Goal: Transaction & Acquisition: Book appointment/travel/reservation

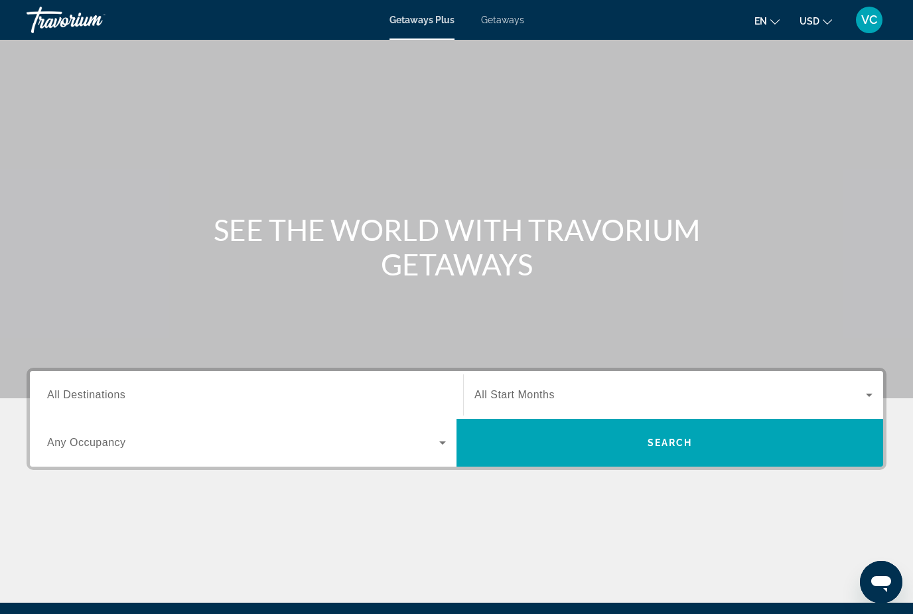
click at [429, 392] on input "Destination All Destinations" at bounding box center [246, 396] width 399 height 16
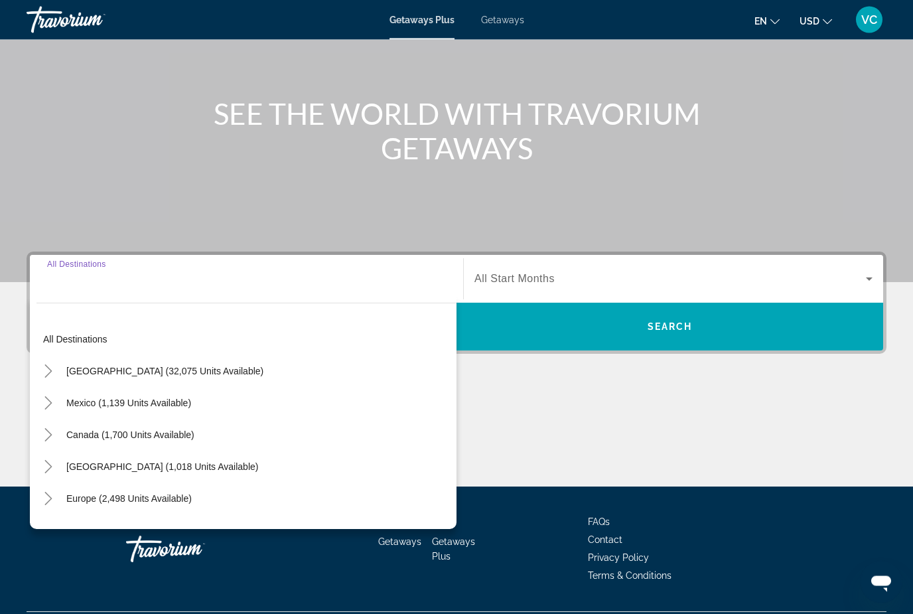
scroll to position [151, 0]
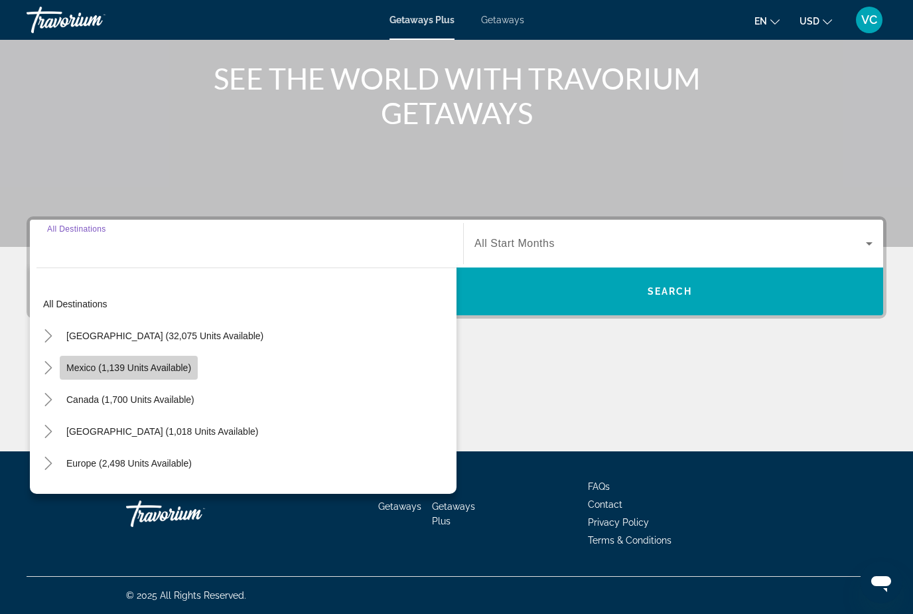
click at [148, 367] on span "Mexico (1,139 units available)" at bounding box center [128, 367] width 125 height 11
type input "**********"
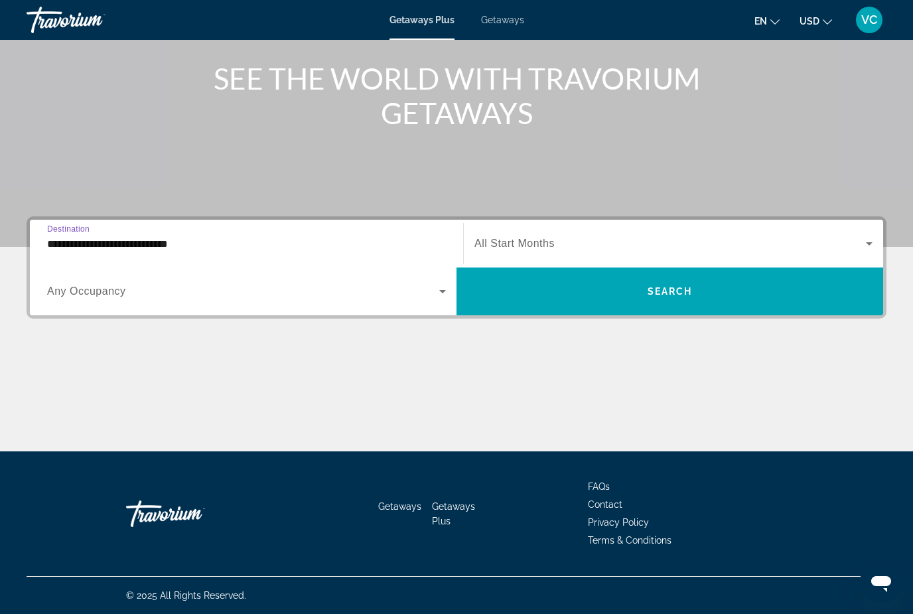
click at [665, 243] on span "Search widget" at bounding box center [671, 244] width 392 height 16
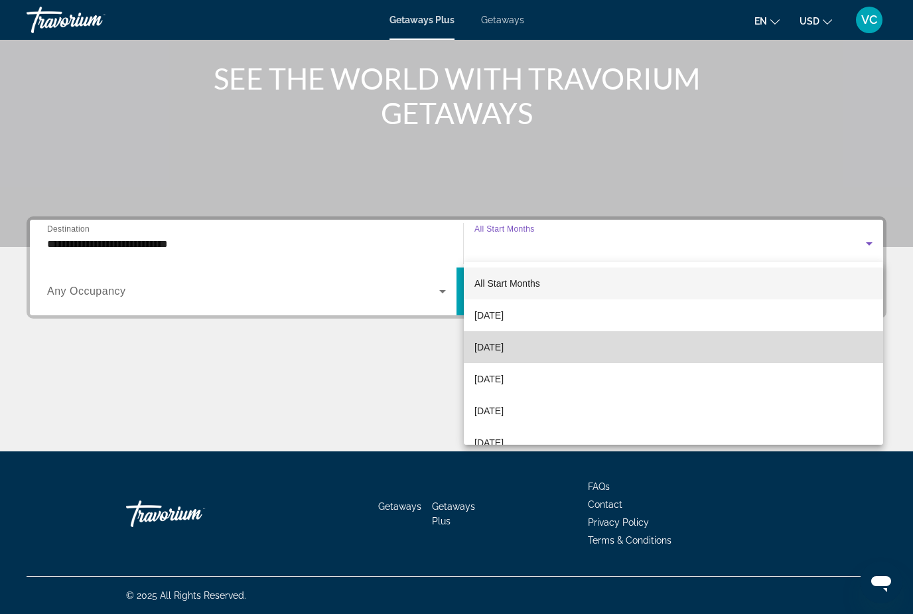
click at [504, 346] on span "[DATE]" at bounding box center [489, 347] width 29 height 16
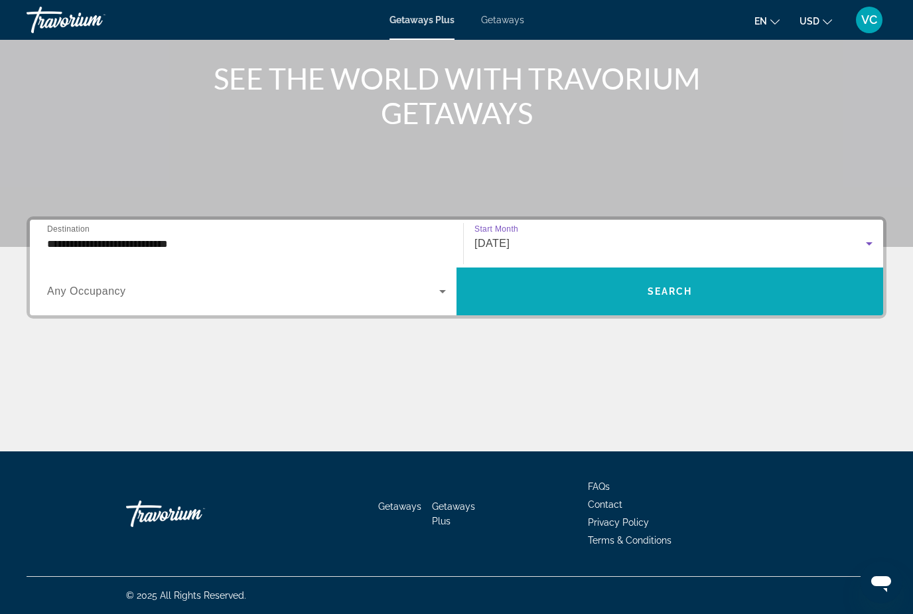
click at [644, 295] on span "Search widget" at bounding box center [670, 291] width 427 height 32
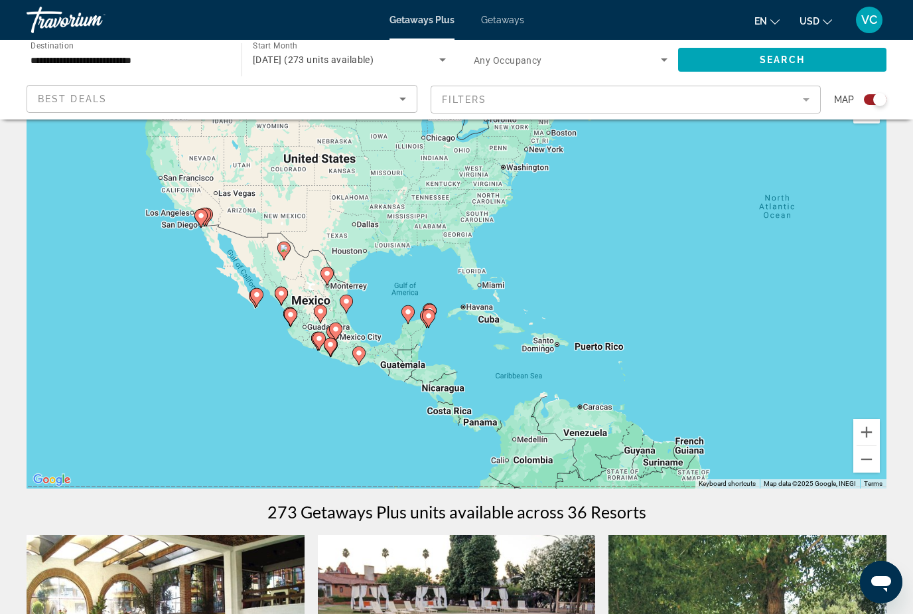
click at [435, 305] on gmp-advanced-marker "Main content" at bounding box center [429, 313] width 13 height 20
click at [434, 313] on icon "Main content" at bounding box center [428, 318] width 13 height 19
click at [436, 315] on gmp-advanced-marker "Main content" at bounding box center [429, 313] width 13 height 20
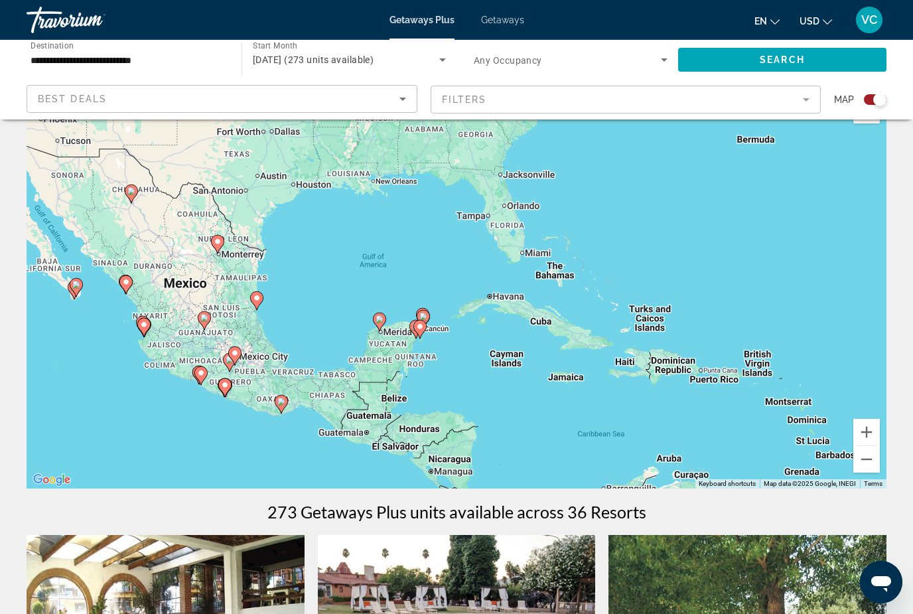
click at [425, 331] on div "To navigate, press the arrow keys. To activate drag with keyboard, press Alt + …" at bounding box center [457, 289] width 860 height 398
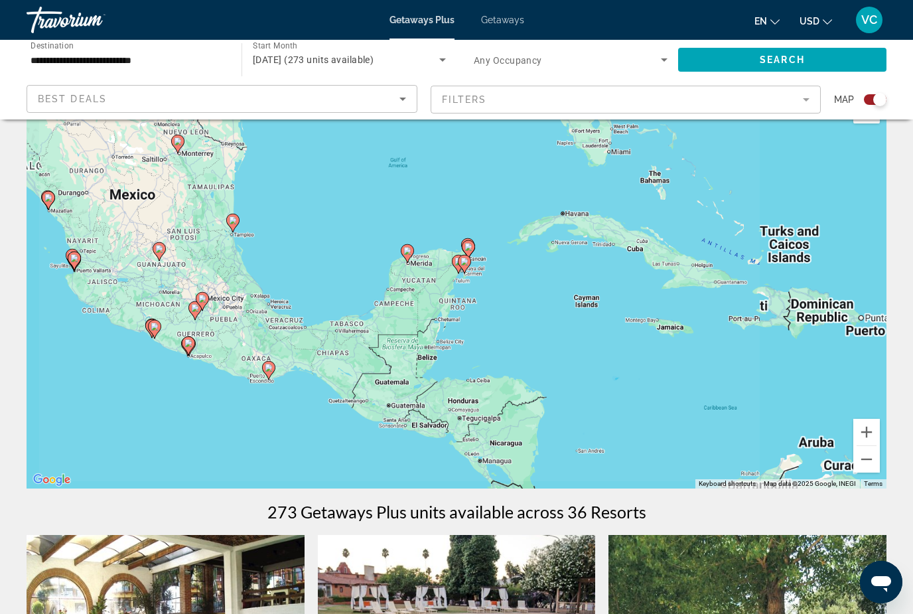
click at [437, 327] on div "To activate drag with keyboard, press Alt + Enter. Once in keyboard drag state,…" at bounding box center [457, 289] width 860 height 398
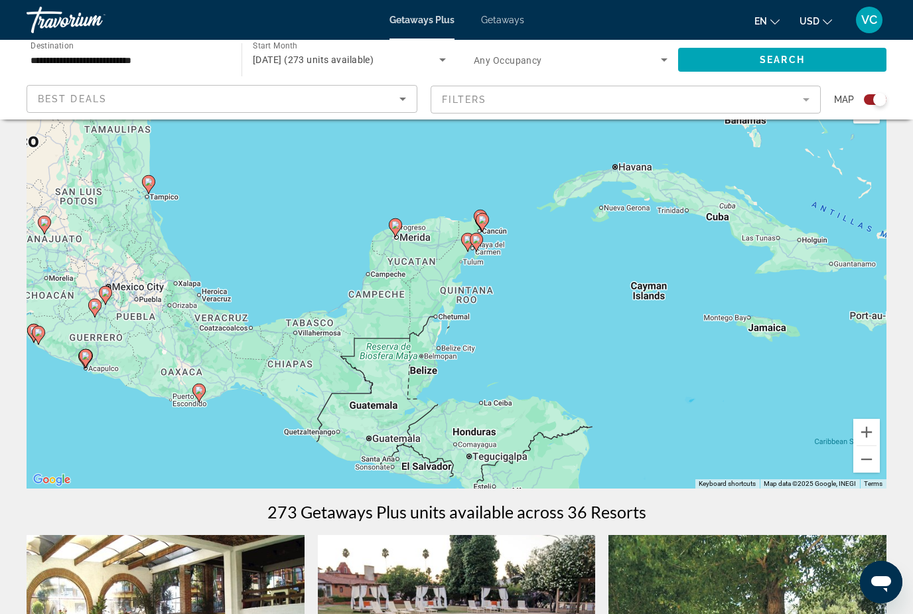
click at [492, 239] on div "To activate drag with keyboard, press Alt + Enter. Once in keyboard drag state,…" at bounding box center [457, 289] width 860 height 398
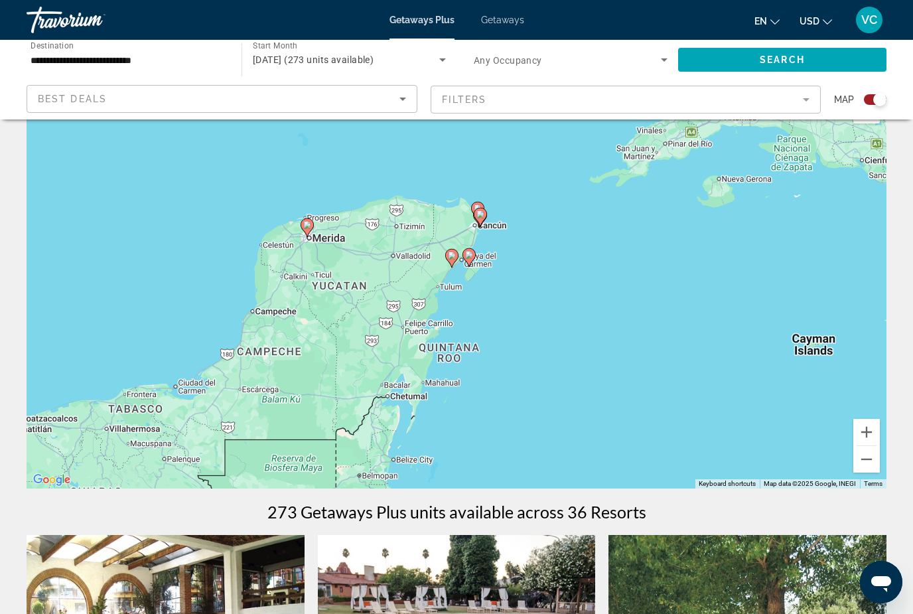
click at [481, 234] on div "To activate drag with keyboard, press Alt + Enter. Once in keyboard drag state,…" at bounding box center [457, 289] width 860 height 398
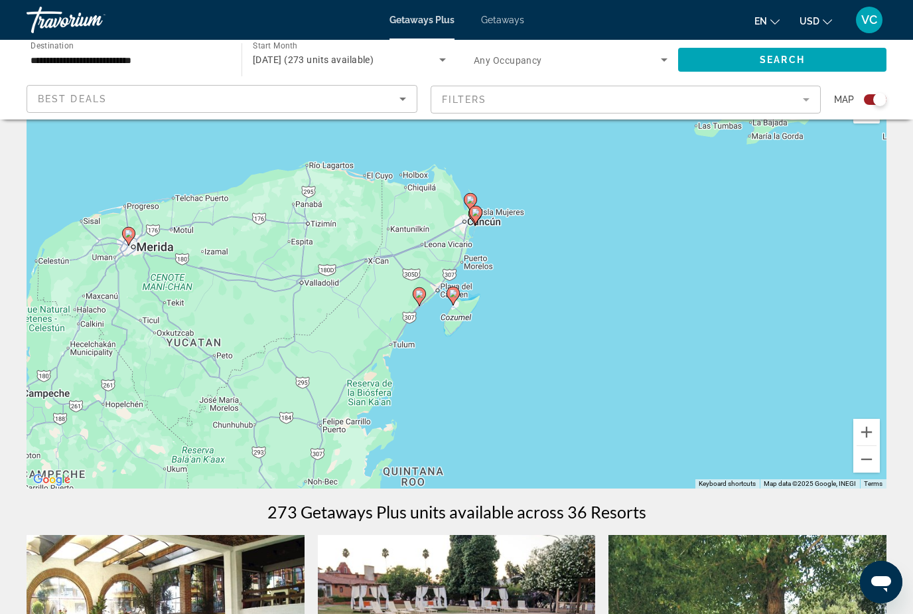
click at [471, 224] on gmp-advanced-marker "Main content" at bounding box center [475, 215] width 13 height 20
type input "**********"
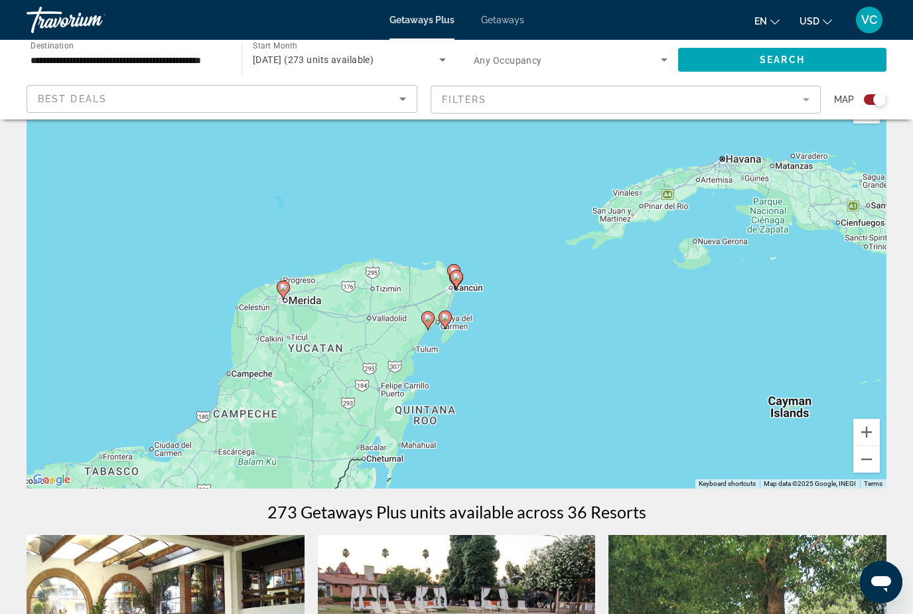
click at [461, 280] on icon "Main content" at bounding box center [457, 279] width 12 height 17
click at [460, 279] on image "Main content" at bounding box center [457, 277] width 8 height 8
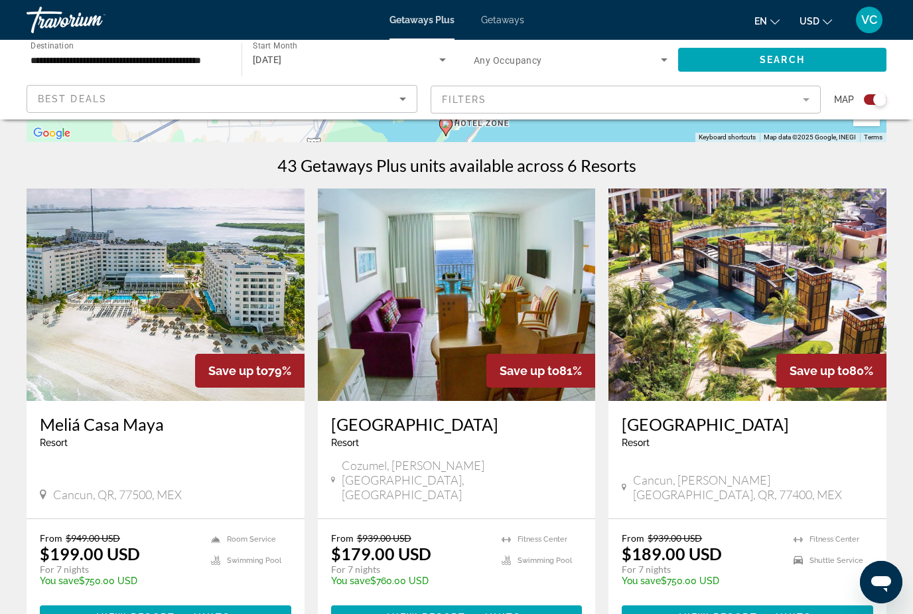
scroll to position [388, 0]
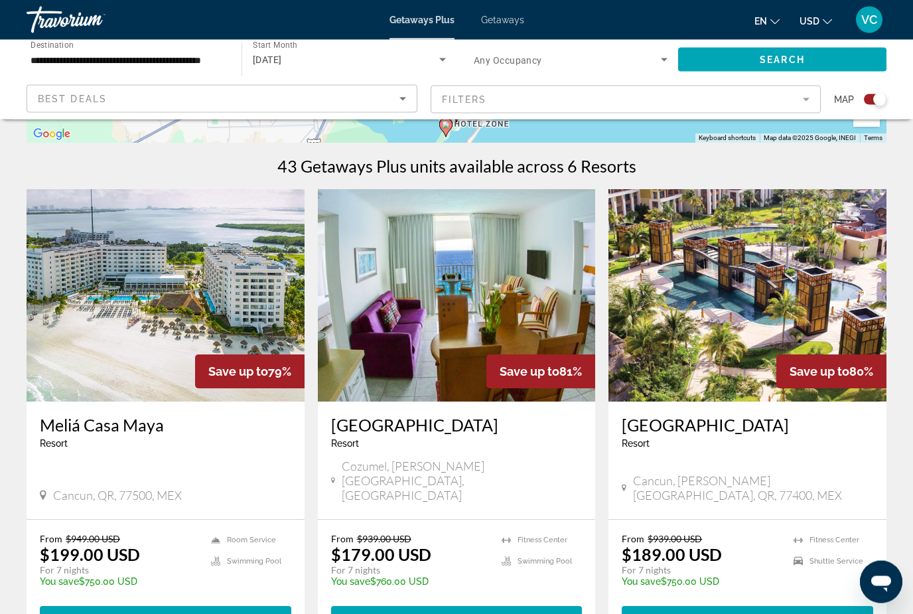
click at [700, 429] on h3 "[GEOGRAPHIC_DATA]" at bounding box center [748, 425] width 252 height 20
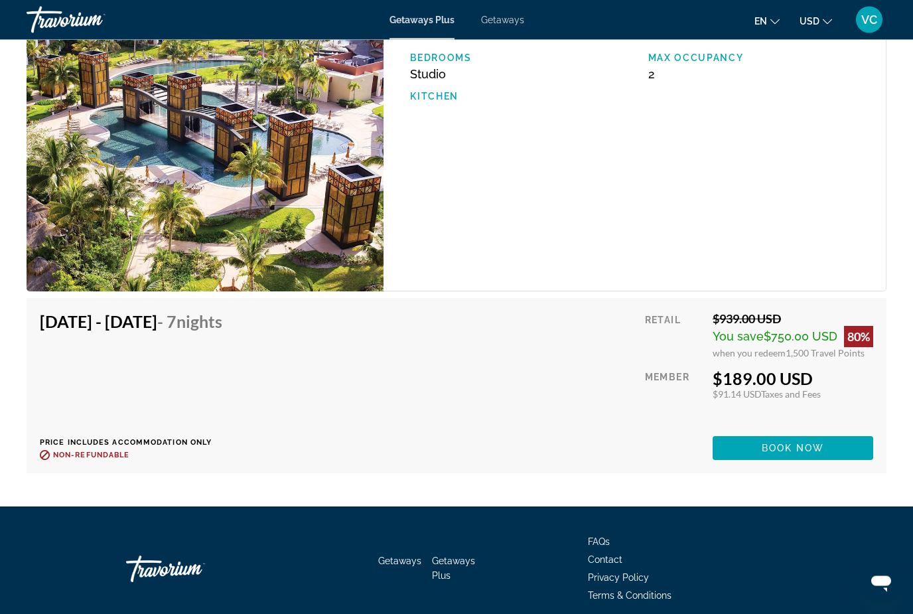
scroll to position [2433, 0]
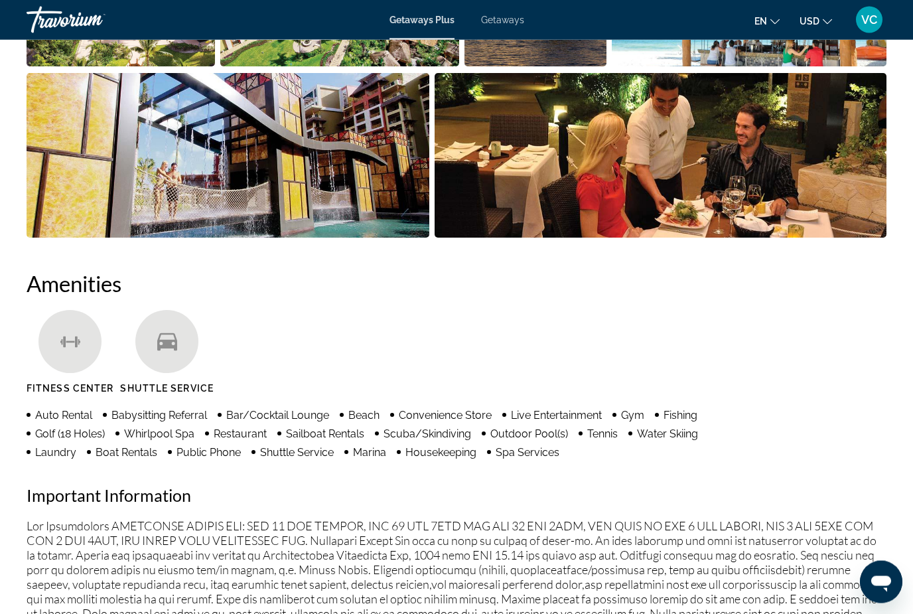
scroll to position [42, 0]
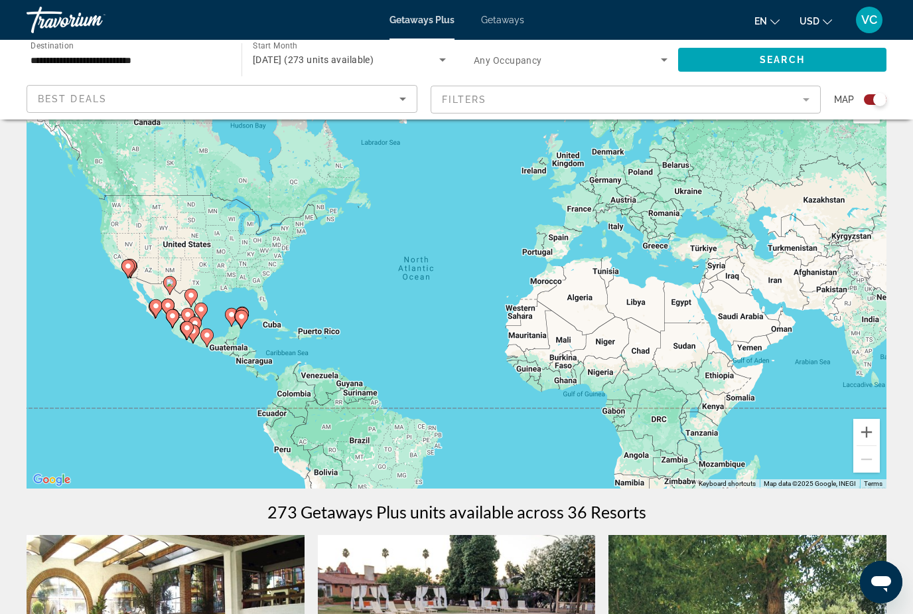
click at [249, 306] on div "To activate drag with keyboard, press Alt + Enter. Once in keyboard drag state,…" at bounding box center [457, 289] width 860 height 398
click at [243, 315] on image "Main content" at bounding box center [242, 317] width 8 height 8
click at [243, 314] on div "To activate drag with keyboard, press Alt + Enter. Once in keyboard drag state,…" at bounding box center [457, 289] width 860 height 398
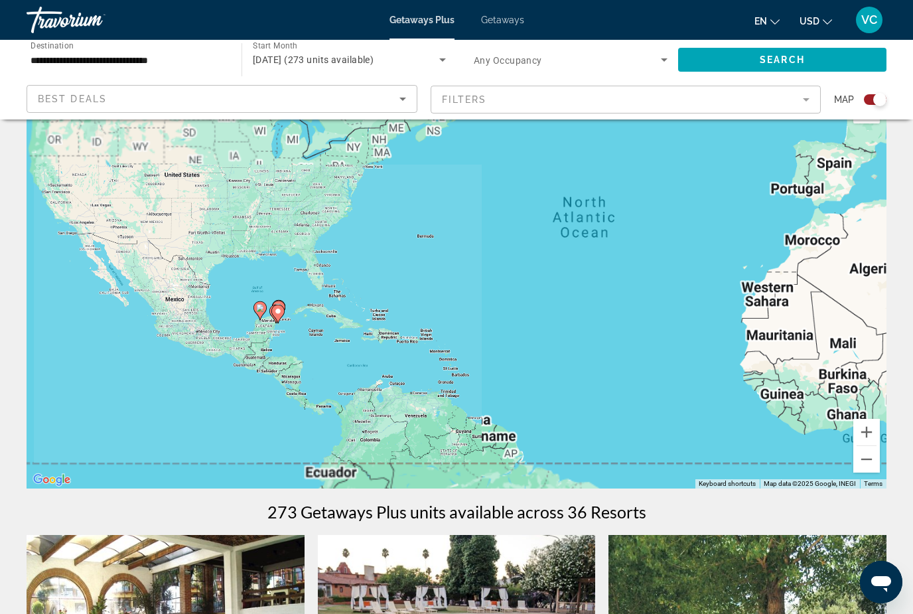
click at [254, 313] on div "To activate drag with keyboard, press Alt + Enter. Once in keyboard drag state,…" at bounding box center [457, 289] width 860 height 398
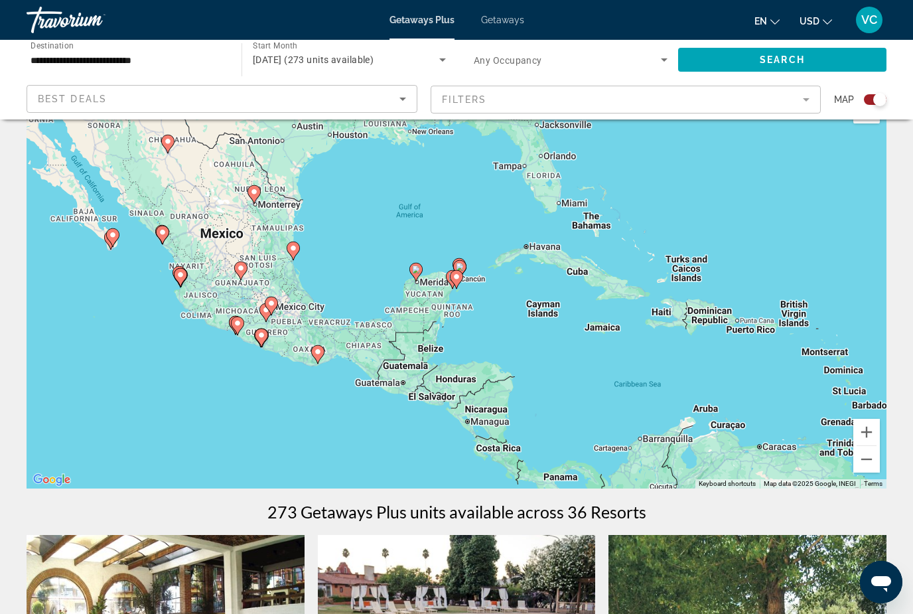
type input "**********"
click at [459, 273] on image "Main content" at bounding box center [457, 277] width 8 height 8
click at [459, 273] on icon "Main content" at bounding box center [457, 279] width 12 height 17
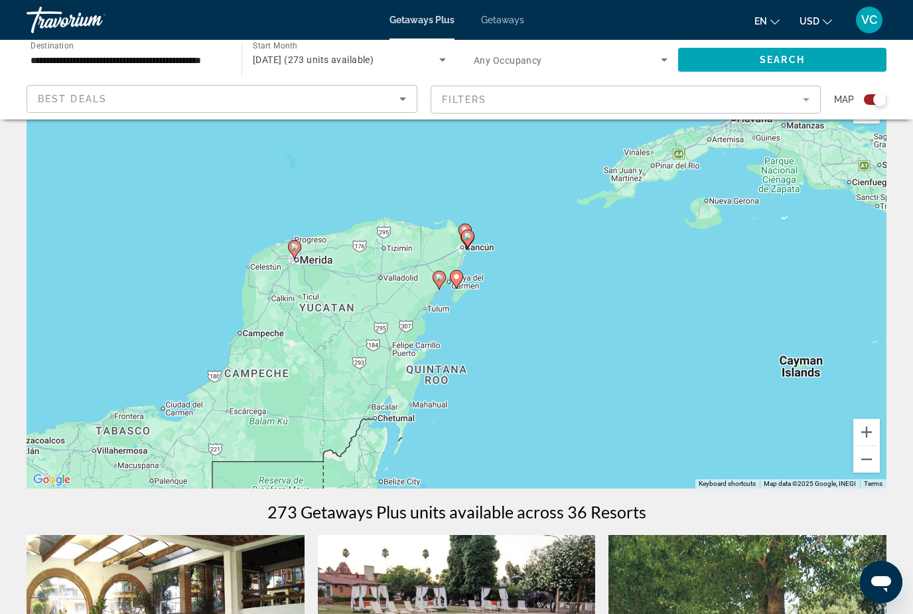
click at [457, 277] on image "Main content" at bounding box center [457, 277] width 8 height 8
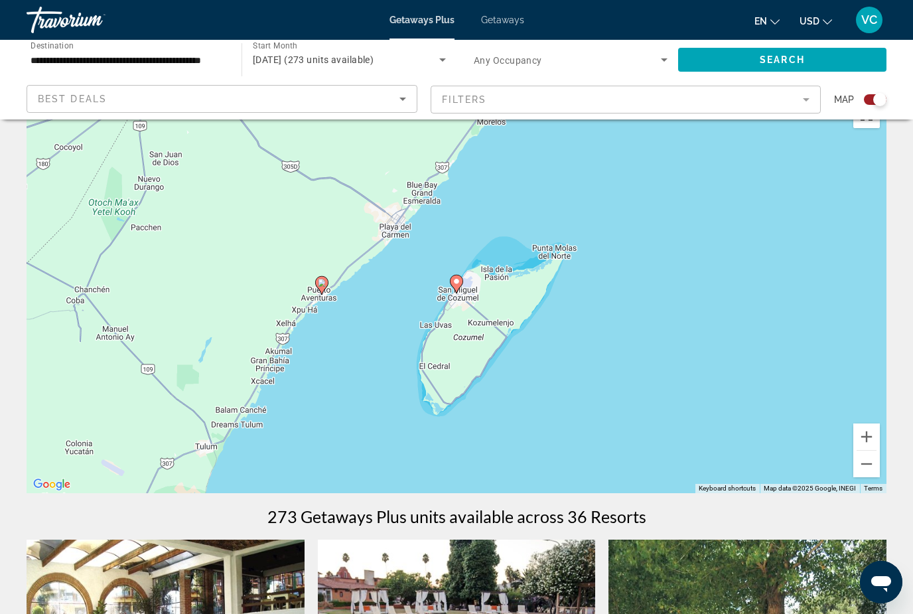
scroll to position [0, 0]
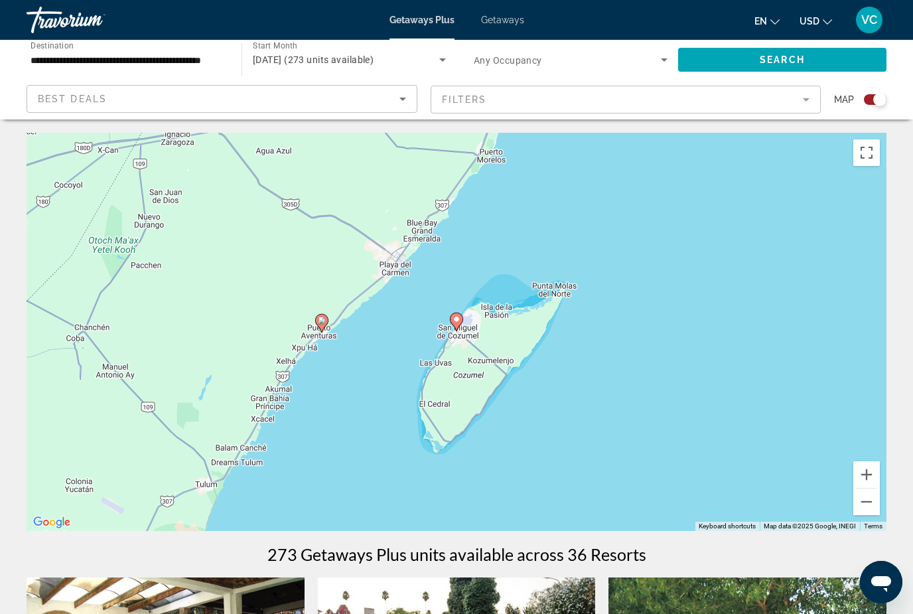
click at [451, 317] on icon "Main content" at bounding box center [457, 321] width 12 height 17
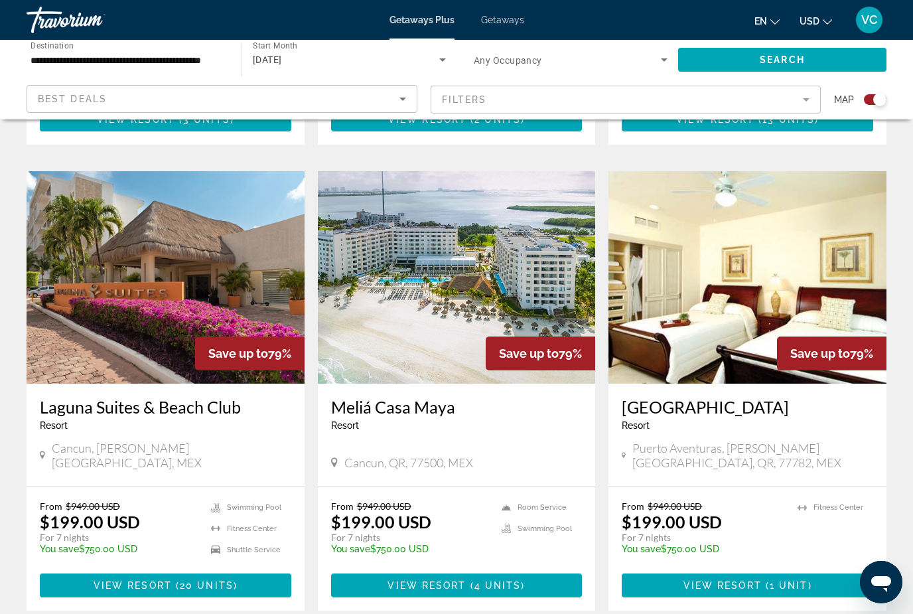
scroll to position [890, 0]
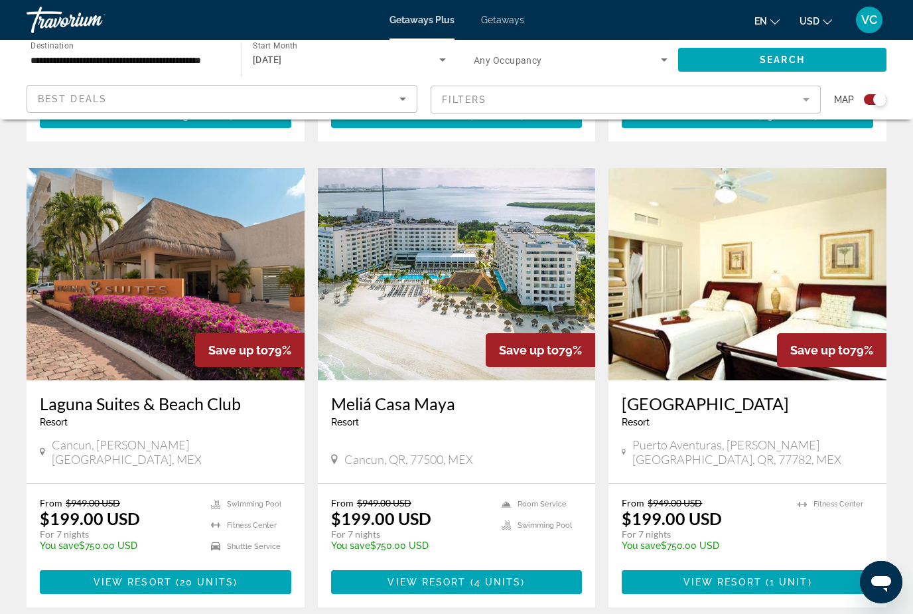
click at [201, 291] on img "Main content" at bounding box center [166, 274] width 278 height 212
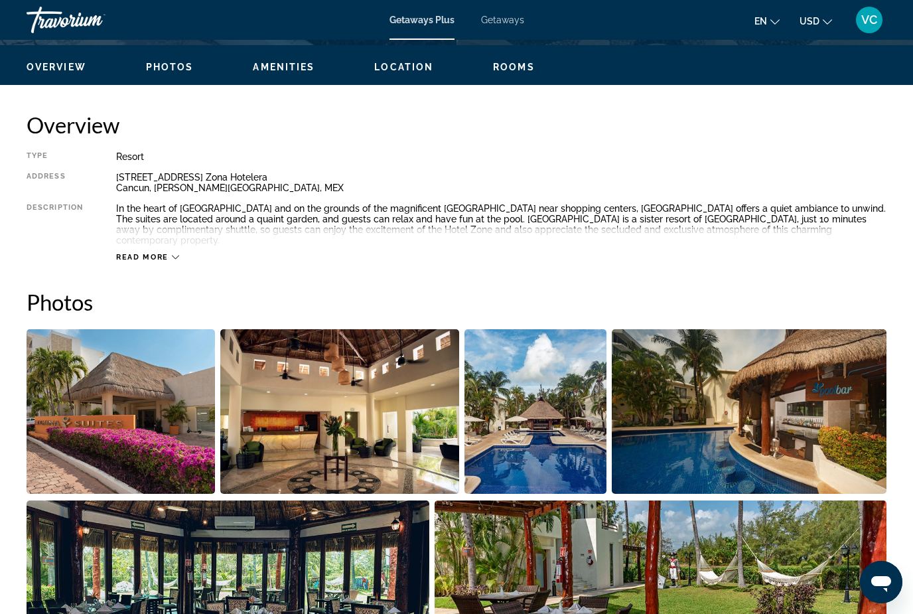
scroll to position [630, 0]
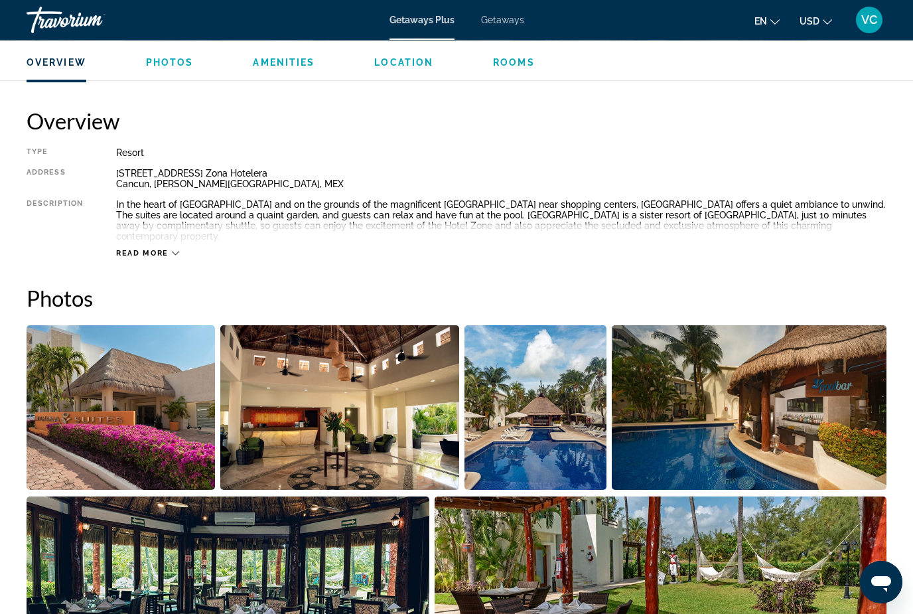
click at [181, 404] on img "Open full-screen image slider" at bounding box center [121, 407] width 188 height 165
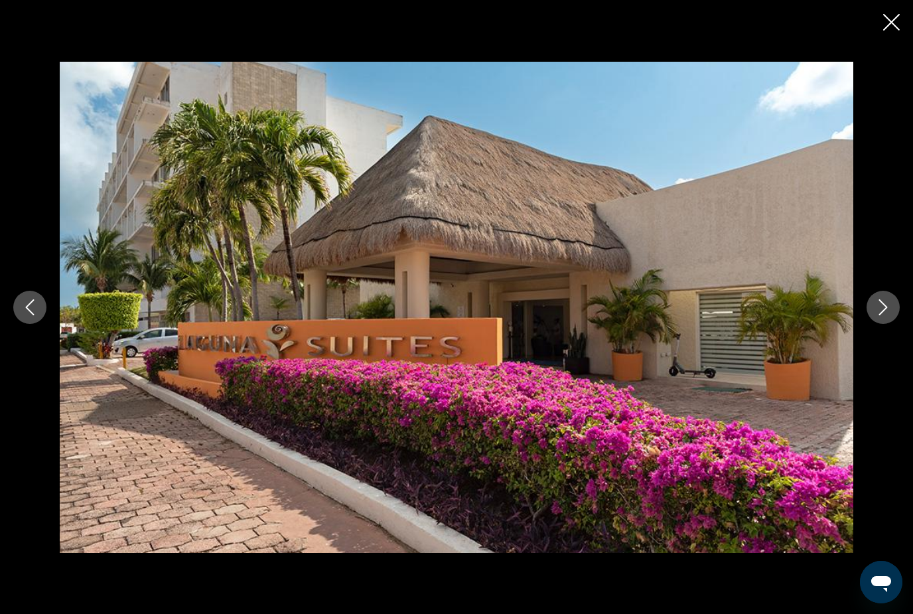
scroll to position [441, 0]
click at [883, 313] on icon "Next image" at bounding box center [883, 307] width 16 height 16
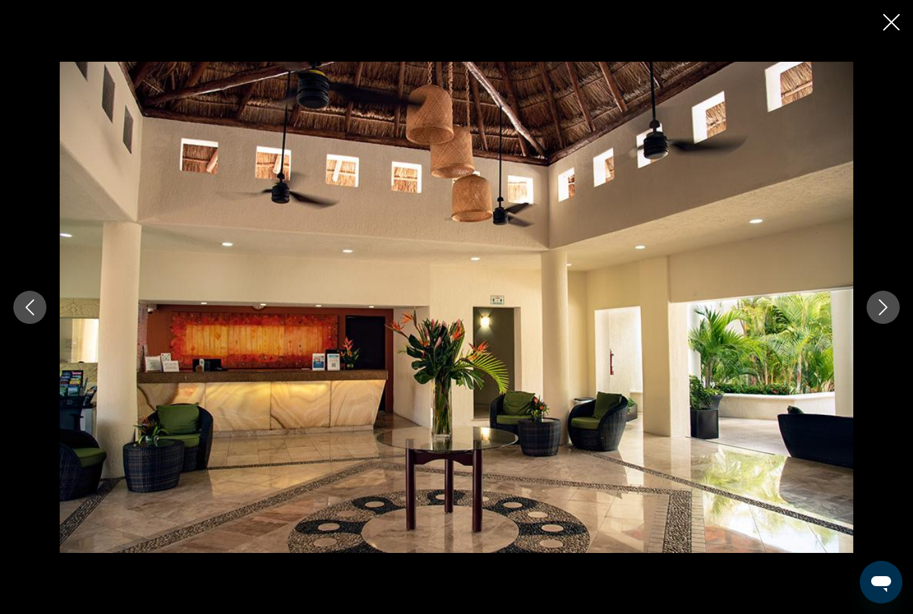
click at [876, 309] on icon "Next image" at bounding box center [883, 307] width 16 height 16
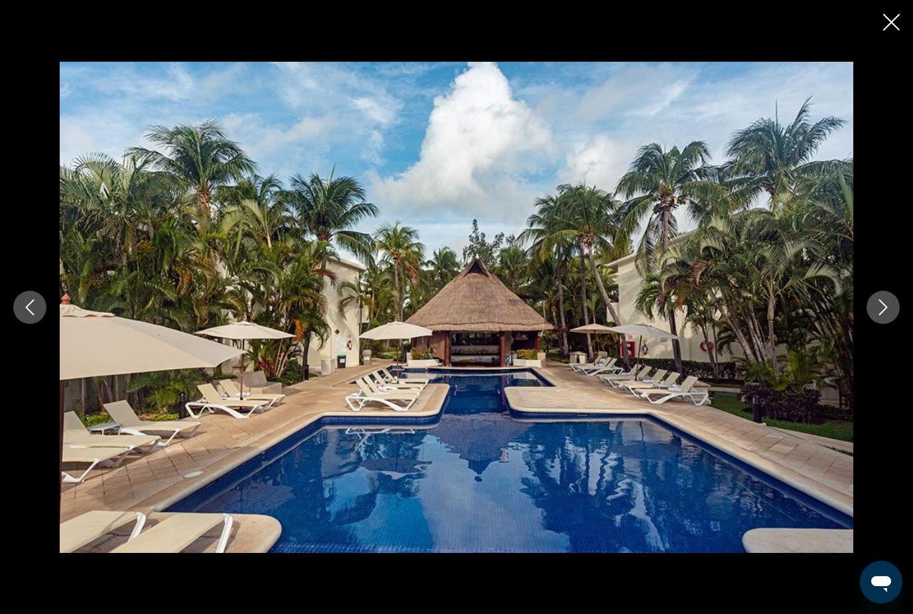
click at [892, 307] on button "Next image" at bounding box center [883, 307] width 33 height 33
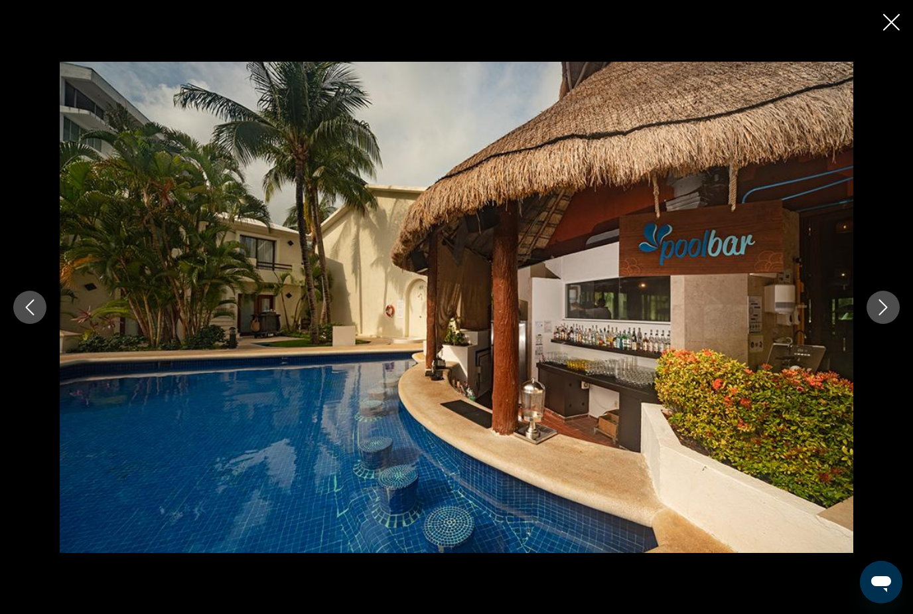
click at [878, 310] on icon "Next image" at bounding box center [883, 307] width 16 height 16
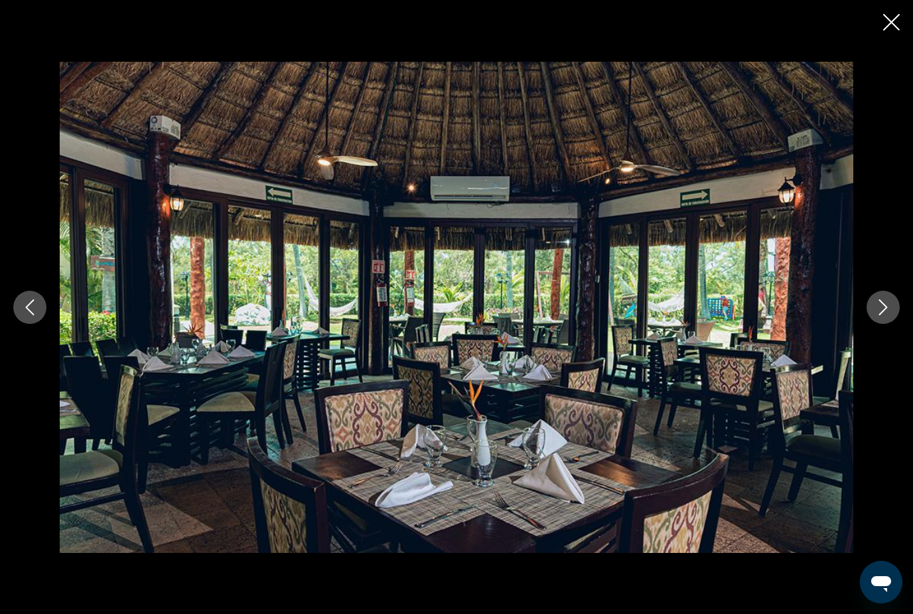
click at [873, 311] on button "Next image" at bounding box center [883, 307] width 33 height 33
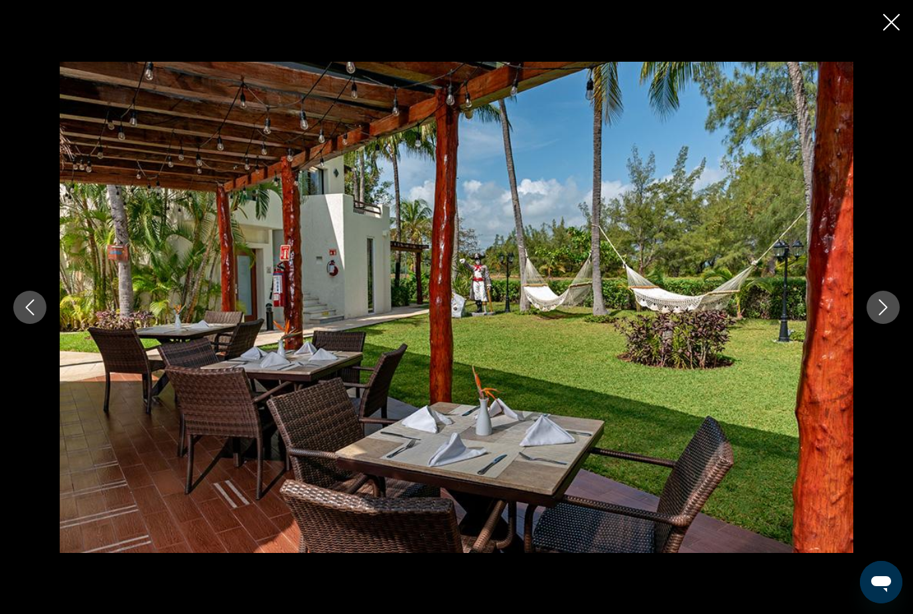
click at [885, 306] on icon "Next image" at bounding box center [883, 307] width 16 height 16
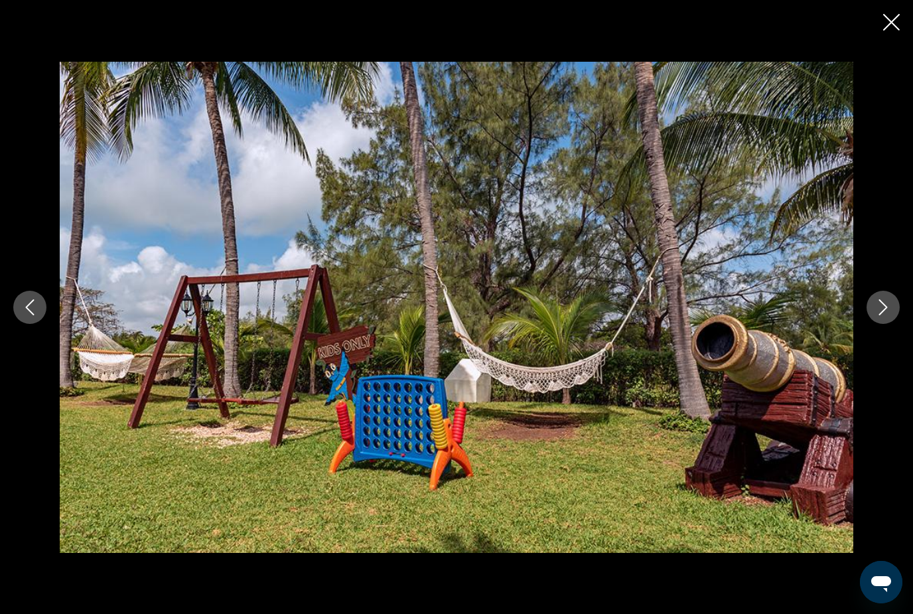
click at [887, 306] on icon "Next image" at bounding box center [883, 307] width 9 height 16
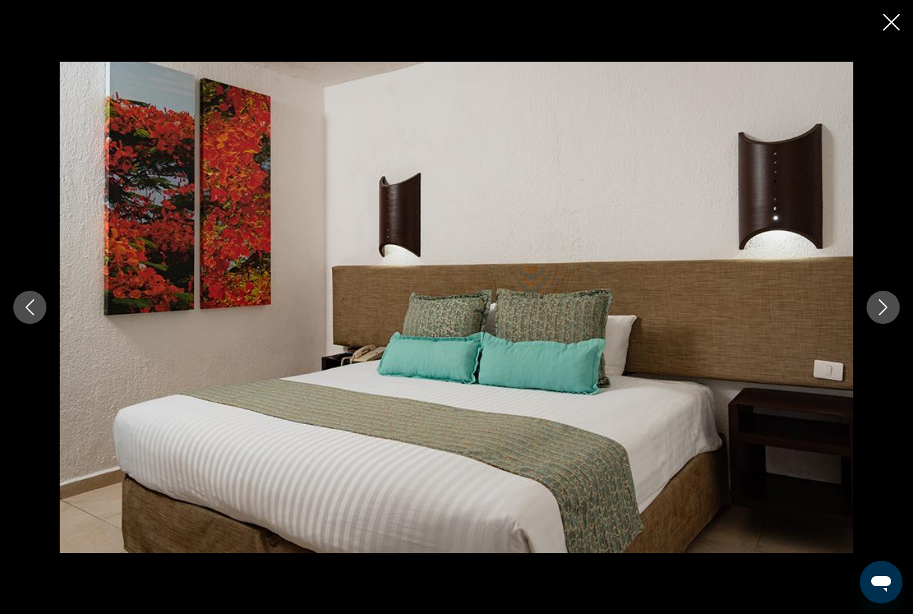
click at [881, 311] on icon "Next image" at bounding box center [883, 307] width 16 height 16
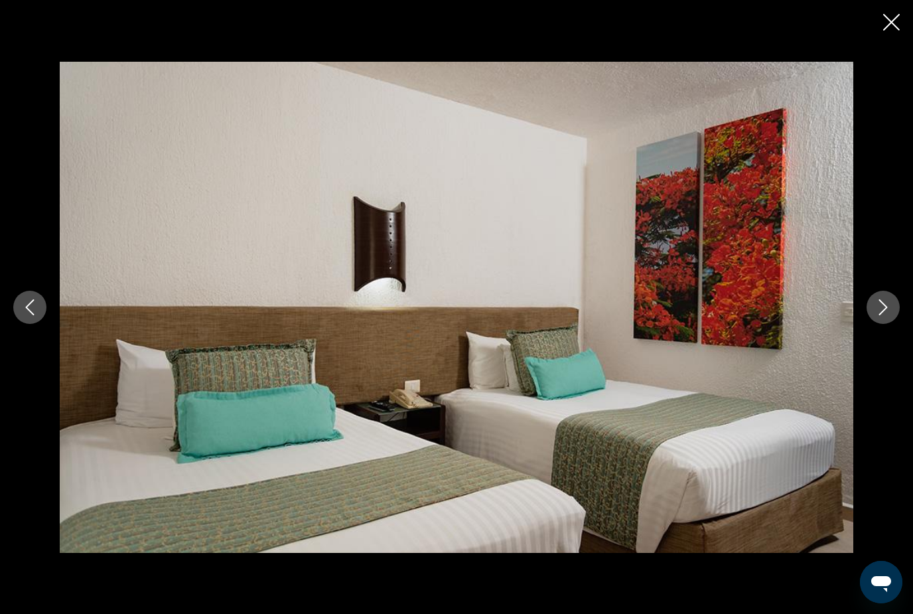
click at [877, 320] on button "Next image" at bounding box center [883, 307] width 33 height 33
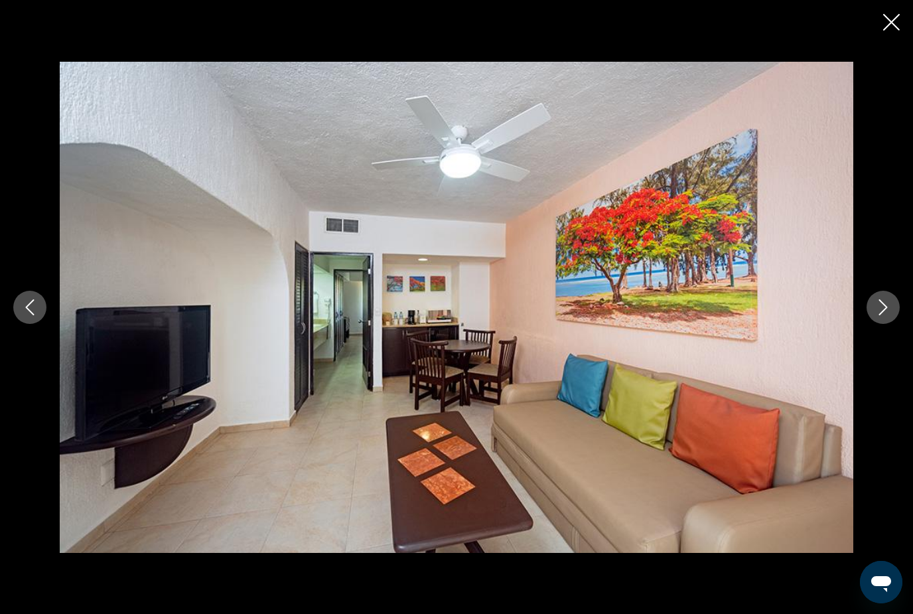
click at [885, 319] on button "Next image" at bounding box center [883, 307] width 33 height 33
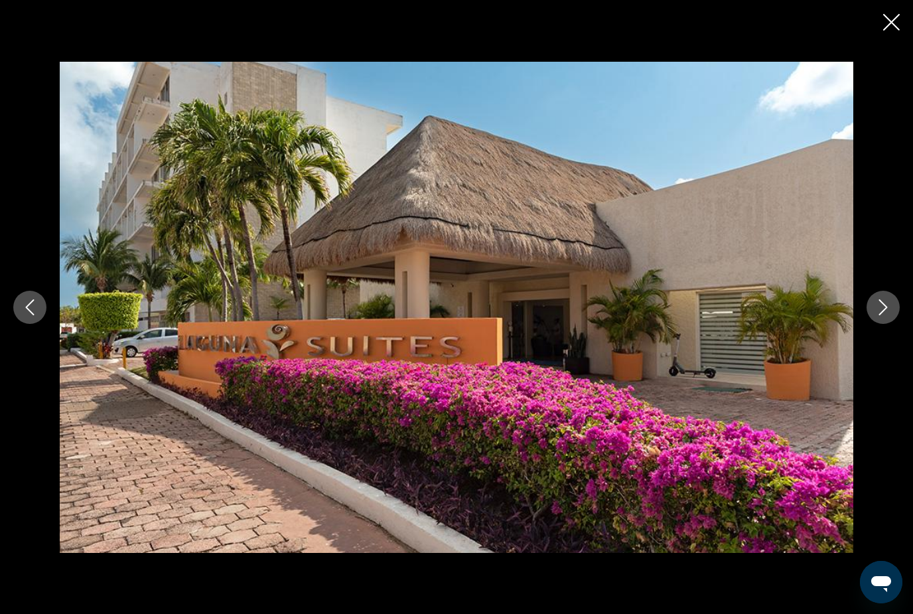
click at [898, 25] on icon "Close slideshow" at bounding box center [891, 22] width 17 height 17
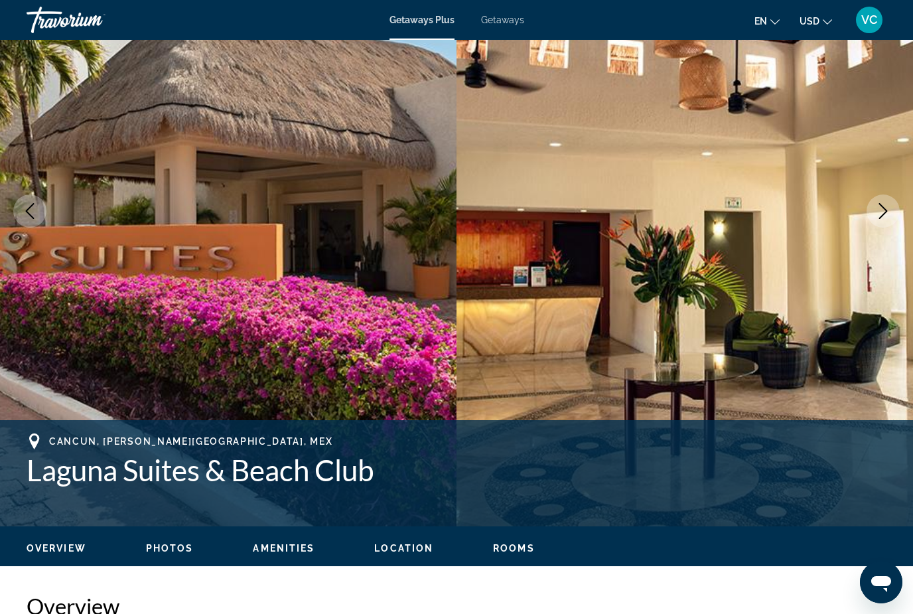
scroll to position [0, 0]
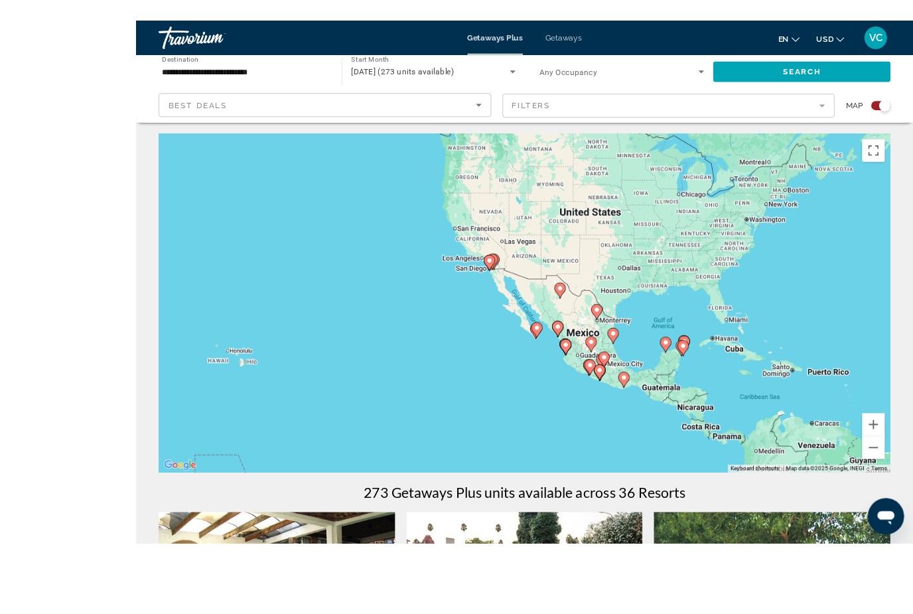
scroll to position [70, 0]
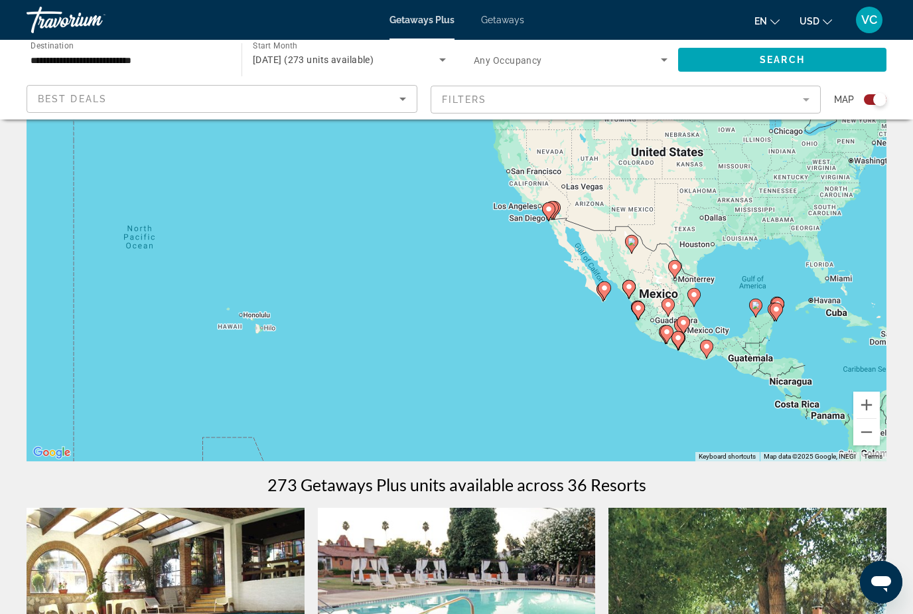
click at [779, 305] on icon "Main content" at bounding box center [777, 311] width 12 height 17
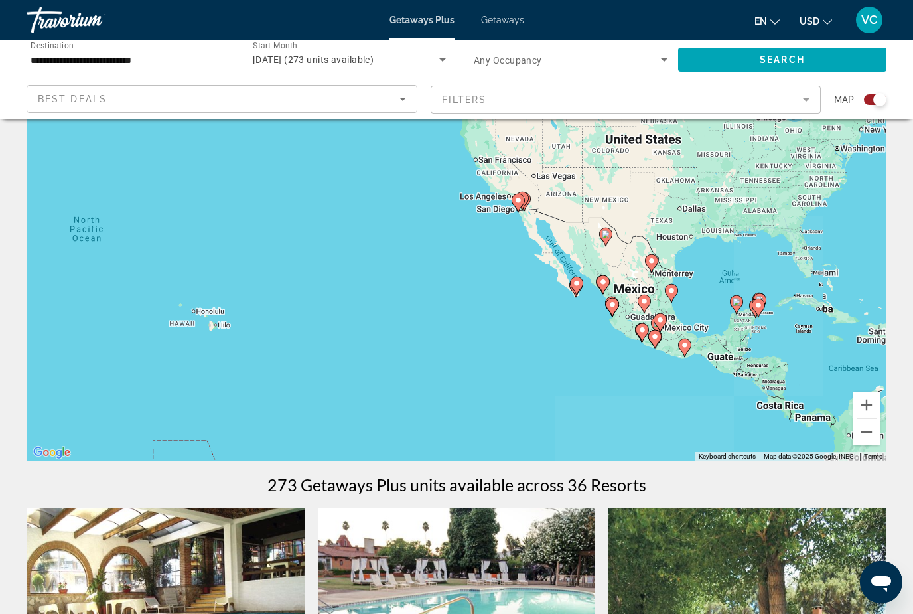
click at [778, 305] on div "To activate drag with keyboard, press Alt + Enter. Once in keyboard drag state,…" at bounding box center [457, 262] width 860 height 398
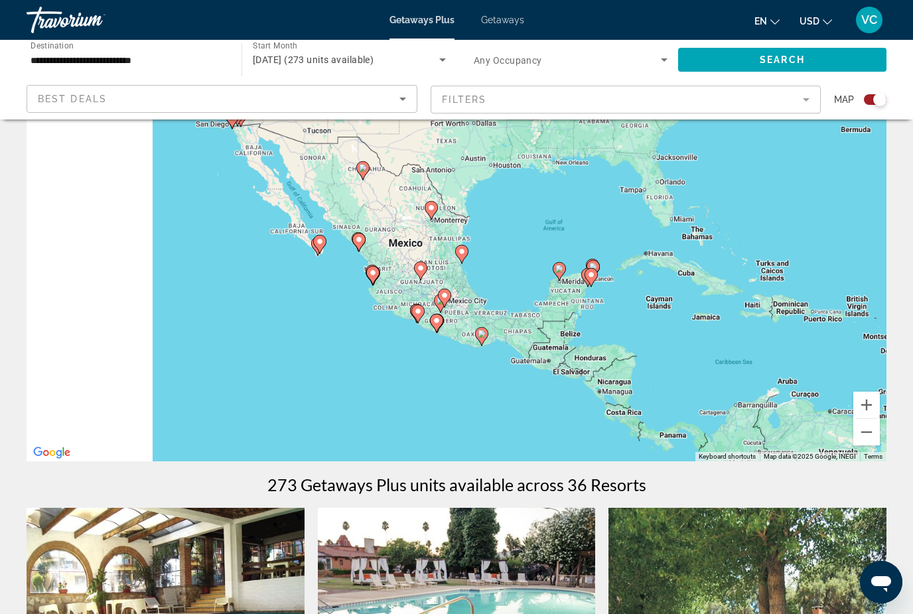
click at [761, 293] on div "To navigate, press the arrow keys. To activate drag with keyboard, press Alt + …" at bounding box center [457, 262] width 860 height 398
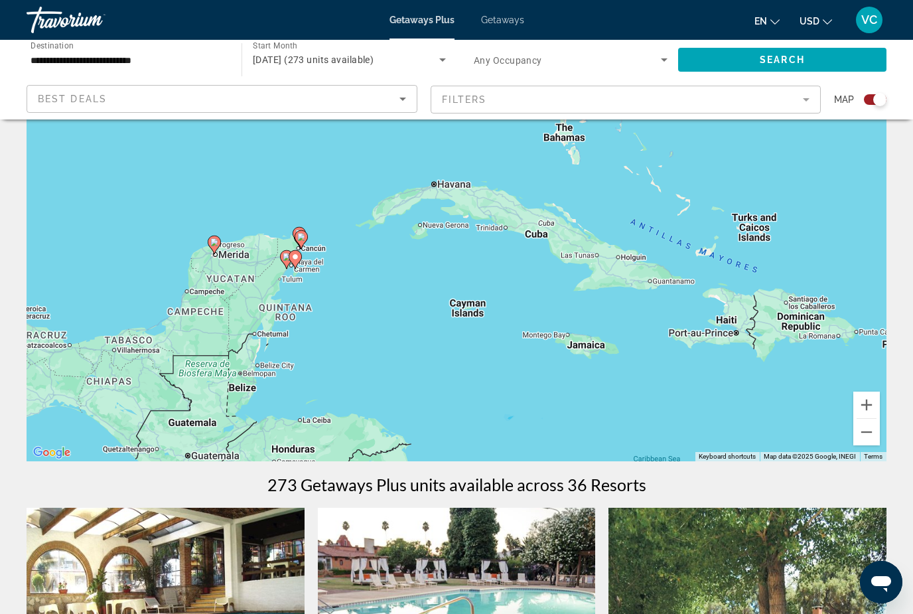
click at [333, 272] on div "To activate drag with keyboard, press Alt + Enter. Once in keyboard drag state,…" at bounding box center [457, 262] width 860 height 398
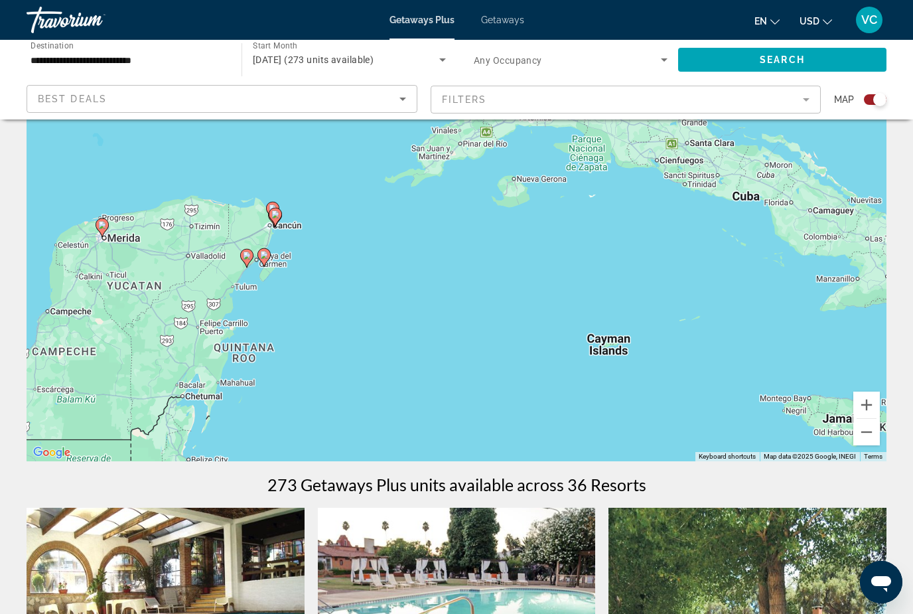
click at [293, 262] on div "To activate drag with keyboard, press Alt + Enter. Once in keyboard drag state,…" at bounding box center [457, 262] width 860 height 398
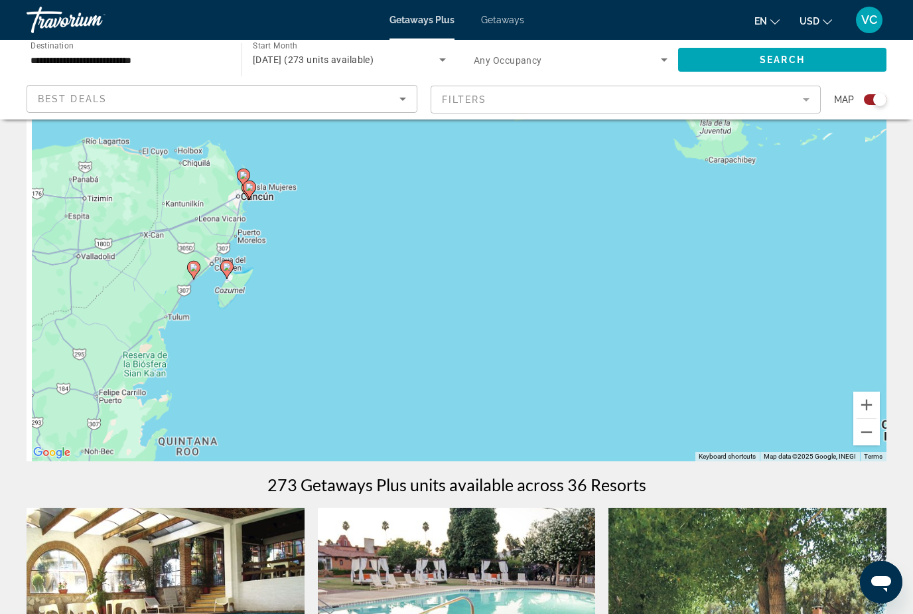
click at [310, 250] on div "To activate drag with keyboard, press Alt + Enter. Once in keyboard drag state,…" at bounding box center [457, 262] width 860 height 398
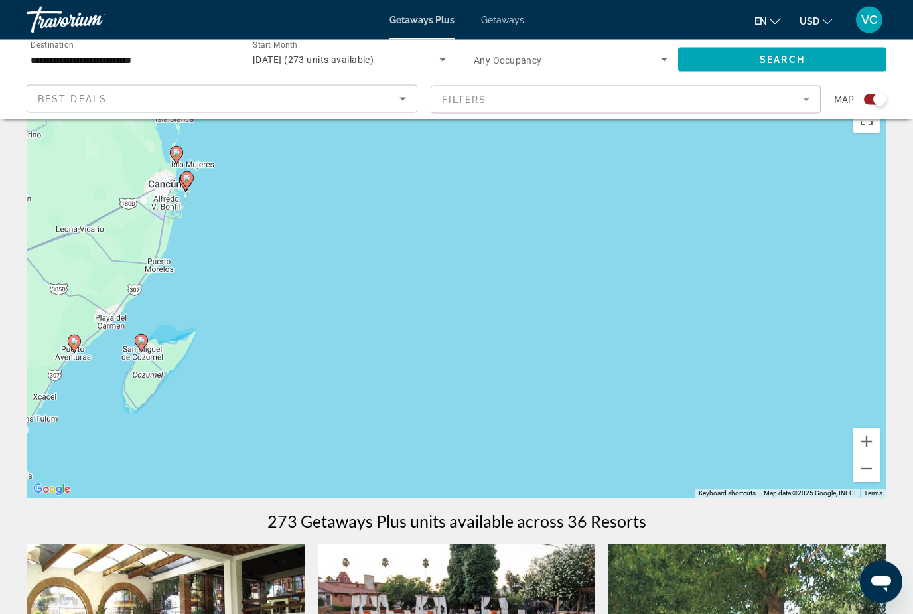
scroll to position [0, 0]
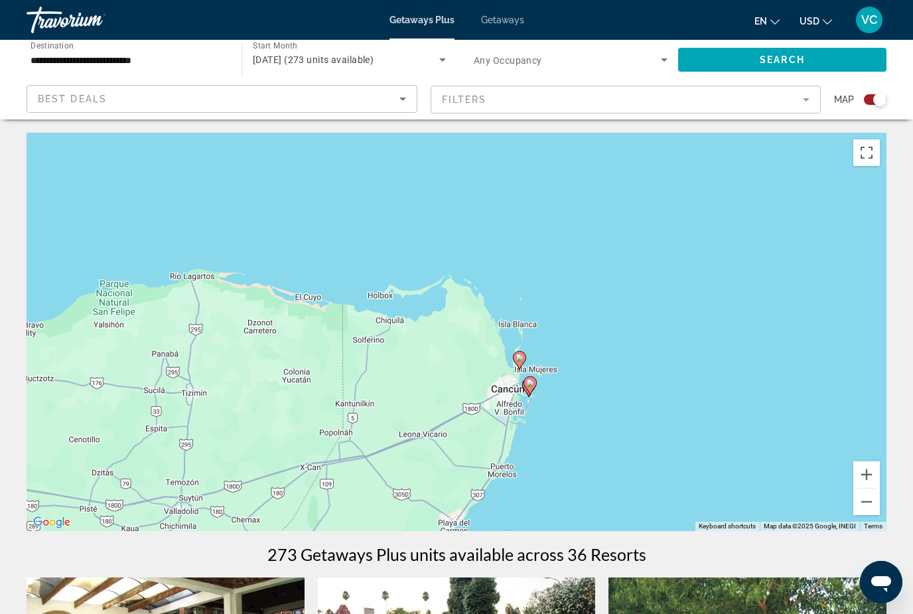
click at [494, 382] on div "To activate drag with keyboard, press Alt + Enter. Once in keyboard drag state,…" at bounding box center [457, 332] width 860 height 398
click at [576, 374] on div "To activate drag with keyboard, press Alt + Enter. Once in keyboard drag state,…" at bounding box center [457, 332] width 860 height 398
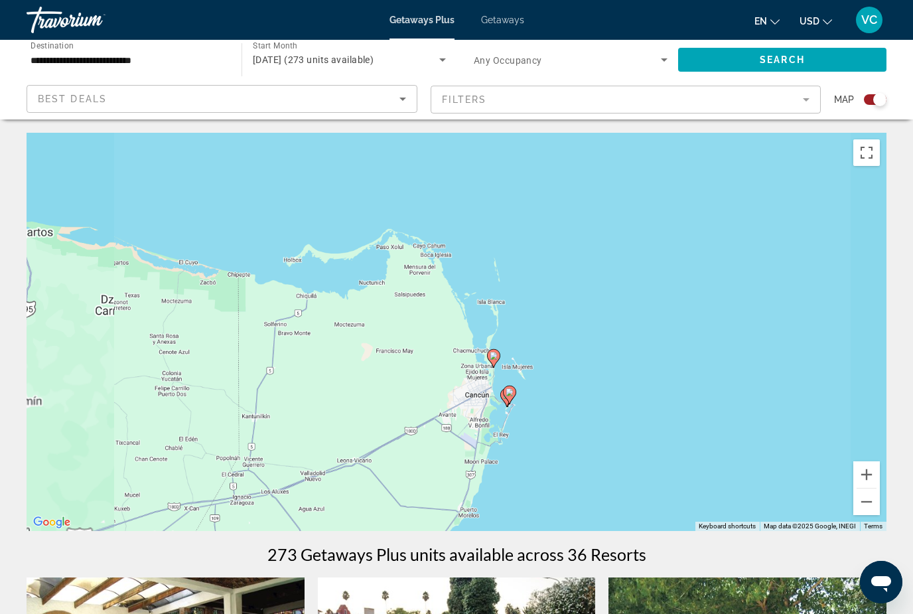
click at [573, 376] on div "To activate drag with keyboard, press Alt + Enter. Once in keyboard drag state,…" at bounding box center [457, 332] width 860 height 398
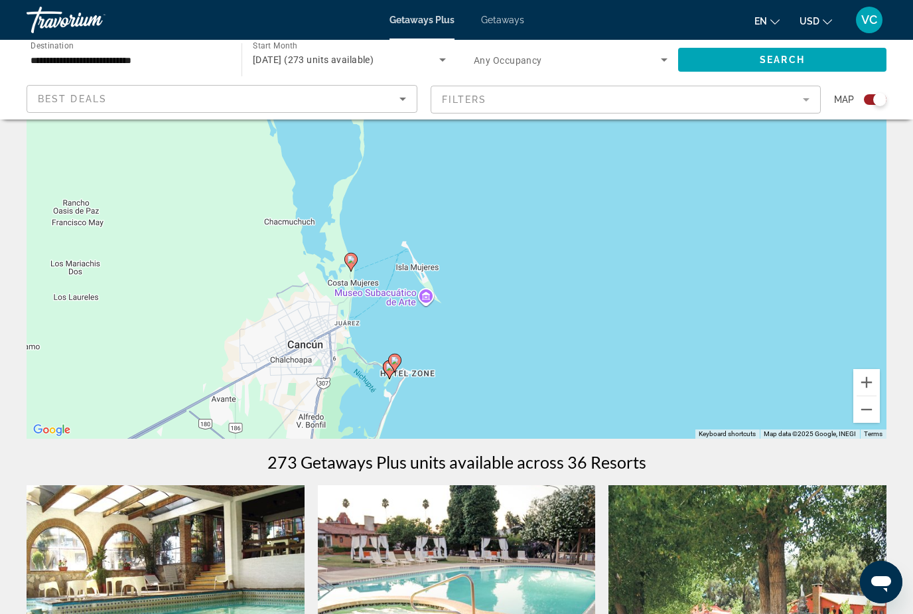
scroll to position [108, 0]
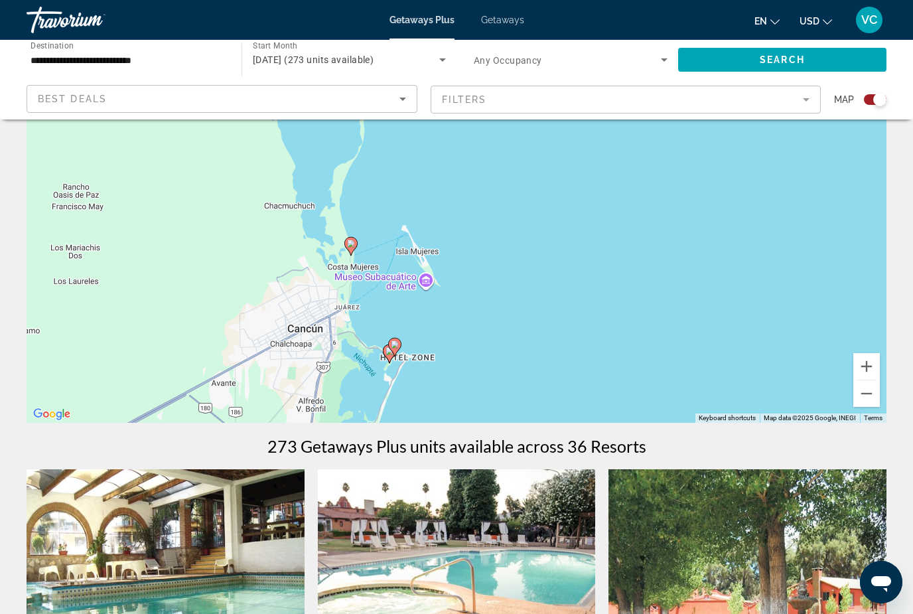
type input "**********"
click at [398, 343] on image "Main content" at bounding box center [395, 344] width 8 height 8
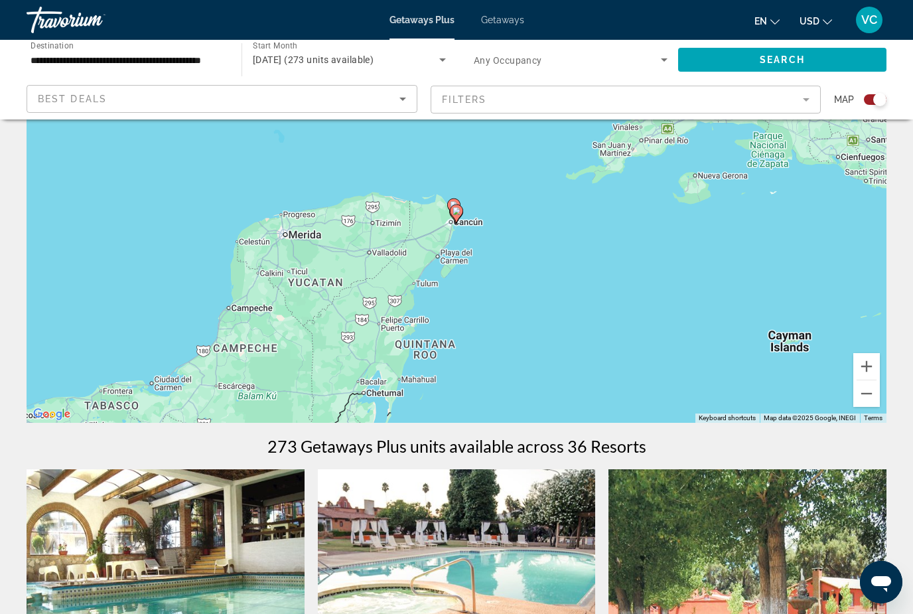
click at [465, 204] on div "To navigate, press the arrow keys. To activate drag with keyboard, press Alt + …" at bounding box center [457, 224] width 860 height 398
click at [460, 200] on gmp-advanced-marker "Main content" at bounding box center [453, 208] width 13 height 20
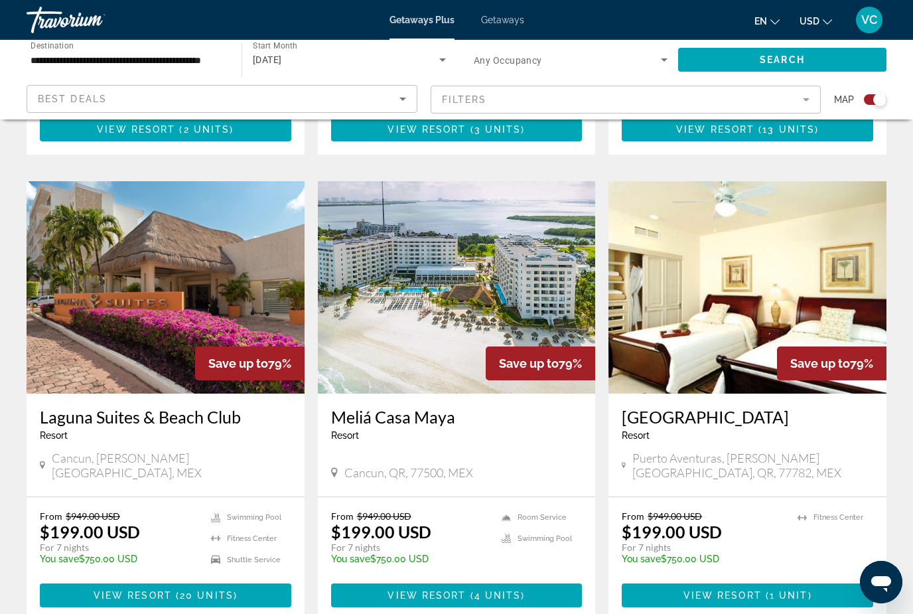
scroll to position [875, 0]
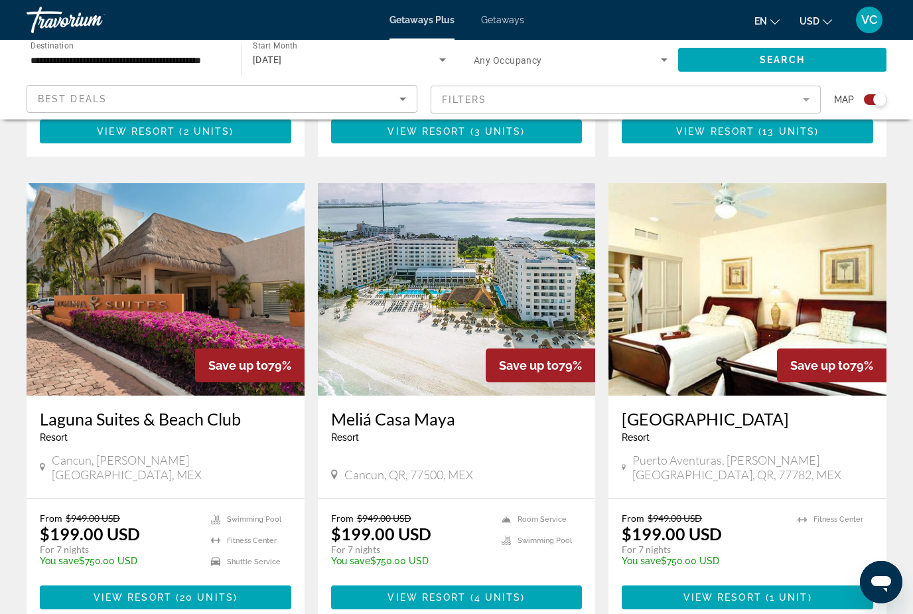
click at [448, 308] on img "Main content" at bounding box center [457, 289] width 278 height 212
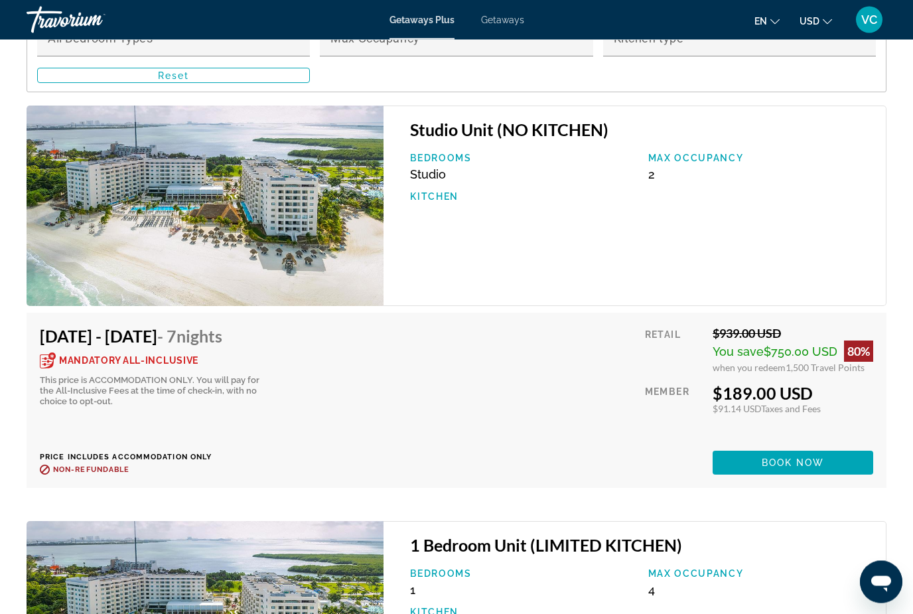
scroll to position [2528, 0]
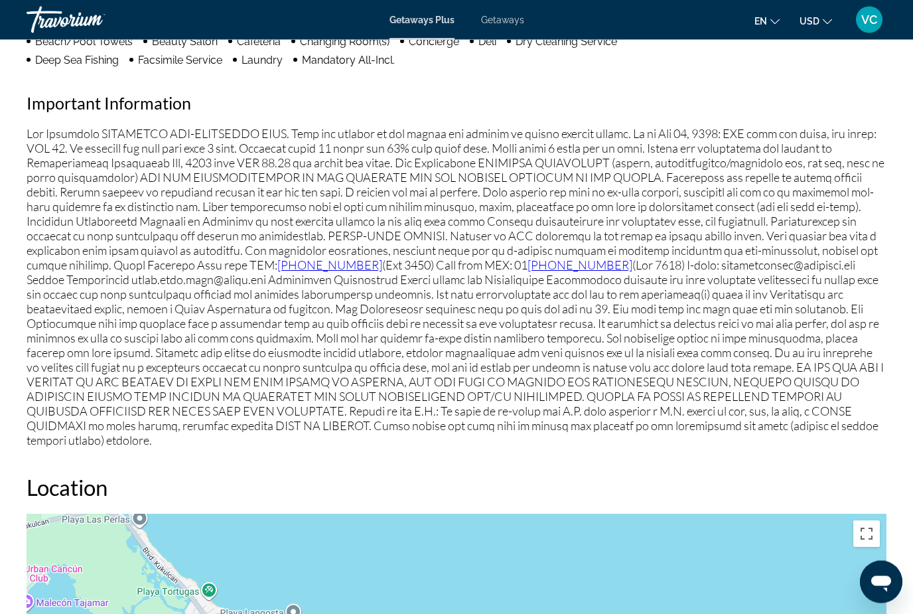
scroll to position [42, 0]
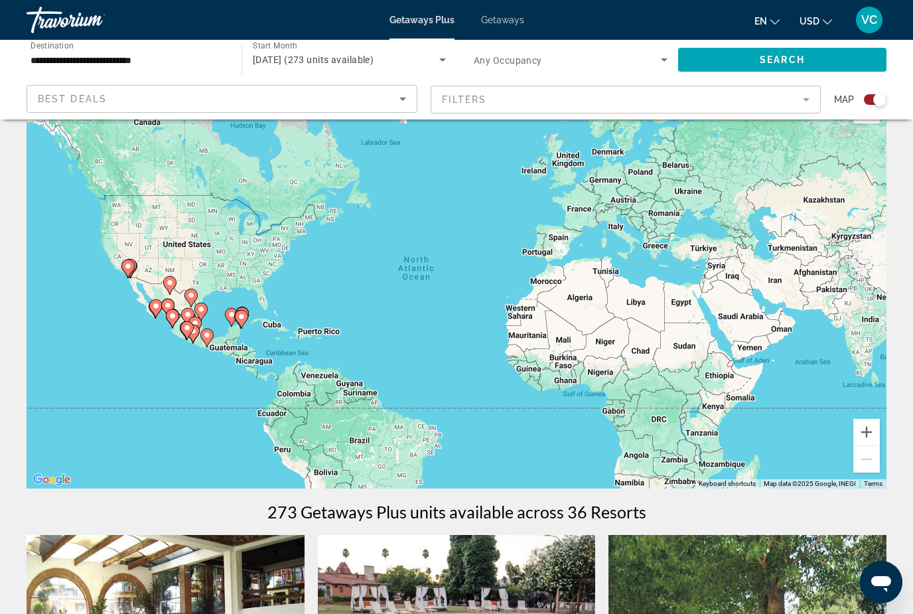
click at [248, 315] on icon "Main content" at bounding box center [242, 316] width 12 height 17
click at [246, 321] on icon "Main content" at bounding box center [241, 319] width 13 height 19
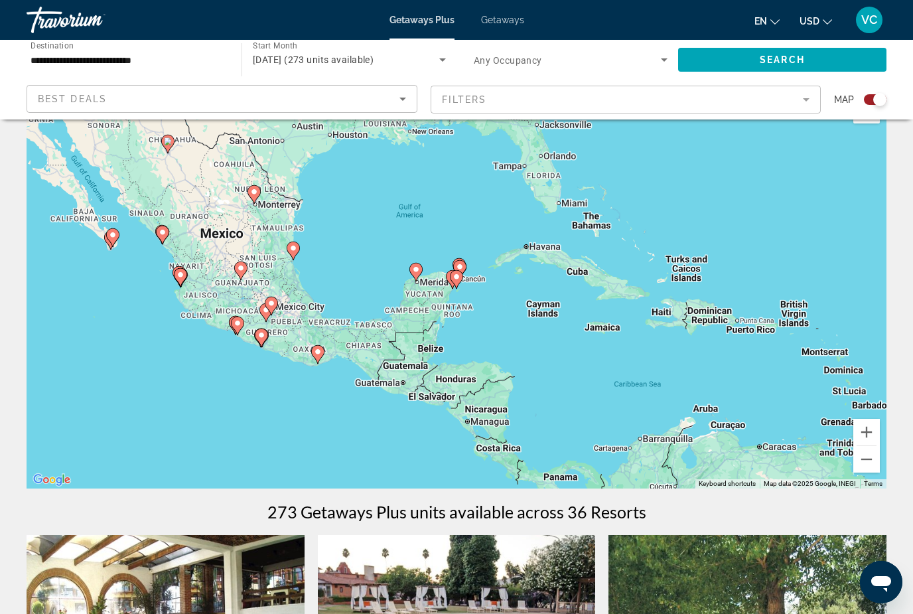
type input "**********"
click at [459, 275] on image "Main content" at bounding box center [457, 277] width 8 height 8
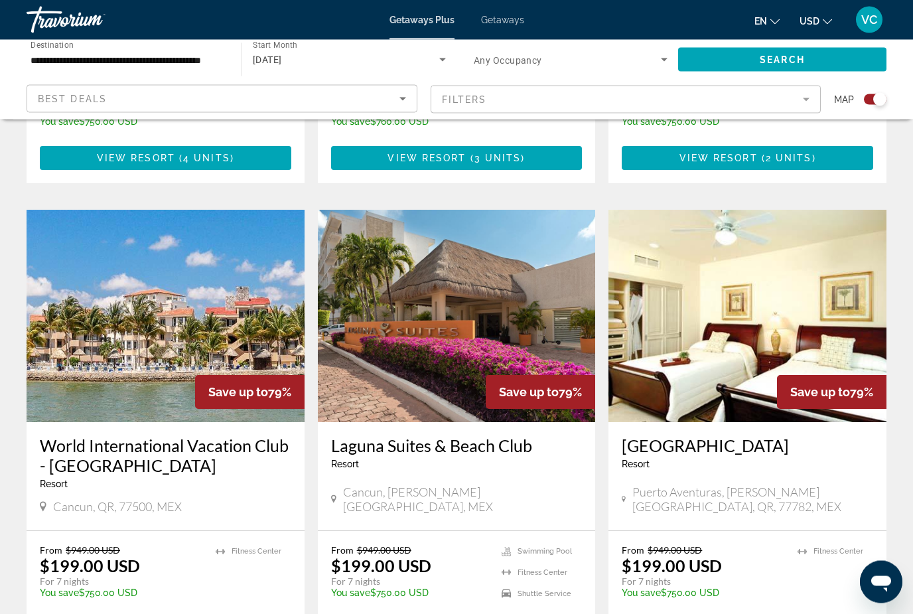
scroll to position [842, 0]
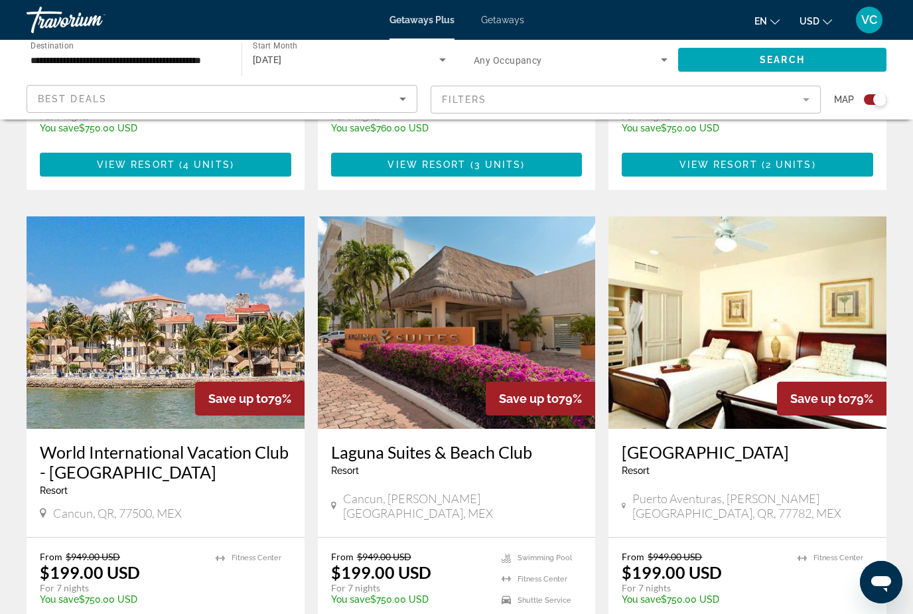
click at [214, 309] on img "Main content" at bounding box center [166, 322] width 278 height 212
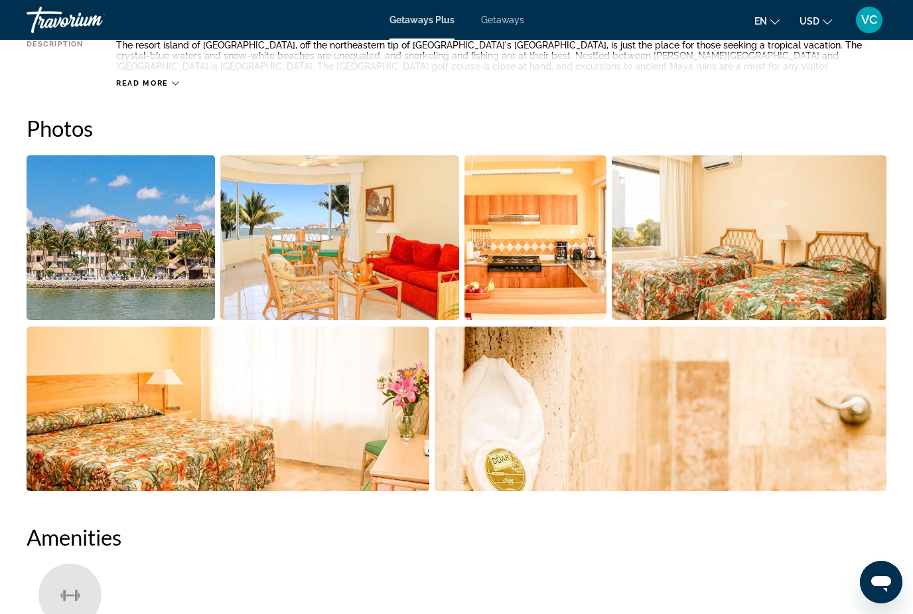
scroll to position [788, 0]
click at [533, 256] on img "Open full-screen image slider" at bounding box center [536, 238] width 142 height 165
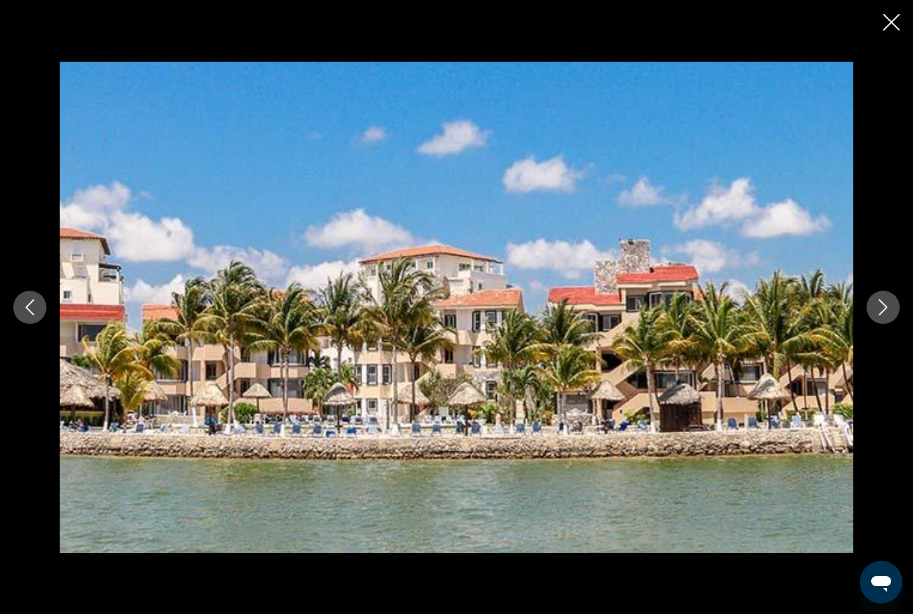
click at [871, 307] on button "Next image" at bounding box center [883, 307] width 33 height 33
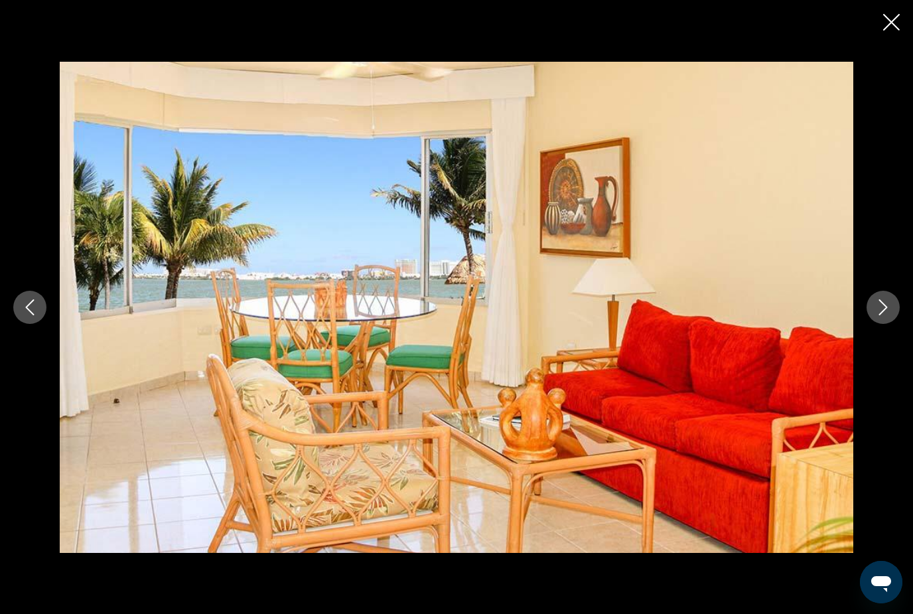
click at [887, 309] on icon "Next image" at bounding box center [883, 307] width 16 height 16
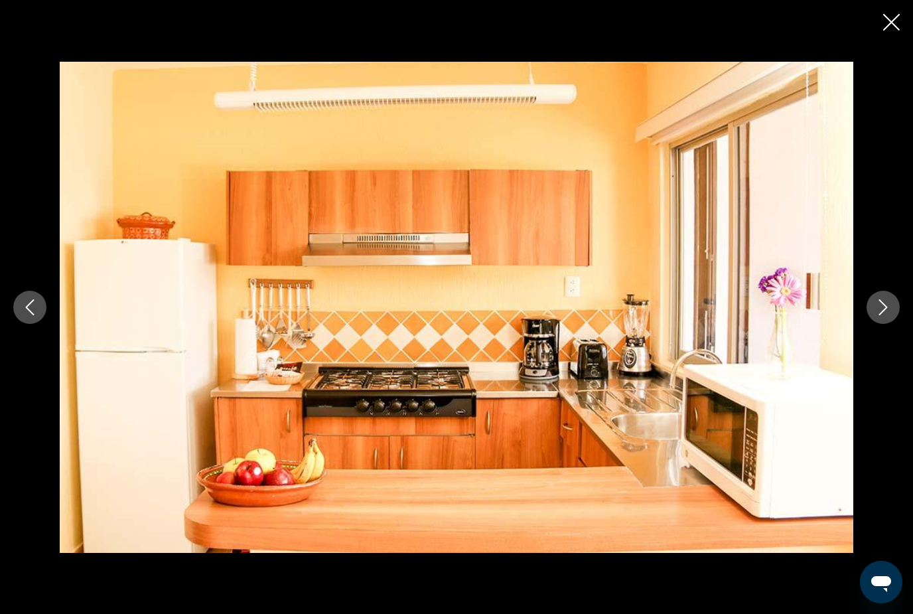
click at [888, 303] on icon "Next image" at bounding box center [883, 307] width 16 height 16
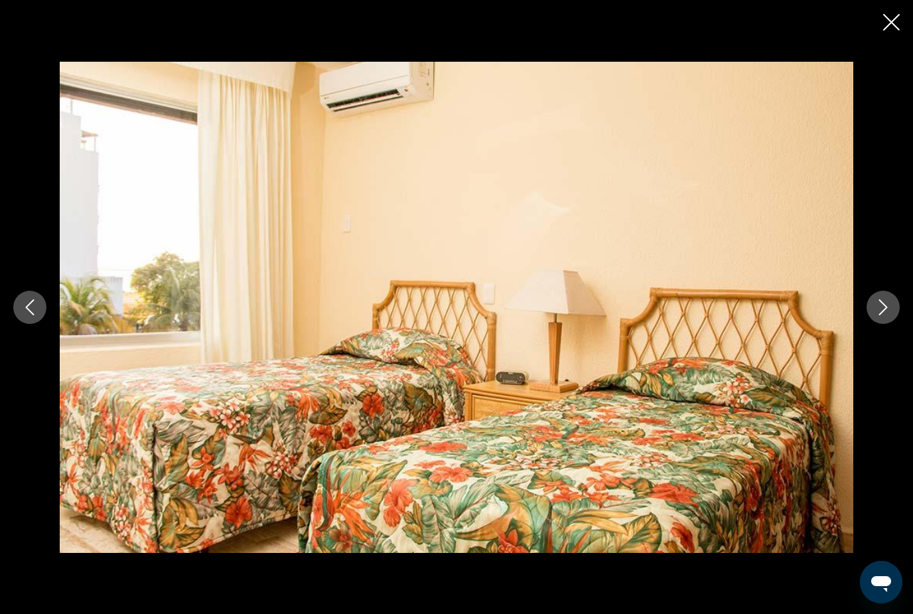
click at [893, 306] on button "Next image" at bounding box center [883, 307] width 33 height 33
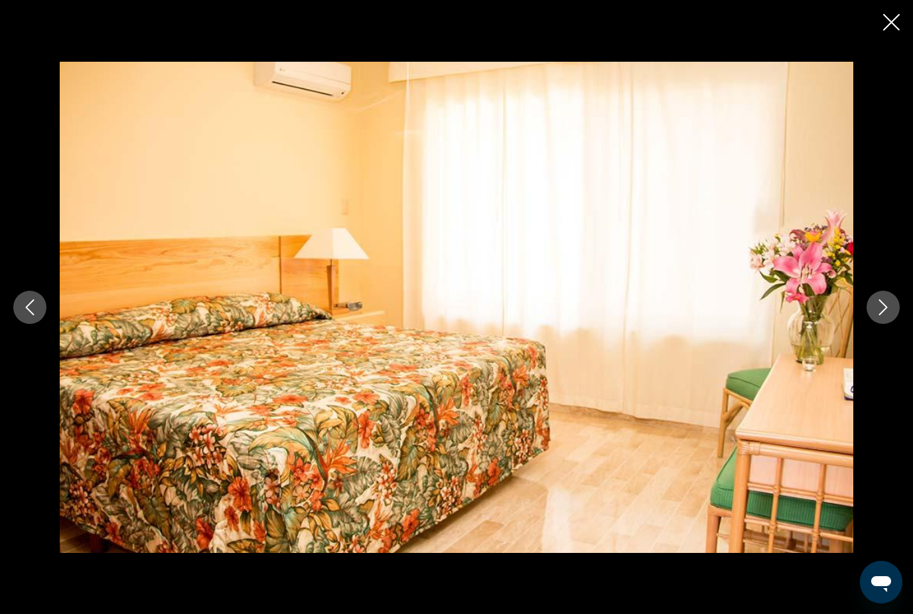
click at [887, 300] on icon "Next image" at bounding box center [883, 307] width 16 height 16
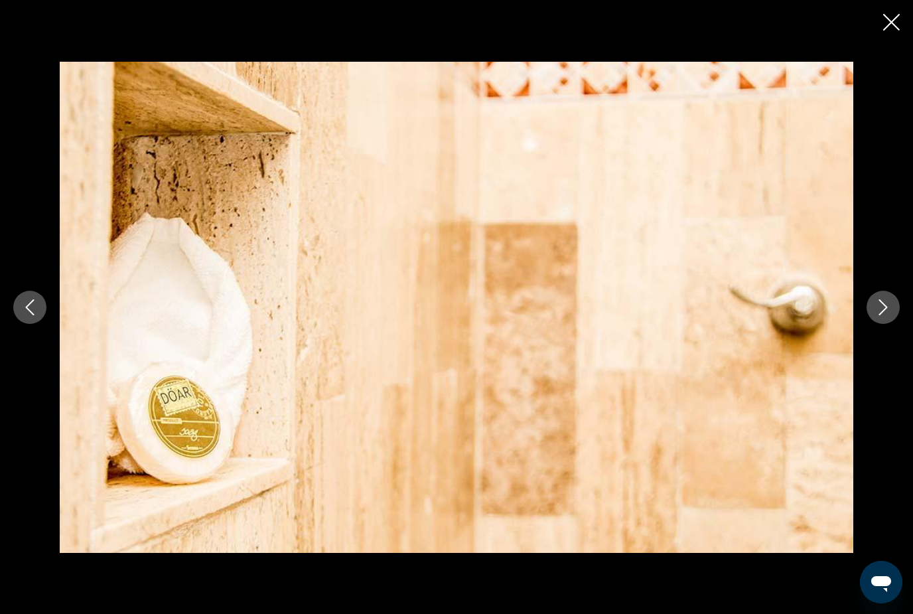
click at [891, 297] on button "Next image" at bounding box center [883, 307] width 33 height 33
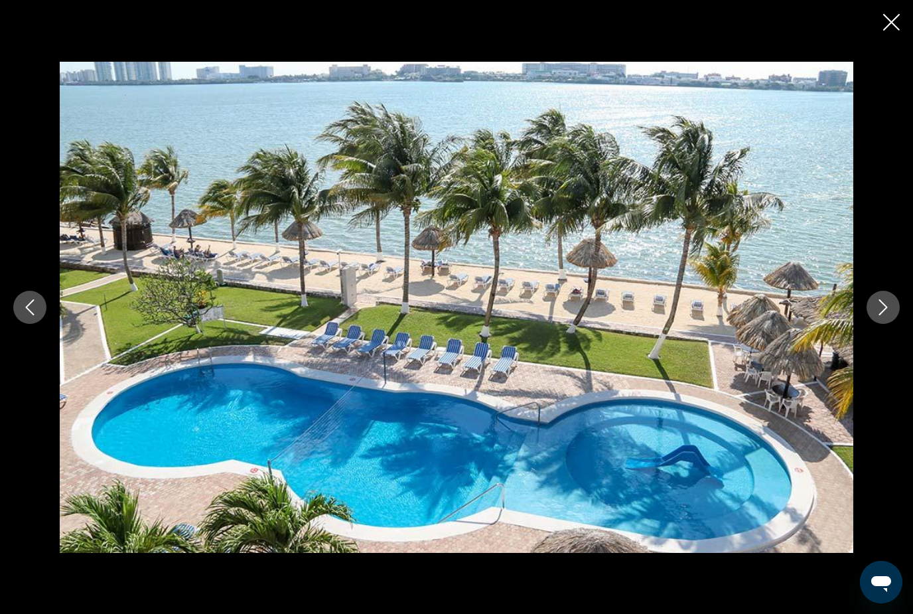
click at [886, 306] on icon "Next image" at bounding box center [883, 307] width 9 height 16
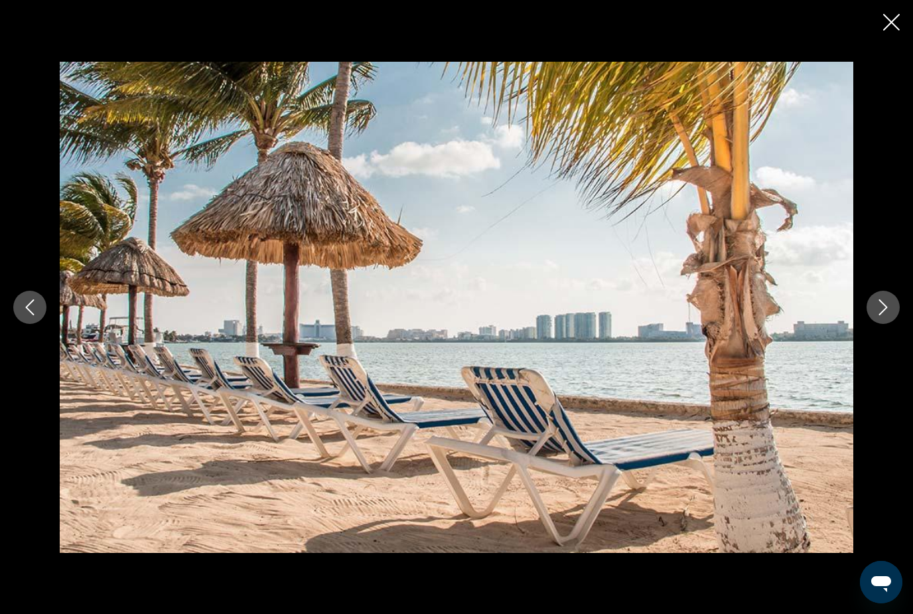
click at [884, 307] on icon "Next image" at bounding box center [883, 307] width 16 height 16
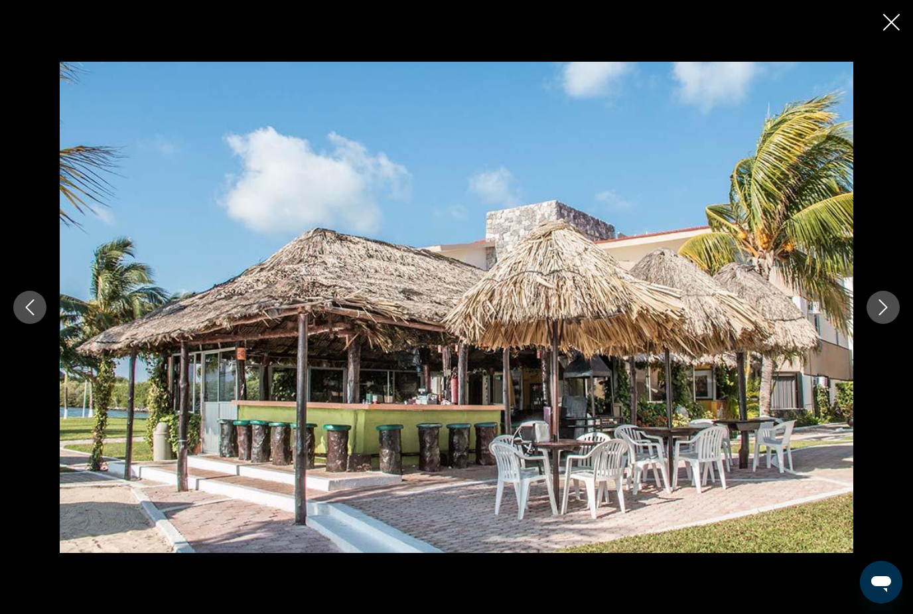
click at [884, 309] on icon "Next image" at bounding box center [883, 307] width 9 height 16
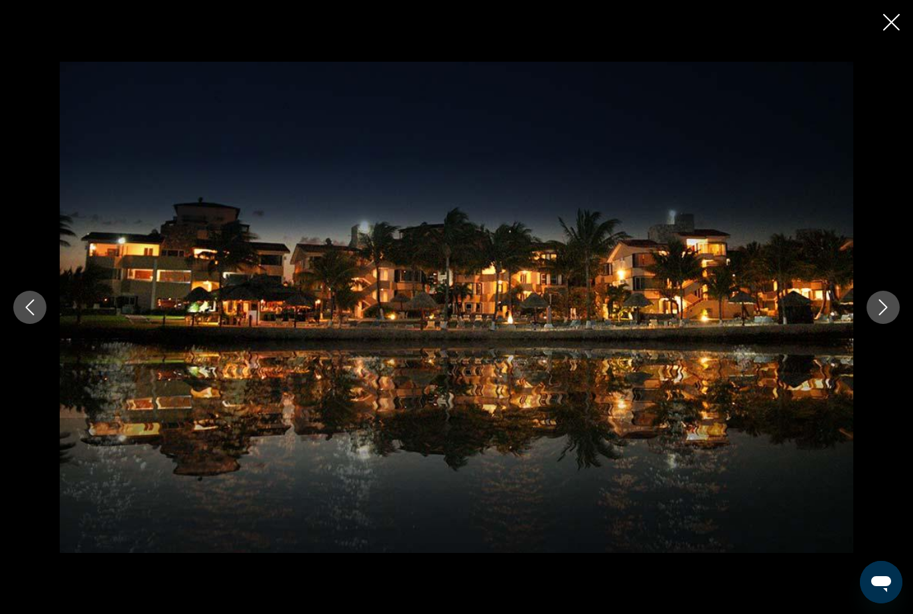
click at [885, 309] on icon "Next image" at bounding box center [883, 307] width 9 height 16
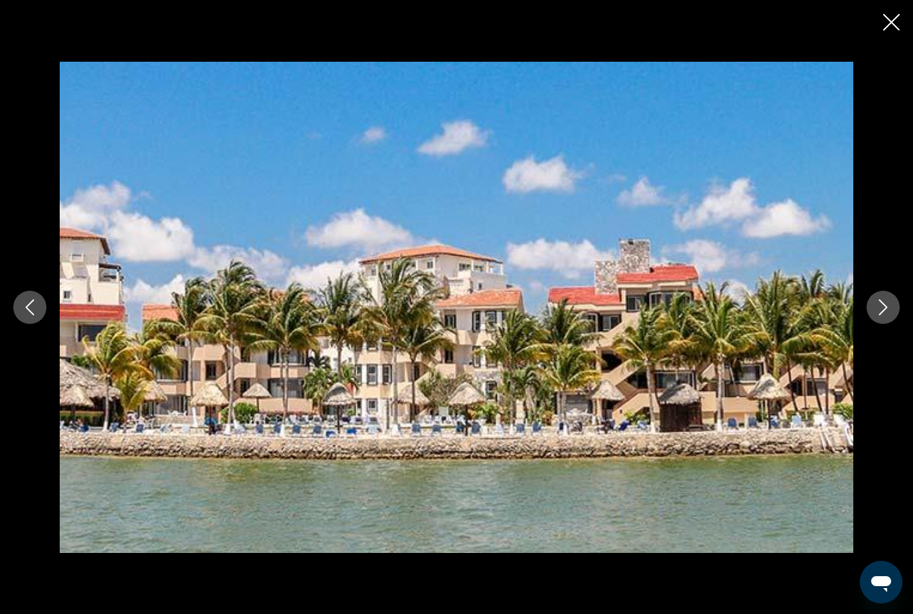
click at [884, 305] on icon "Next image" at bounding box center [883, 307] width 16 height 16
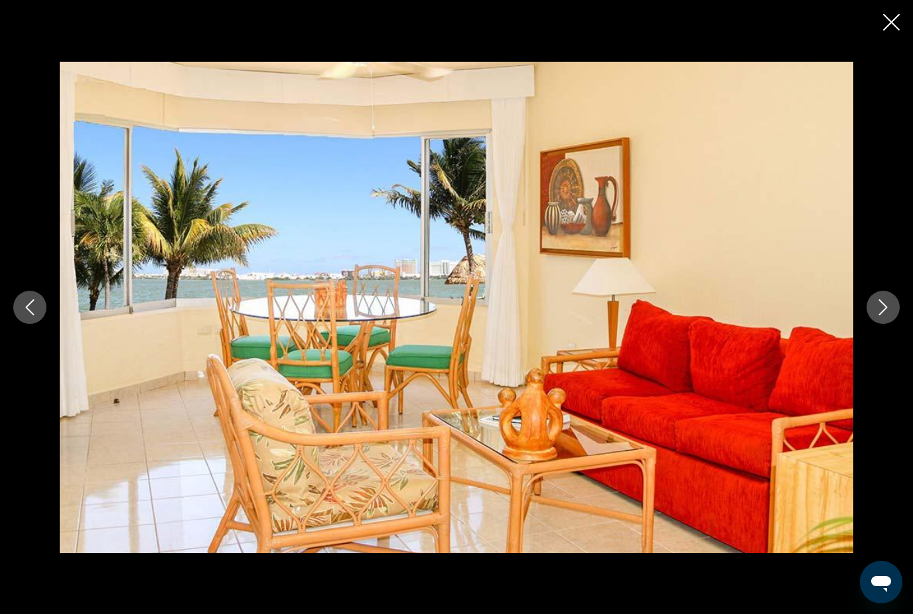
click at [887, 307] on icon "Next image" at bounding box center [883, 307] width 9 height 16
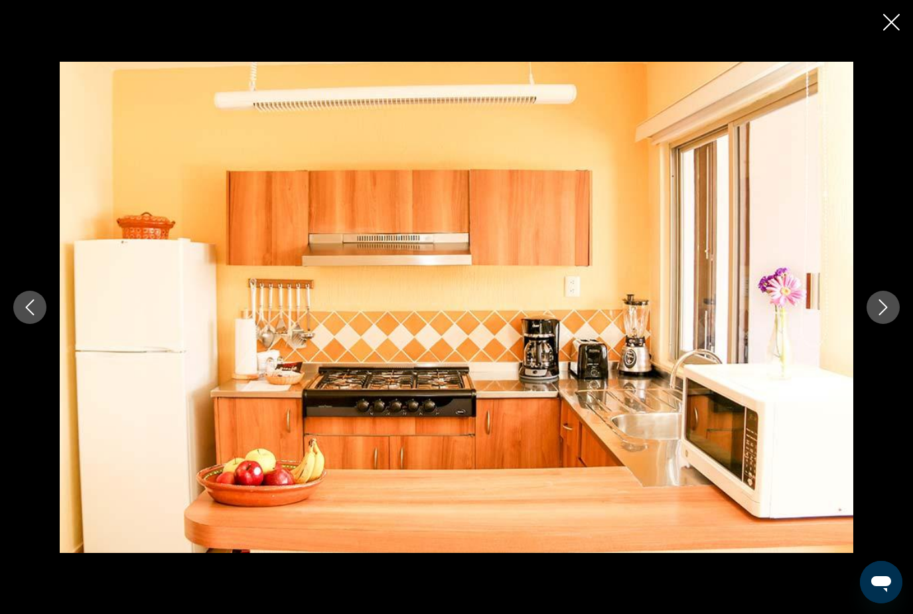
click at [895, 11] on div "prev next" at bounding box center [456, 307] width 913 height 614
click at [885, 19] on icon "Close slideshow" at bounding box center [891, 22] width 17 height 17
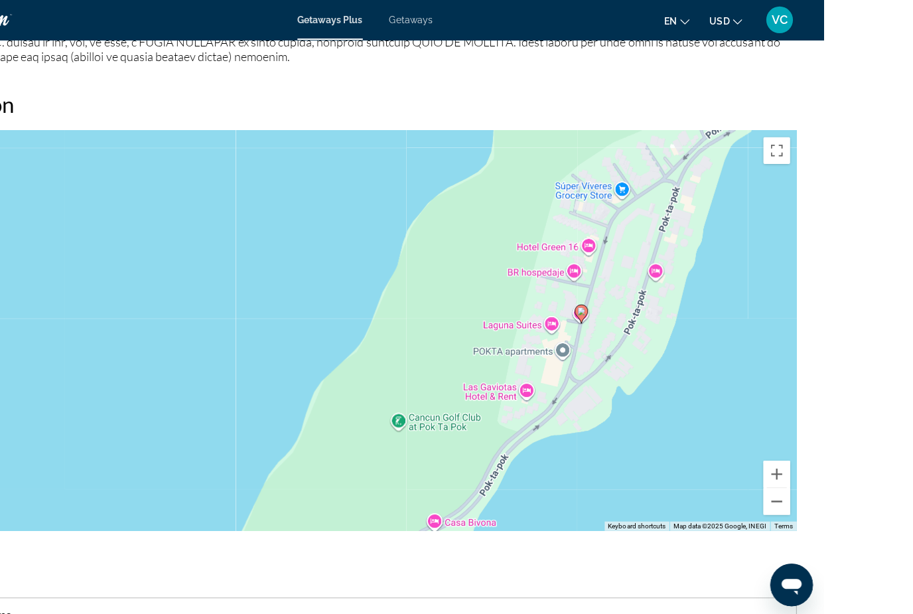
scroll to position [1794, 0]
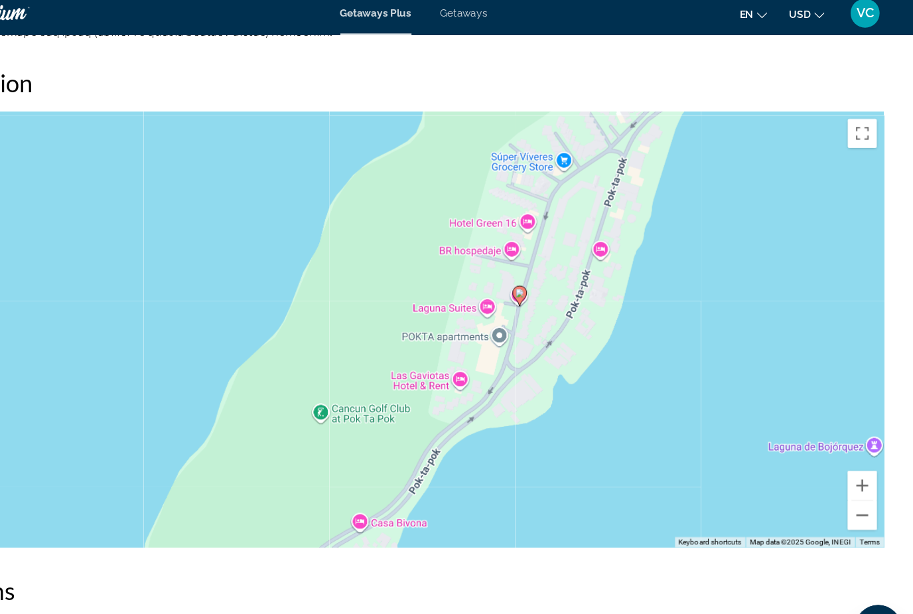
click at [555, 204] on div "To activate drag with keyboard, press Alt + Enter. Once in keyboard drag state,…" at bounding box center [457, 309] width 860 height 398
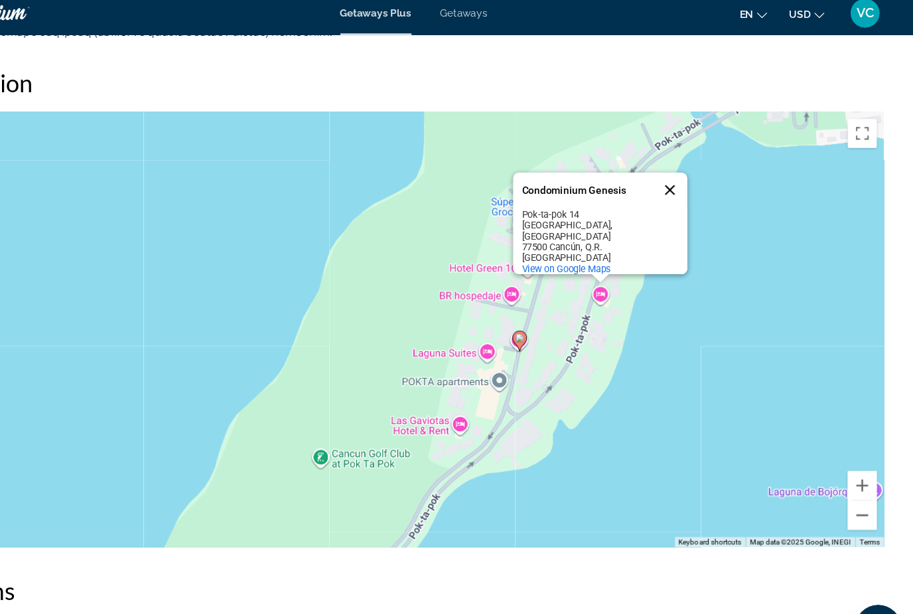
click at [675, 166] on button "Close" at bounding box center [691, 182] width 32 height 32
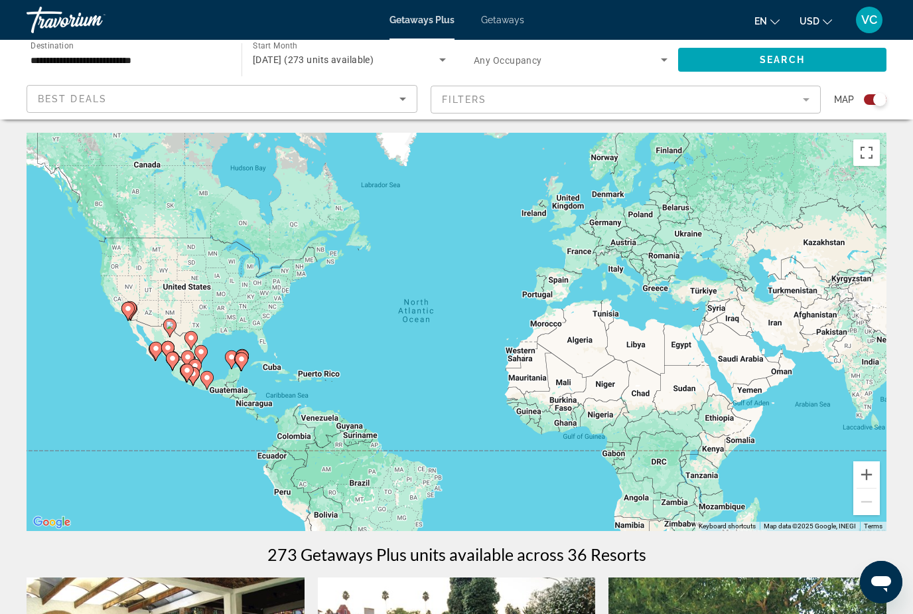
click at [244, 354] on icon "Main content" at bounding box center [242, 361] width 12 height 17
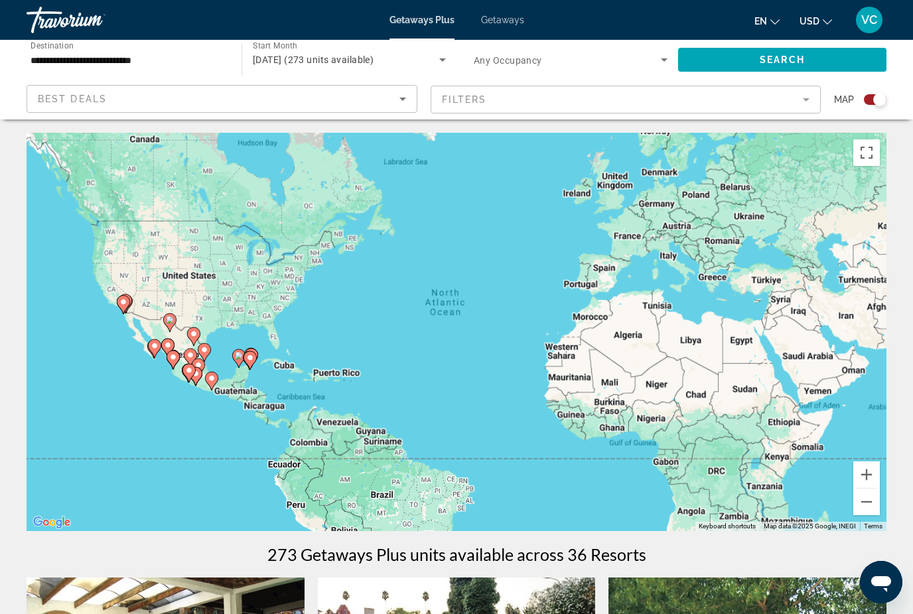
click at [246, 356] on gmp-advanced-marker "Main content" at bounding box center [238, 358] width 13 height 20
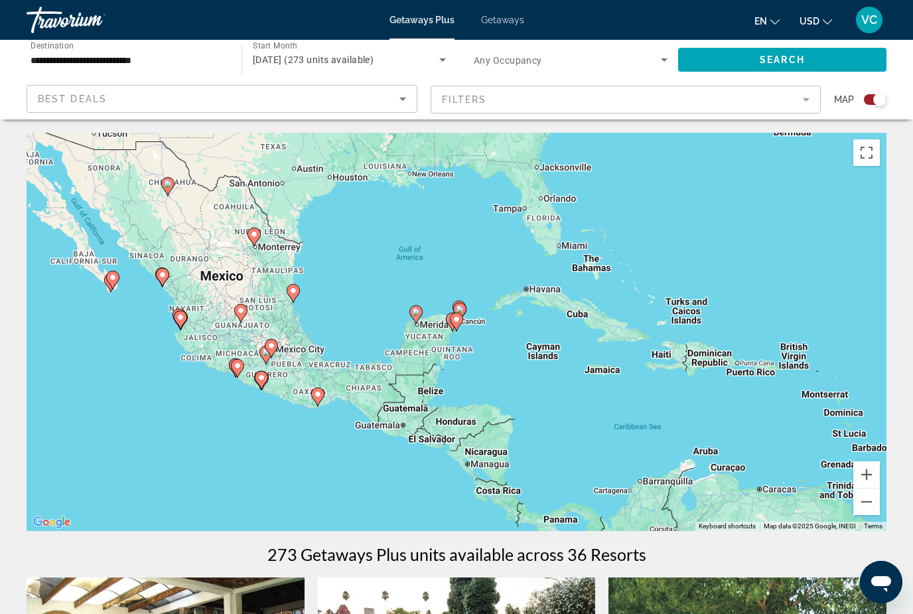
click at [465, 315] on gmp-advanced-marker "Main content" at bounding box center [459, 312] width 13 height 20
type input "**********"
click at [455, 322] on image "Main content" at bounding box center [457, 319] width 8 height 8
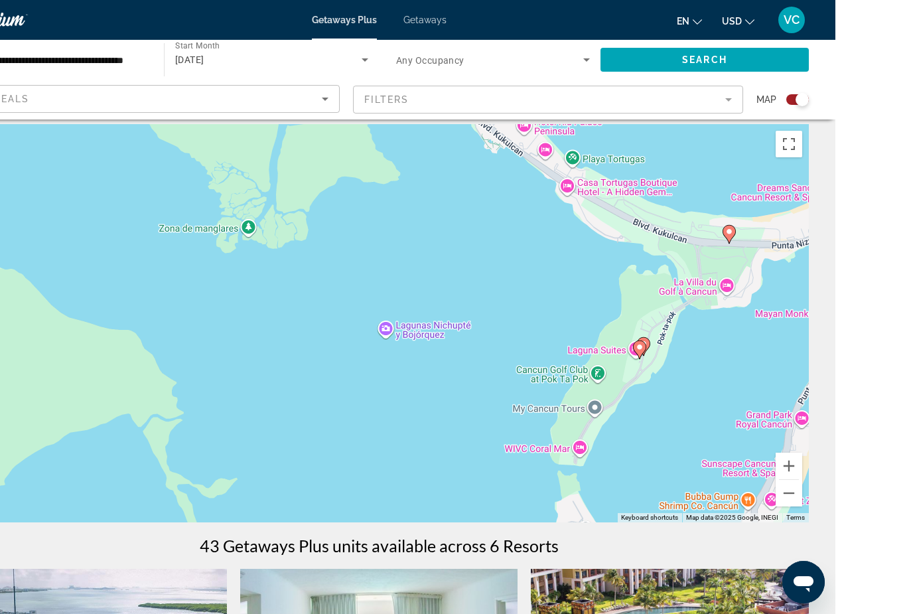
scroll to position [13, 0]
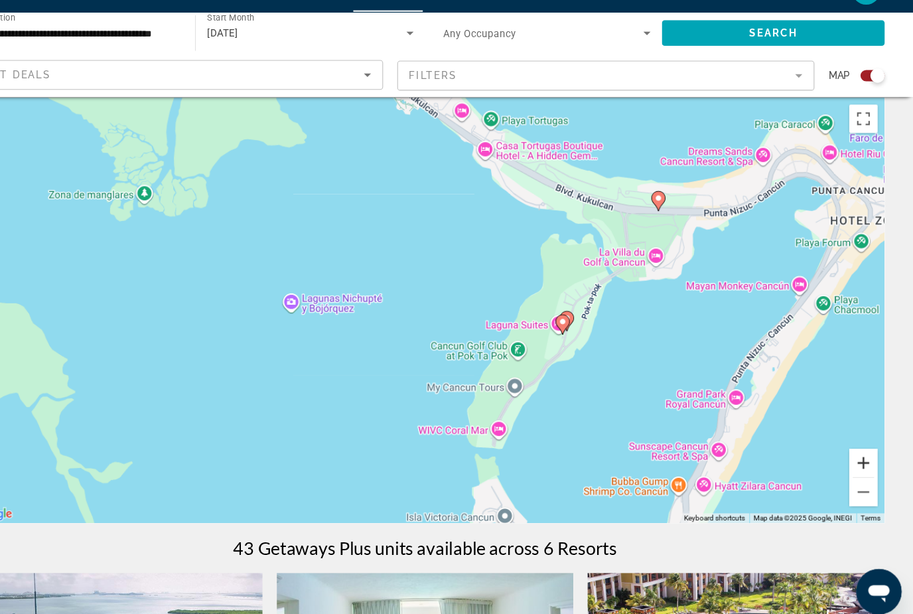
click at [854, 449] on button "Zoom in" at bounding box center [867, 462] width 27 height 27
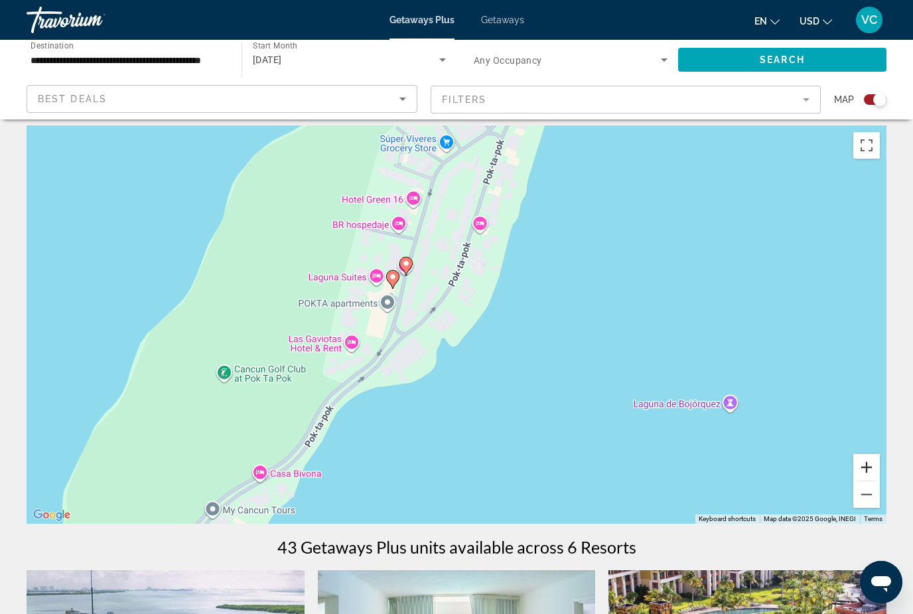
scroll to position [0, 0]
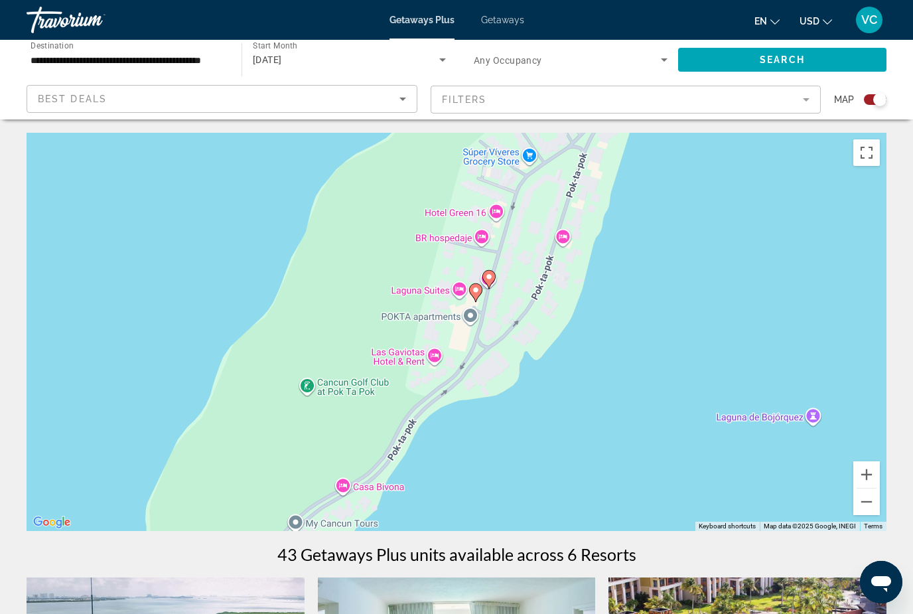
click at [881, 473] on div "To activate drag with keyboard, press Alt + Enter. Once in keyboard drag state,…" at bounding box center [457, 332] width 860 height 398
click at [870, 470] on button "Zoom in" at bounding box center [867, 474] width 27 height 27
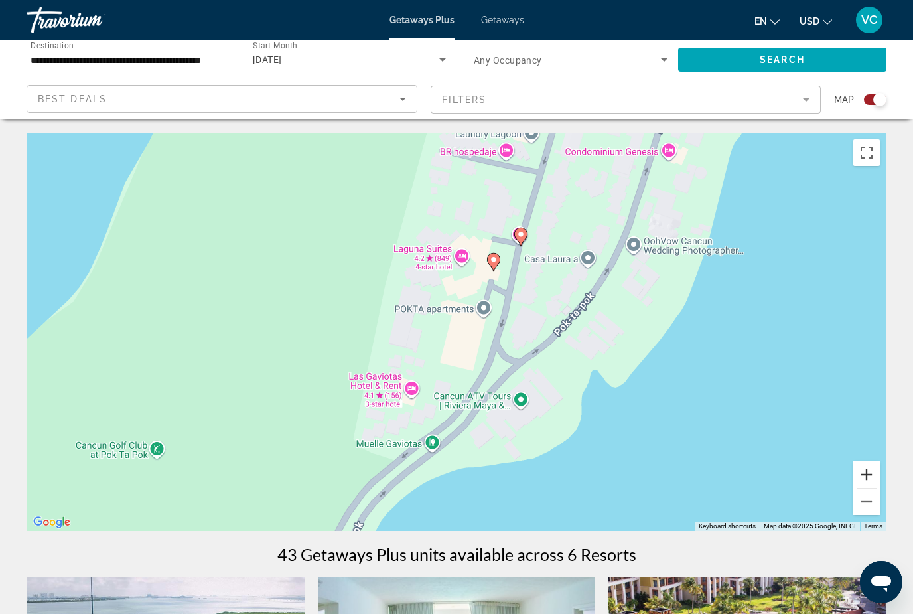
click at [865, 470] on button "Zoom in" at bounding box center [867, 474] width 27 height 27
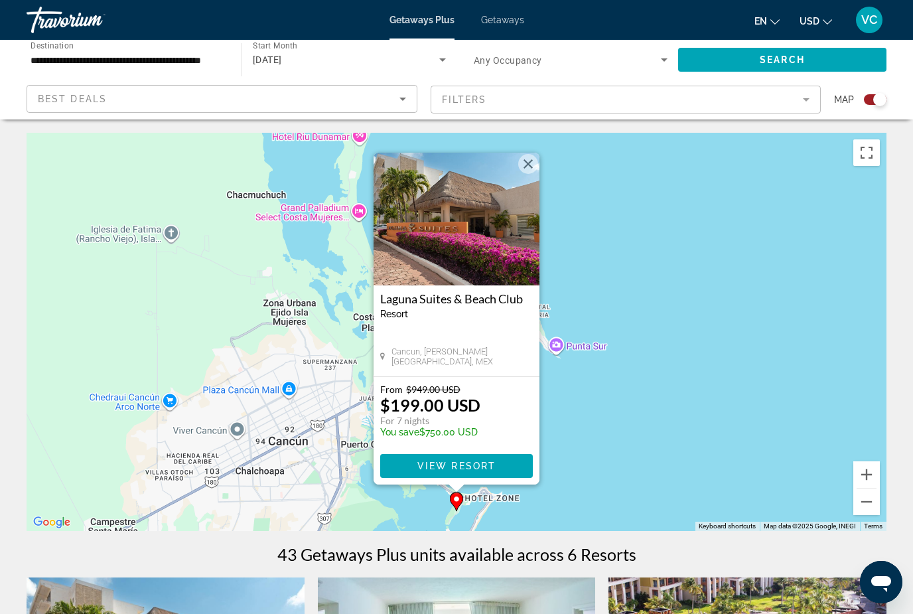
click at [458, 400] on p "$199.00 USD" at bounding box center [430, 405] width 100 height 20
click at [532, 147] on div "To activate drag with keyboard, press Alt + Enter. Once in keyboard drag state,…" at bounding box center [457, 332] width 860 height 398
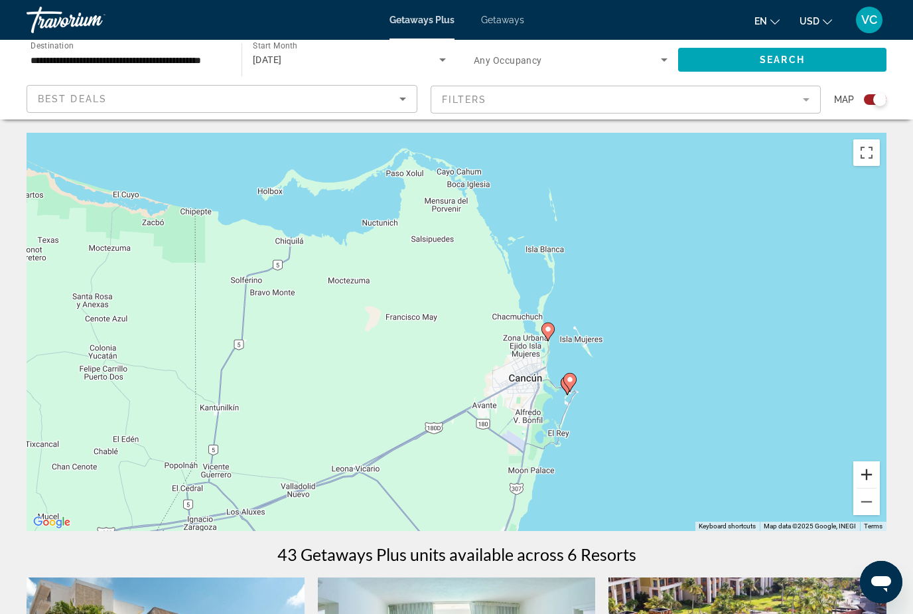
click at [879, 466] on button "Zoom in" at bounding box center [867, 474] width 27 height 27
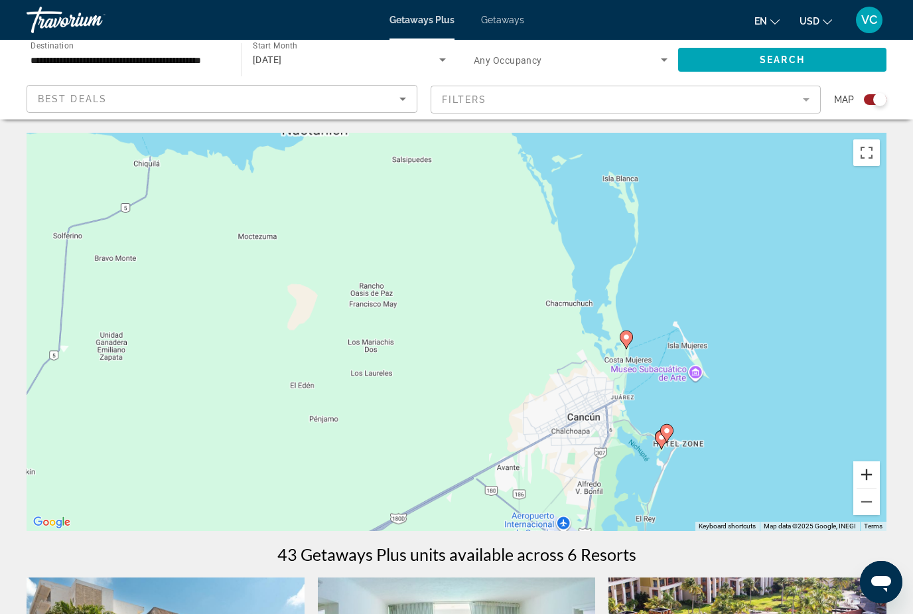
click at [881, 464] on div "To activate drag with keyboard, press Alt + Enter. Once in keyboard drag state,…" at bounding box center [457, 332] width 860 height 398
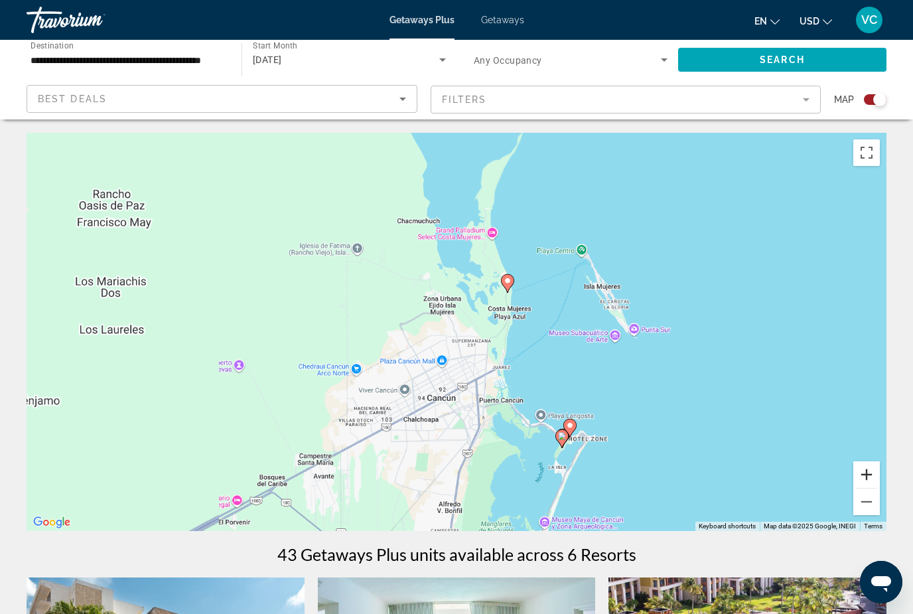
click at [867, 465] on button "Zoom in" at bounding box center [867, 474] width 27 height 27
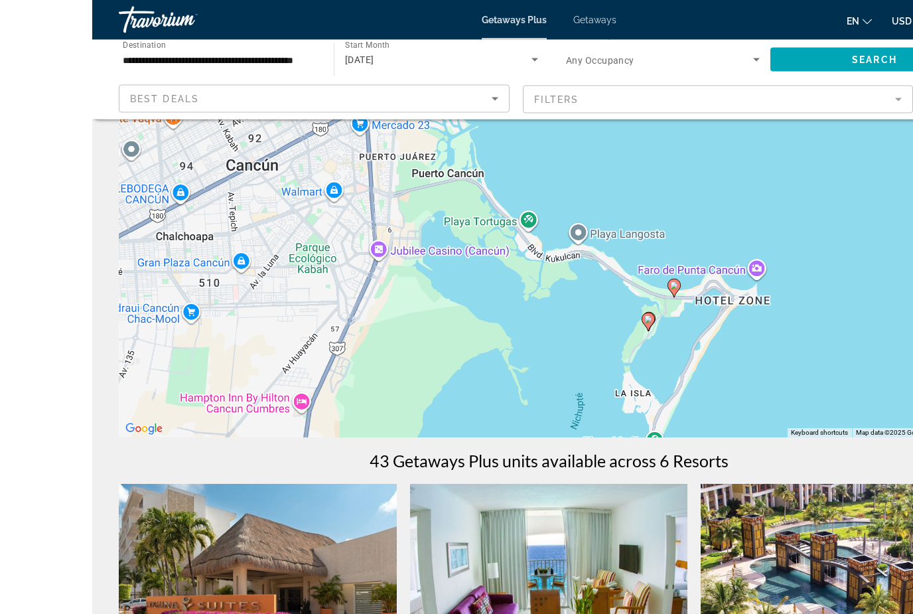
scroll to position [94, 0]
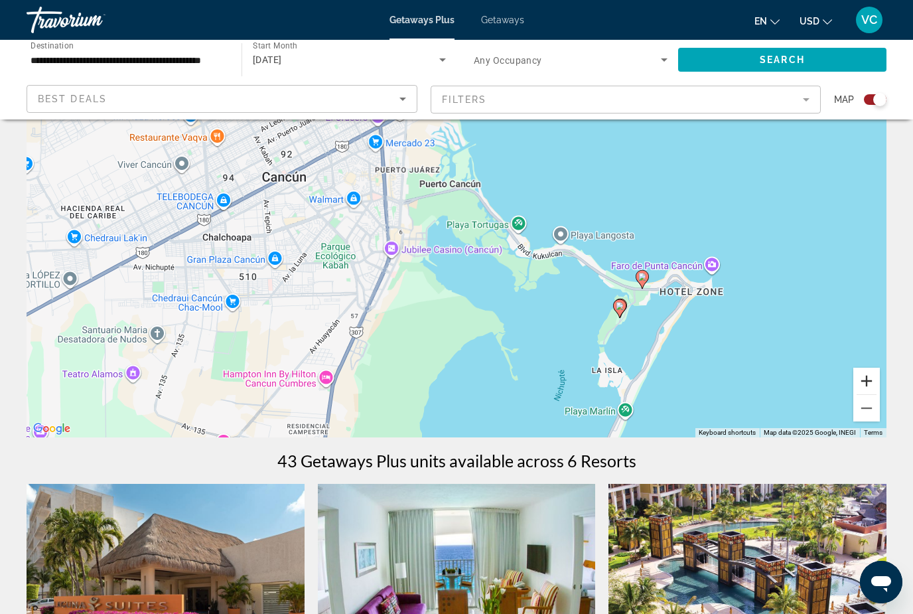
click at [875, 374] on button "Zoom in" at bounding box center [867, 381] width 27 height 27
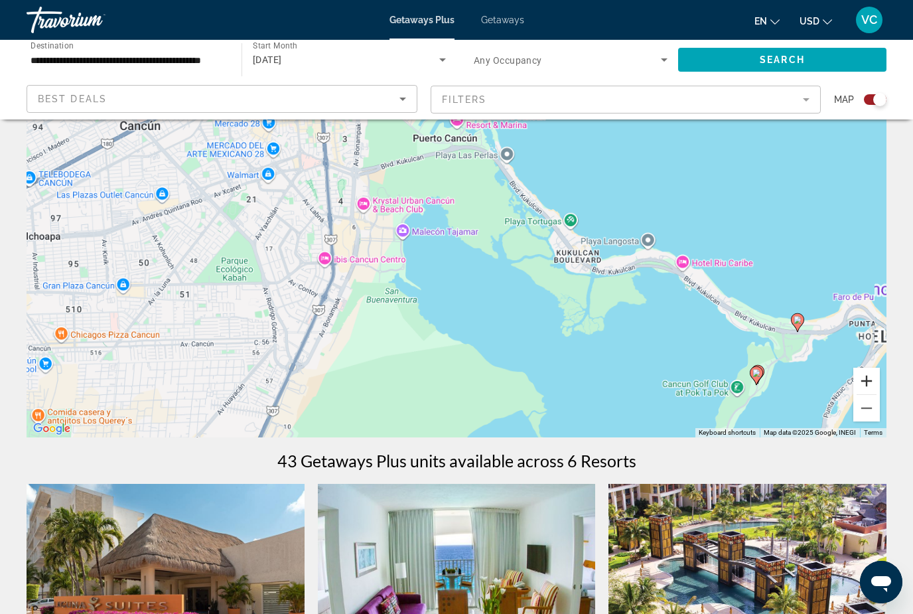
click at [883, 373] on div "To activate drag with keyboard, press Alt + Enter. Once in keyboard drag state,…" at bounding box center [457, 238] width 860 height 398
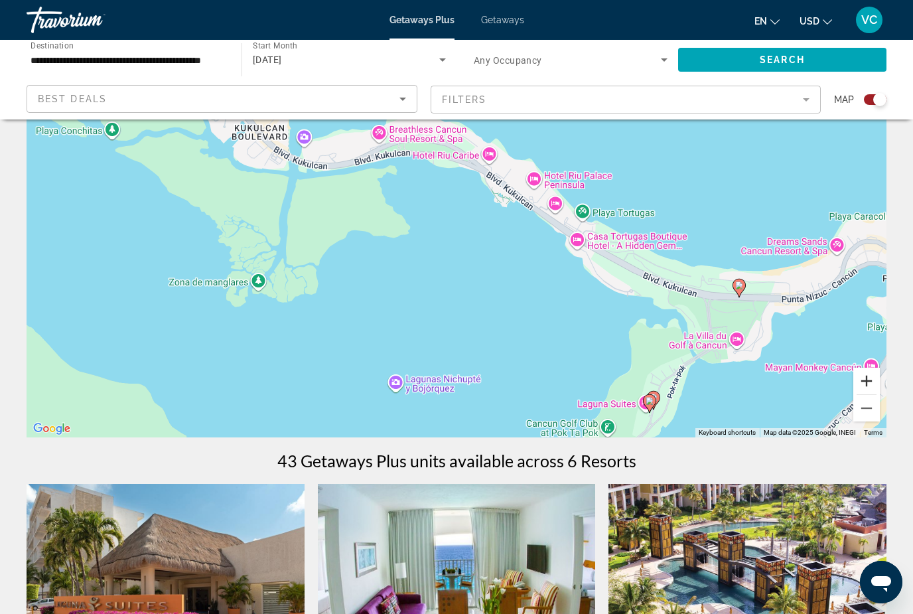
click at [875, 368] on button "Zoom in" at bounding box center [867, 381] width 27 height 27
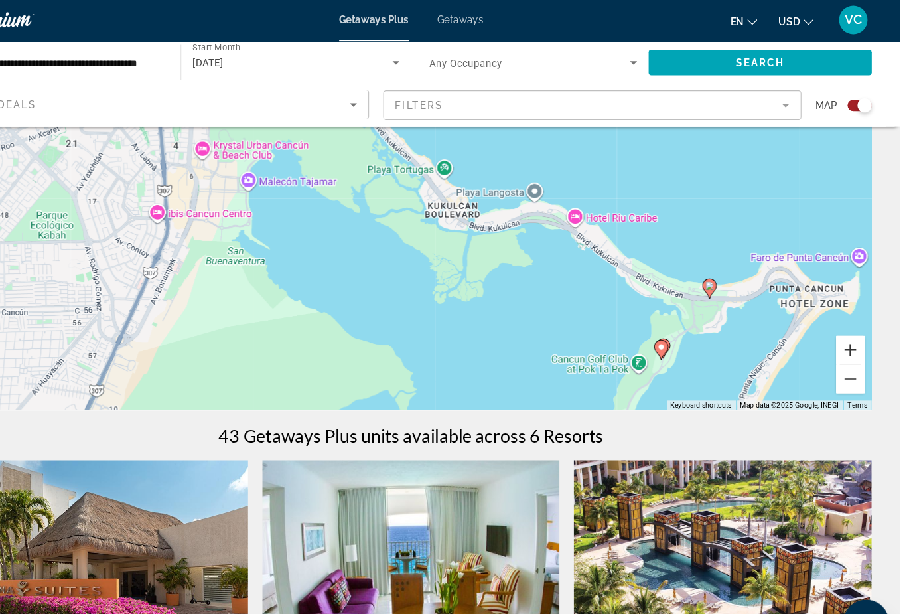
scroll to position [146, 0]
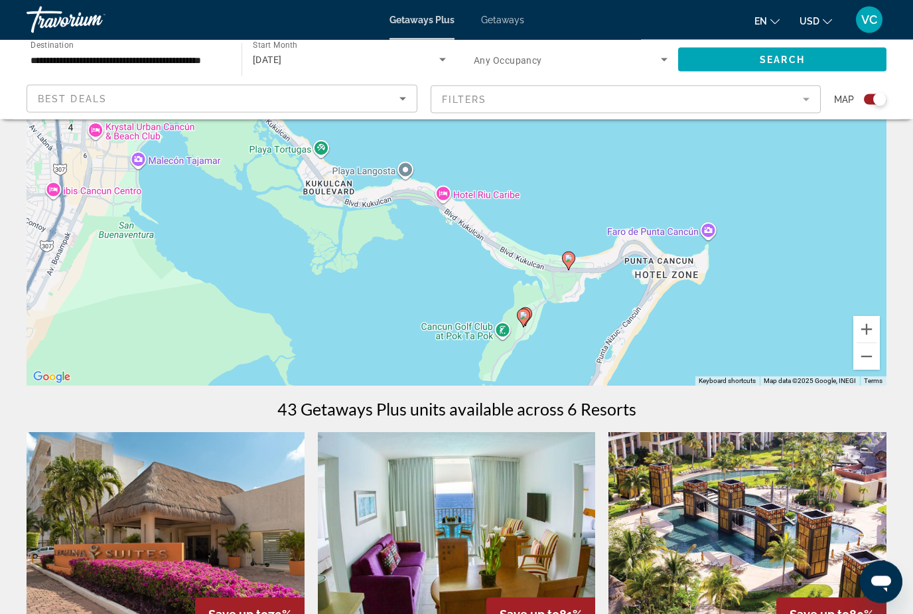
click at [224, 492] on img "Main content" at bounding box center [166, 539] width 278 height 212
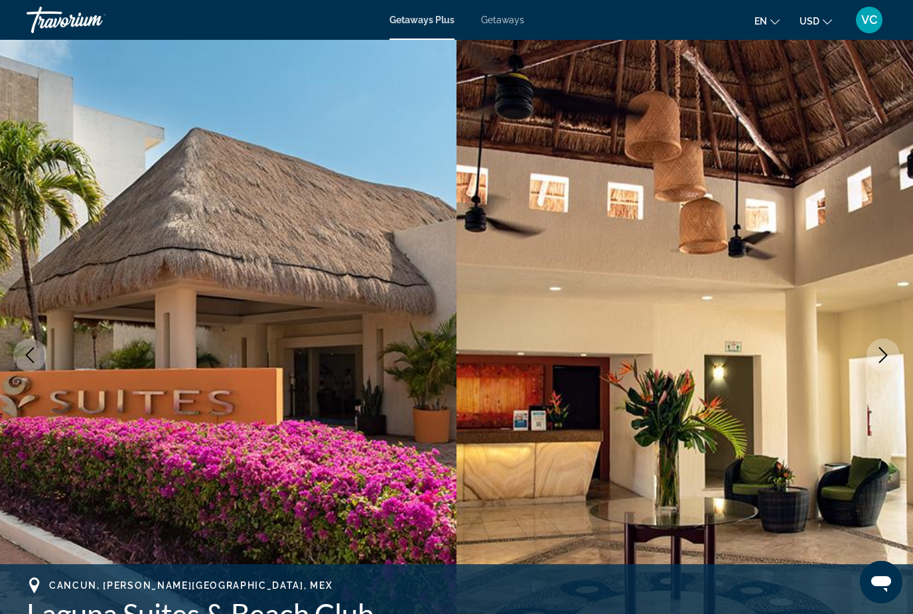
click at [891, 352] on icon "Next image" at bounding box center [883, 355] width 16 height 16
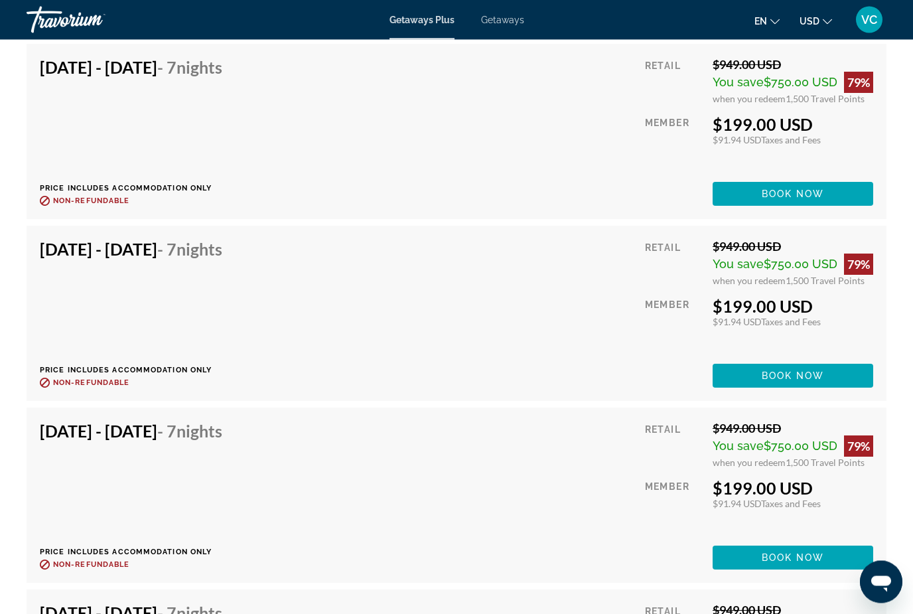
scroll to position [2460, 0]
click at [806, 556] on span "Book now" at bounding box center [793, 557] width 63 height 11
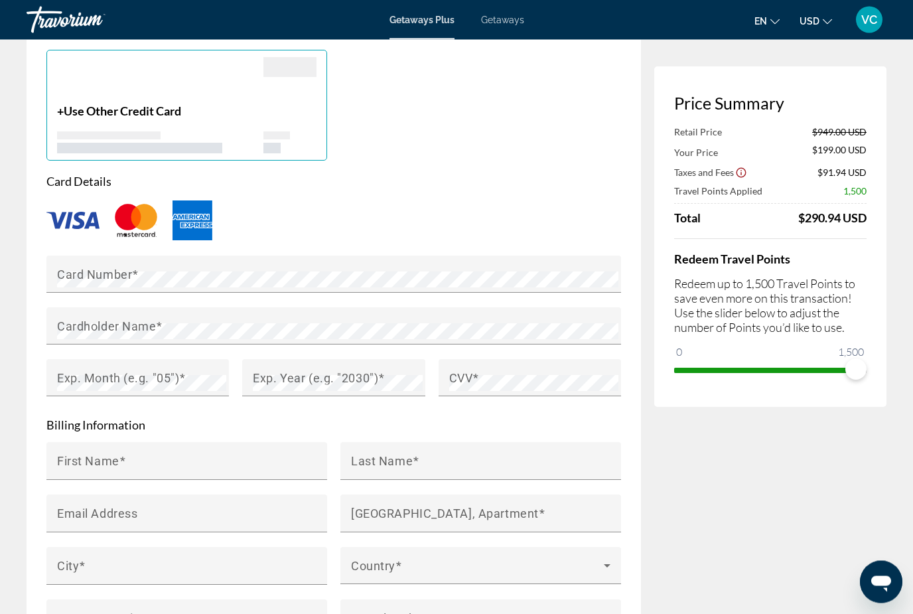
scroll to position [1004, 0]
click at [453, 277] on div "Card Number" at bounding box center [338, 274] width 562 height 37
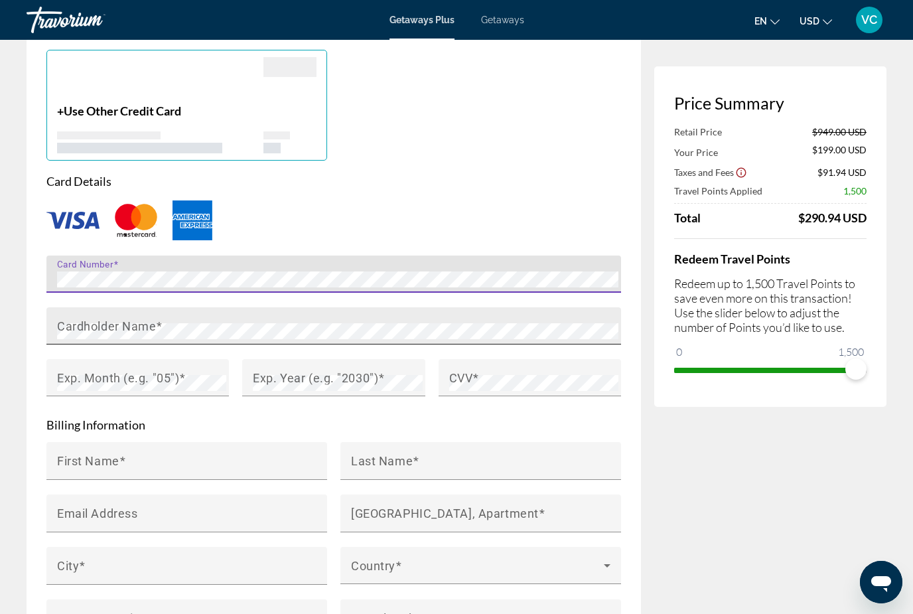
click at [238, 325] on div "Cardholder Name" at bounding box center [338, 325] width 562 height 37
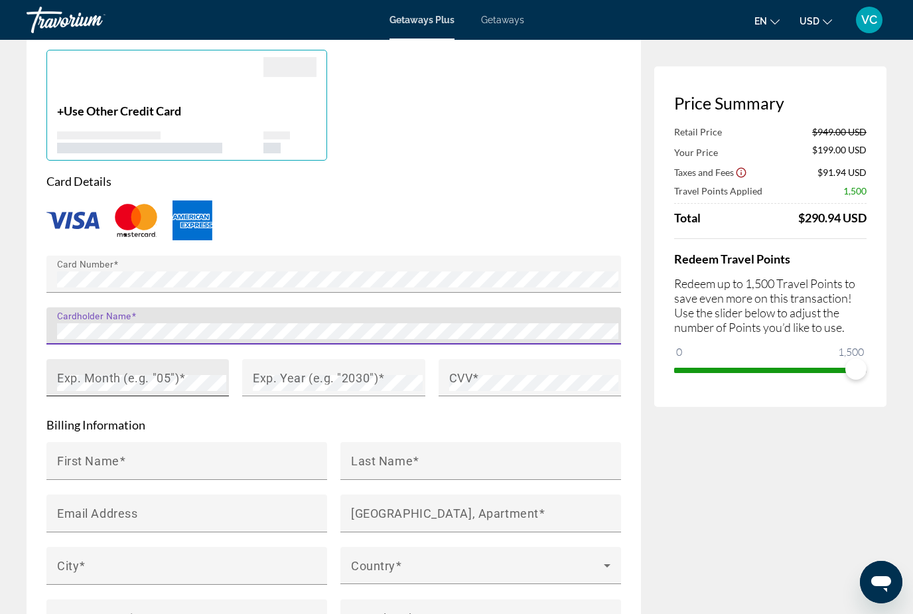
click at [181, 384] on span "Main content" at bounding box center [182, 377] width 7 height 14
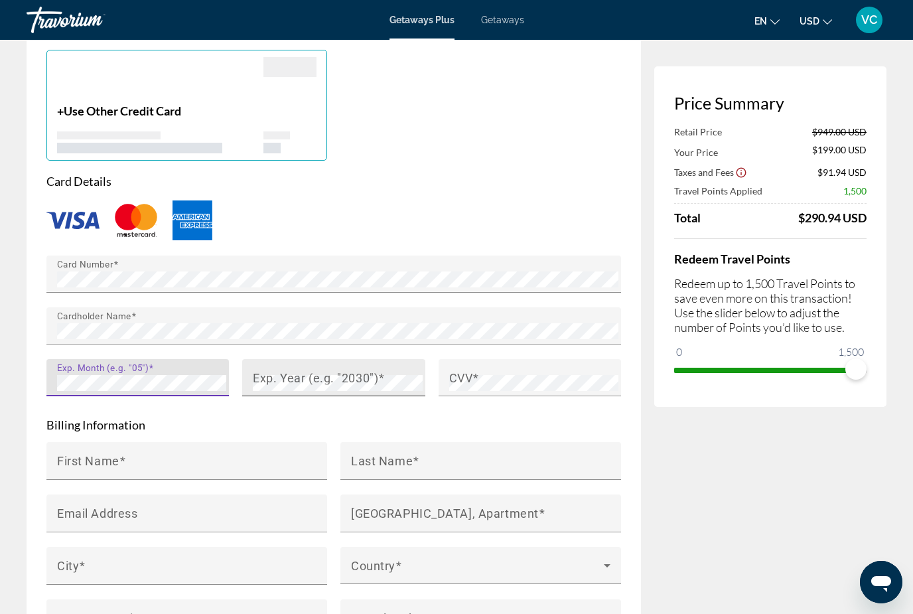
click at [352, 384] on mat-label "Exp. Year (e.g. "2030")" at bounding box center [315, 377] width 125 height 14
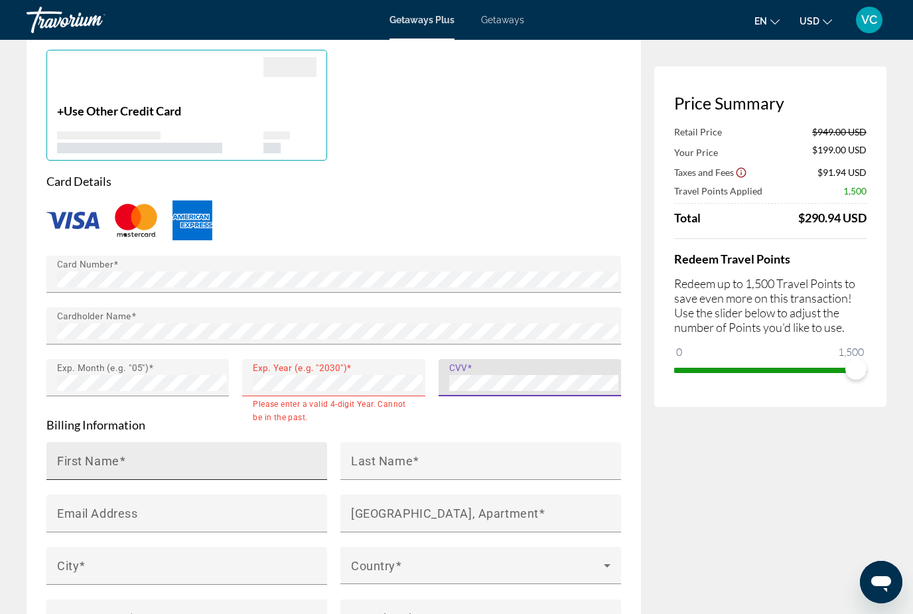
click at [211, 475] on input "First Name" at bounding box center [190, 467] width 267 height 16
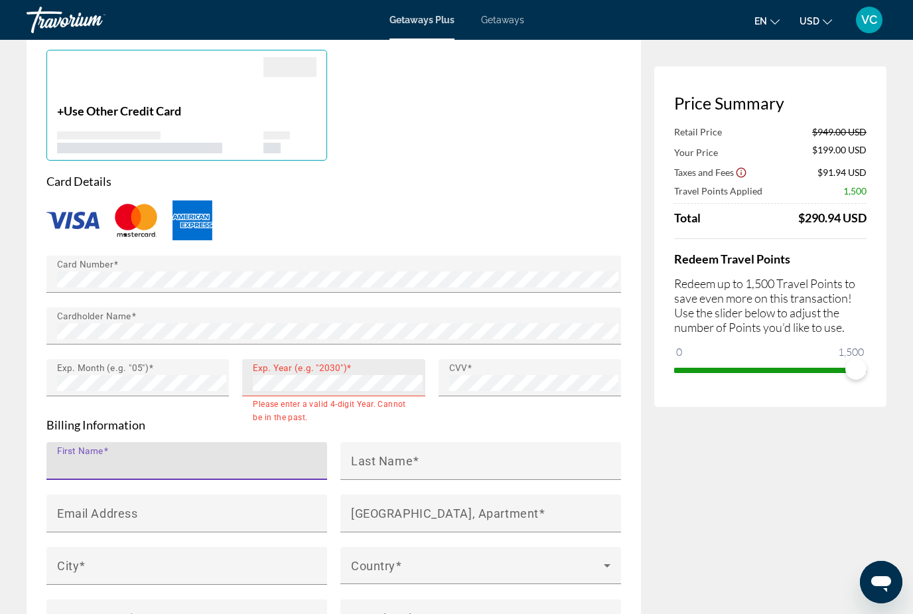
click at [348, 373] on span "Main content" at bounding box center [349, 367] width 5 height 11
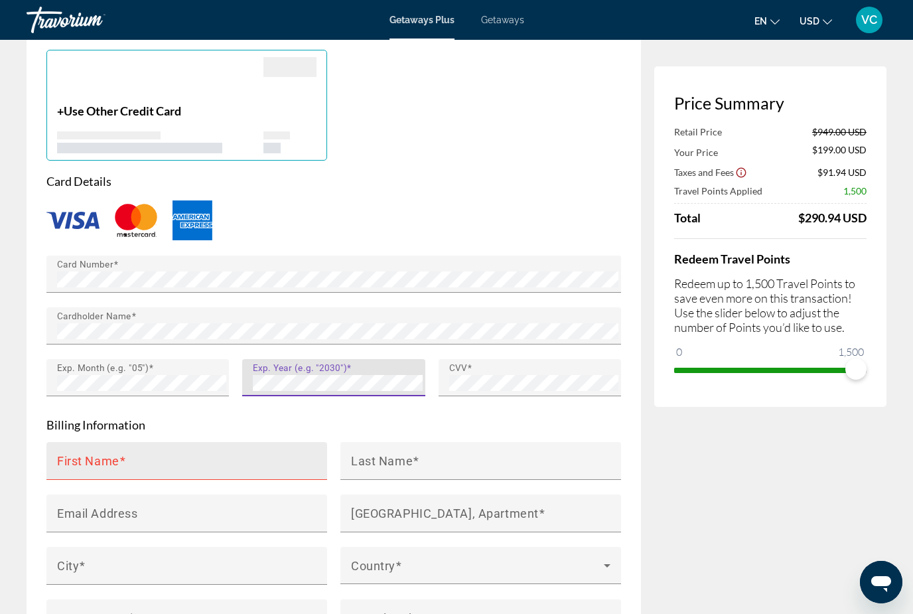
click at [236, 471] on input "First Name" at bounding box center [190, 467] width 267 height 16
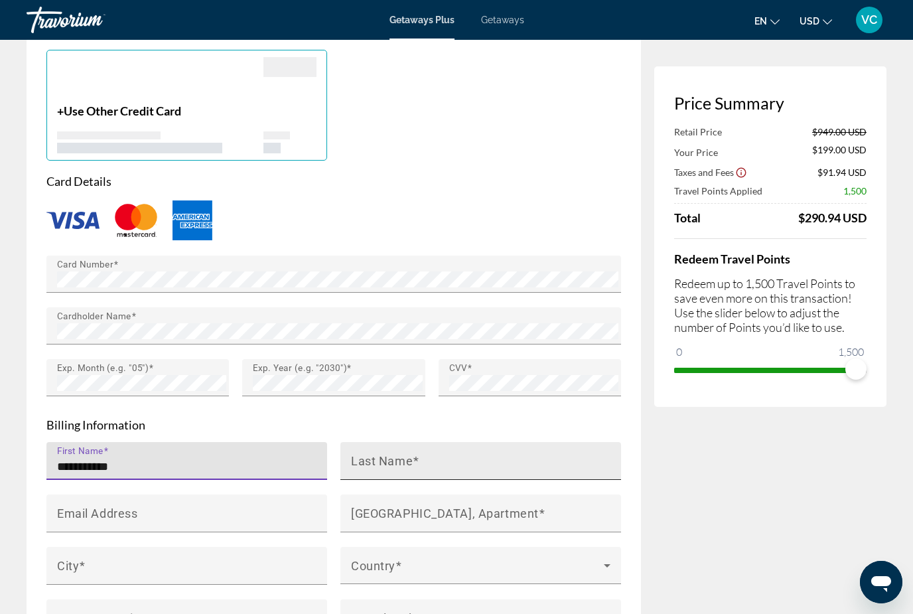
type input "********"
click at [380, 467] on mat-label "Last Name" at bounding box center [382, 460] width 62 height 14
click at [380, 467] on input "Last Name" at bounding box center [484, 467] width 267 height 16
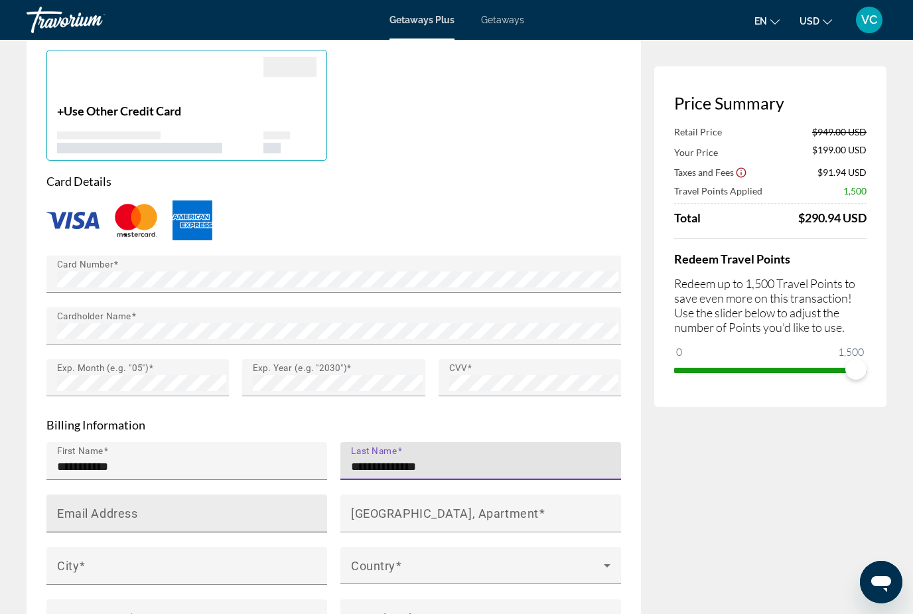
type input "**********"
click at [161, 521] on input "Email Address" at bounding box center [190, 519] width 267 height 16
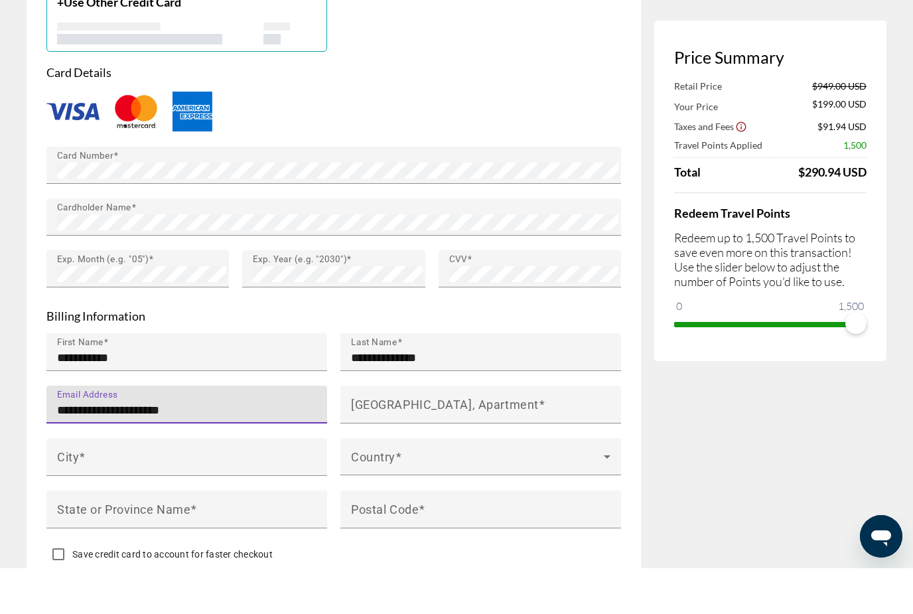
scroll to position [1067, 0]
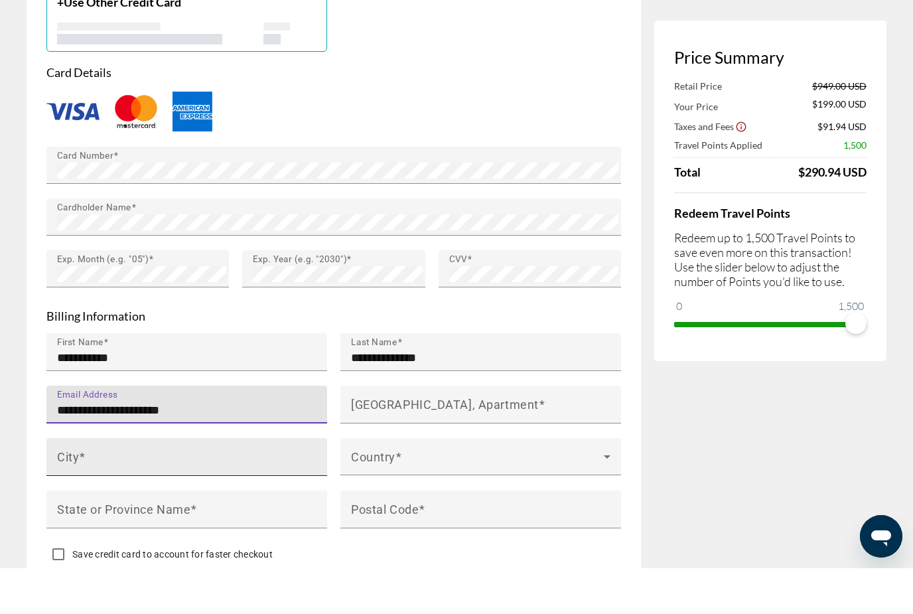
type input "**********"
click at [119, 500] on input "City" at bounding box center [190, 508] width 267 height 16
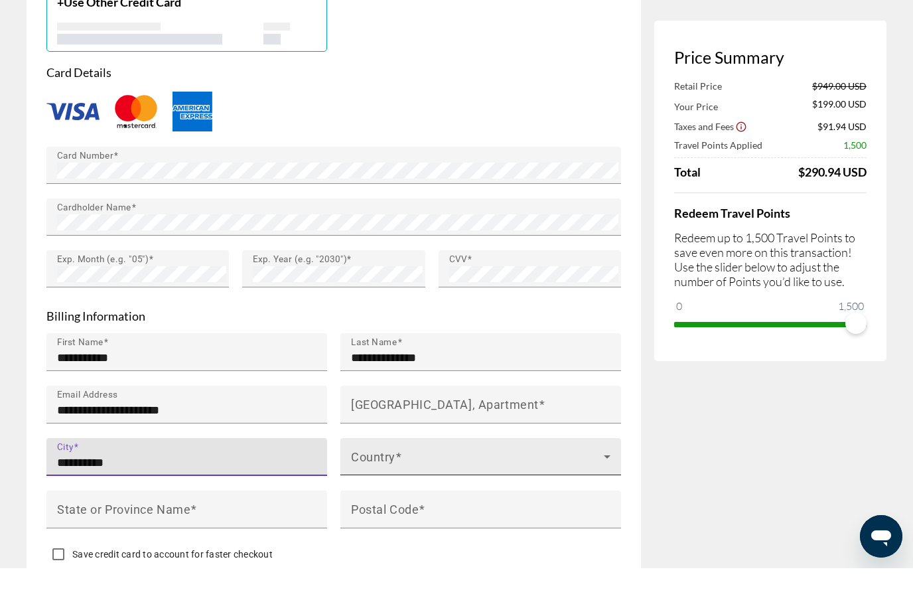
type input "**********"
click at [449, 500] on span "Main content" at bounding box center [477, 508] width 253 height 16
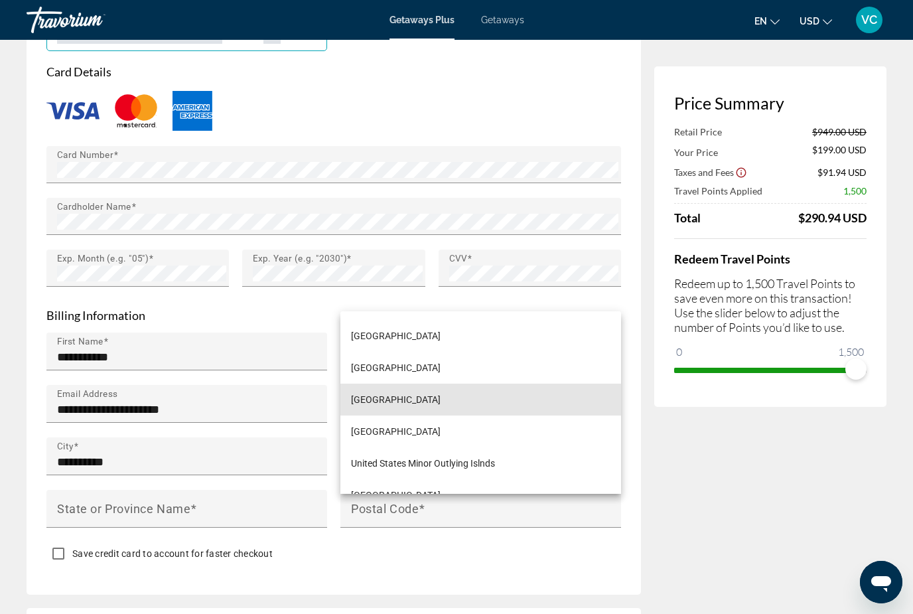
scroll to position [7612, 0]
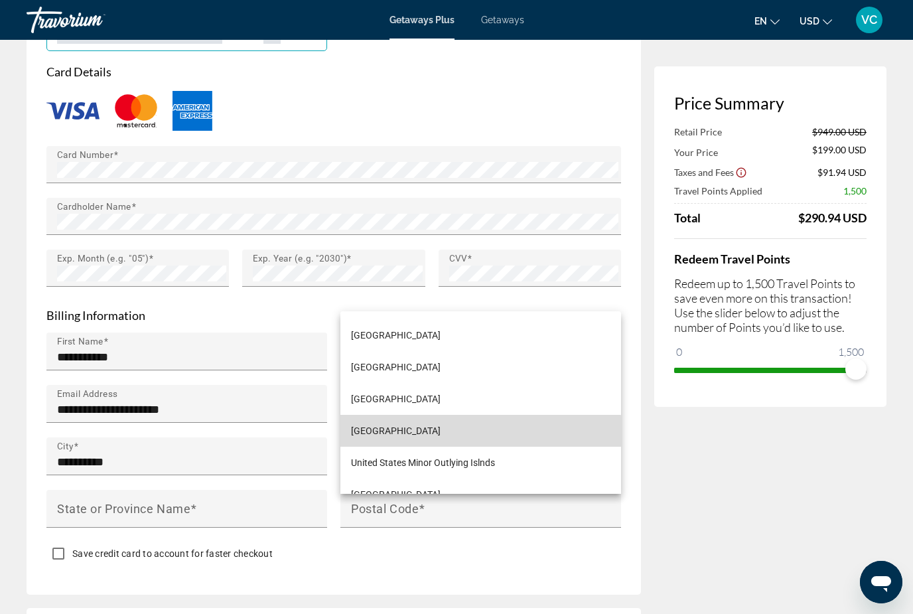
click at [441, 439] on span "[GEOGRAPHIC_DATA]" at bounding box center [396, 431] width 90 height 16
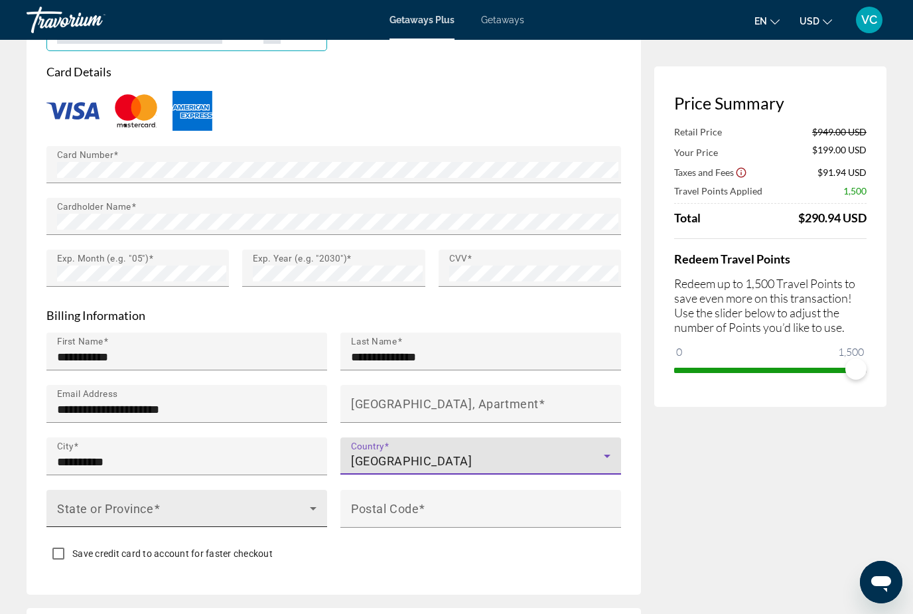
click at [298, 516] on span "Main content" at bounding box center [183, 514] width 253 height 16
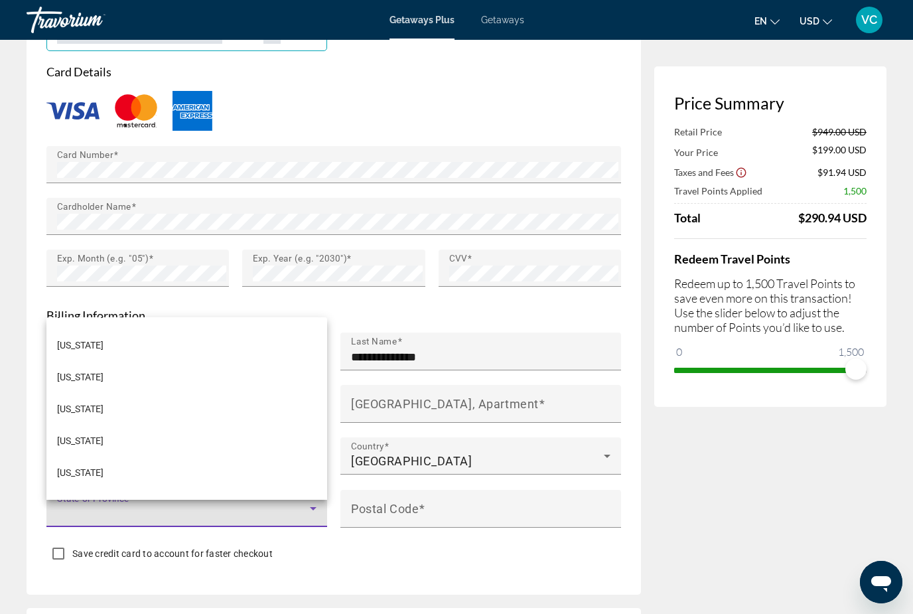
scroll to position [1043, 0]
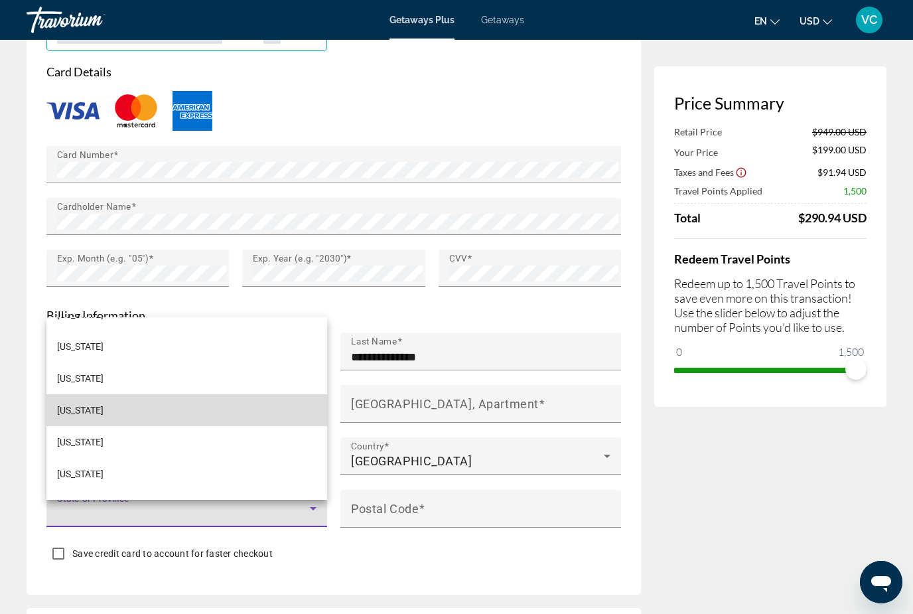
click at [78, 426] on mat-option "[US_STATE]" at bounding box center [186, 410] width 281 height 32
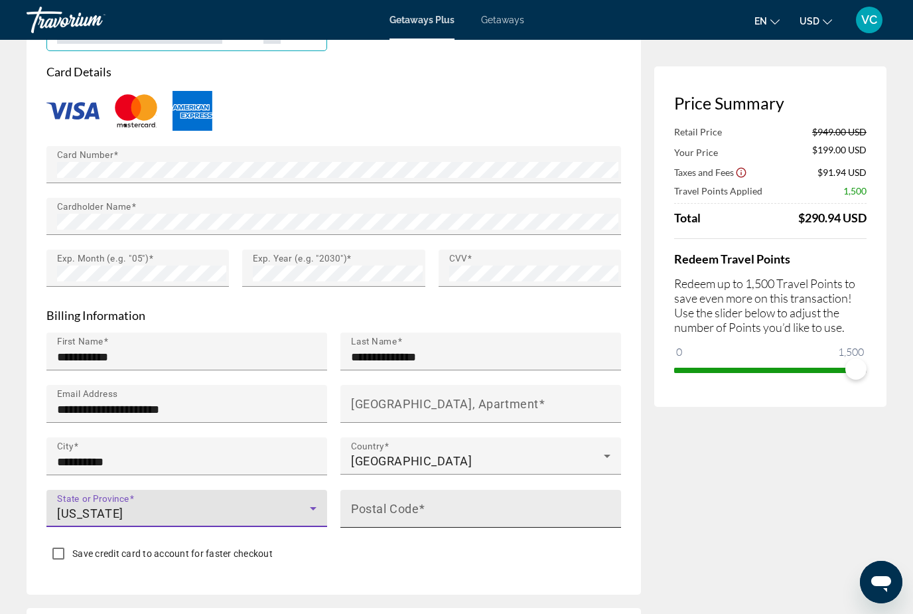
click at [464, 516] on input "Postal Code" at bounding box center [484, 514] width 267 height 16
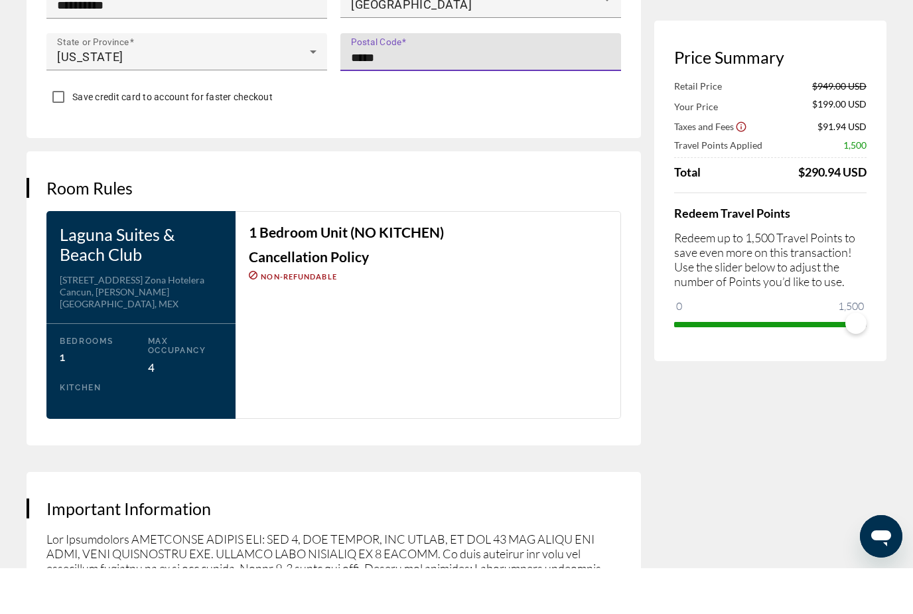
scroll to position [1525, 0]
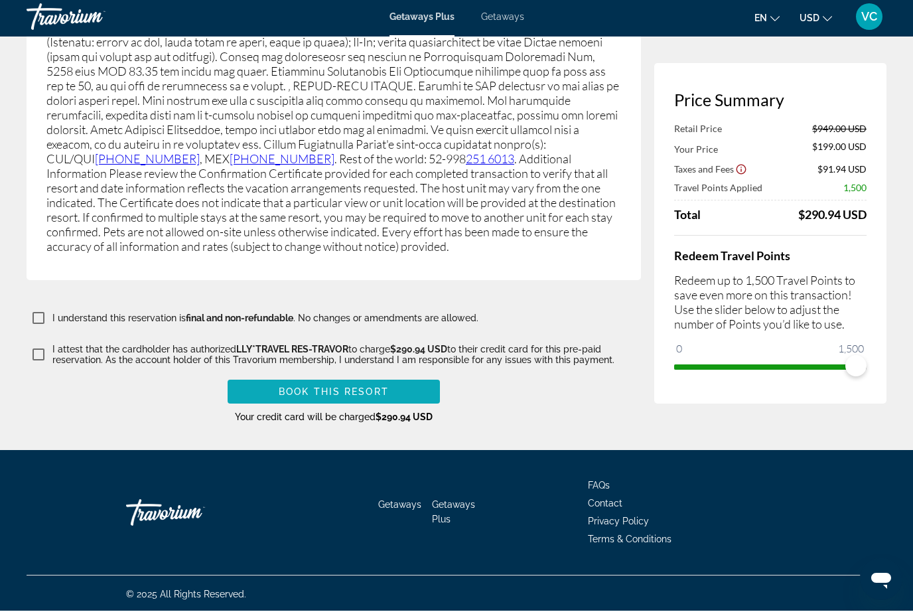
type input "*****"
click at [402, 384] on span "Main content" at bounding box center [334, 395] width 212 height 32
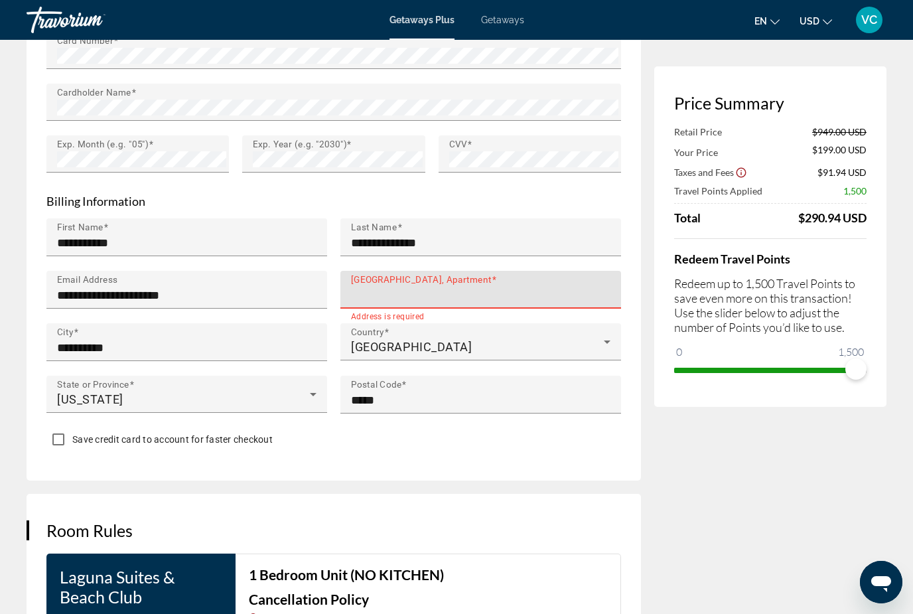
click at [439, 285] on mat-label "[GEOGRAPHIC_DATA], Apartment" at bounding box center [421, 279] width 141 height 11
click at [439, 294] on input "[GEOGRAPHIC_DATA], Apartment" at bounding box center [484, 295] width 267 height 16
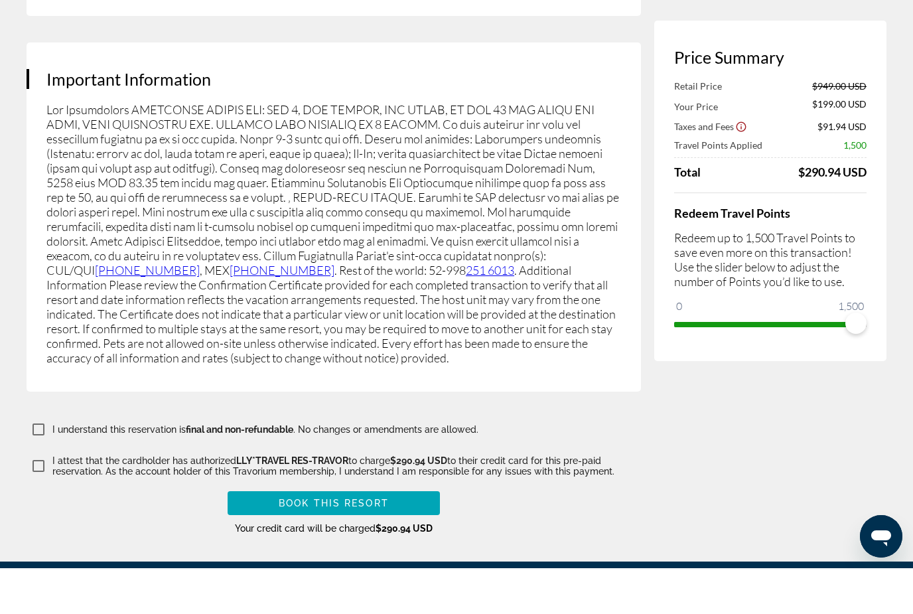
scroll to position [2107, 0]
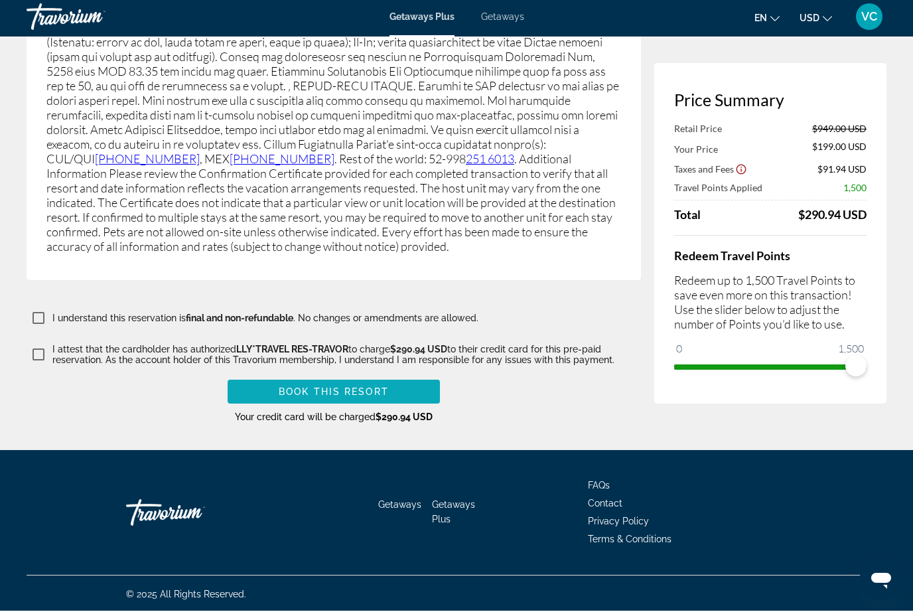
type input "**********"
click at [385, 390] on span "Book this Resort" at bounding box center [334, 395] width 110 height 11
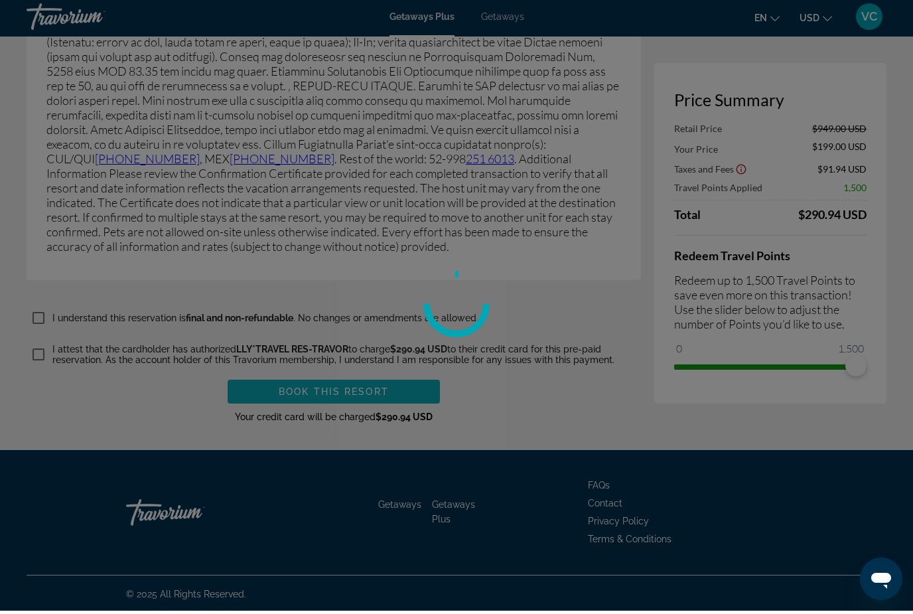
scroll to position [2065, 0]
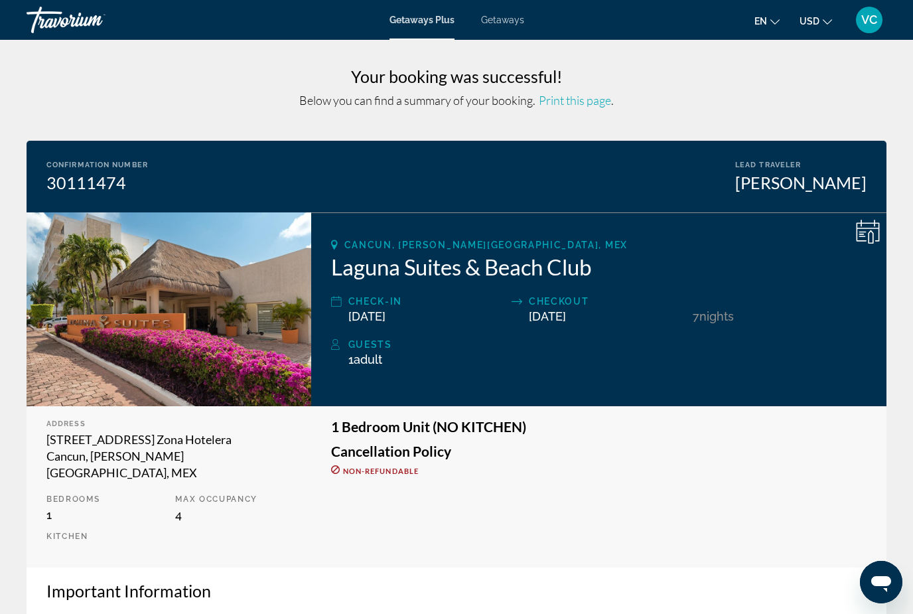
click at [60, 494] on p "Bedrooms" at bounding box center [103, 498] width 115 height 9
click at [64, 494] on p "Bedrooms" at bounding box center [103, 498] width 115 height 9
drag, startPoint x: 64, startPoint y: 482, endPoint x: -1, endPoint y: -1, distance: 486.9
click at [66, 494] on p "Bedrooms" at bounding box center [103, 498] width 115 height 9
